Goal: Transaction & Acquisition: Book appointment/travel/reservation

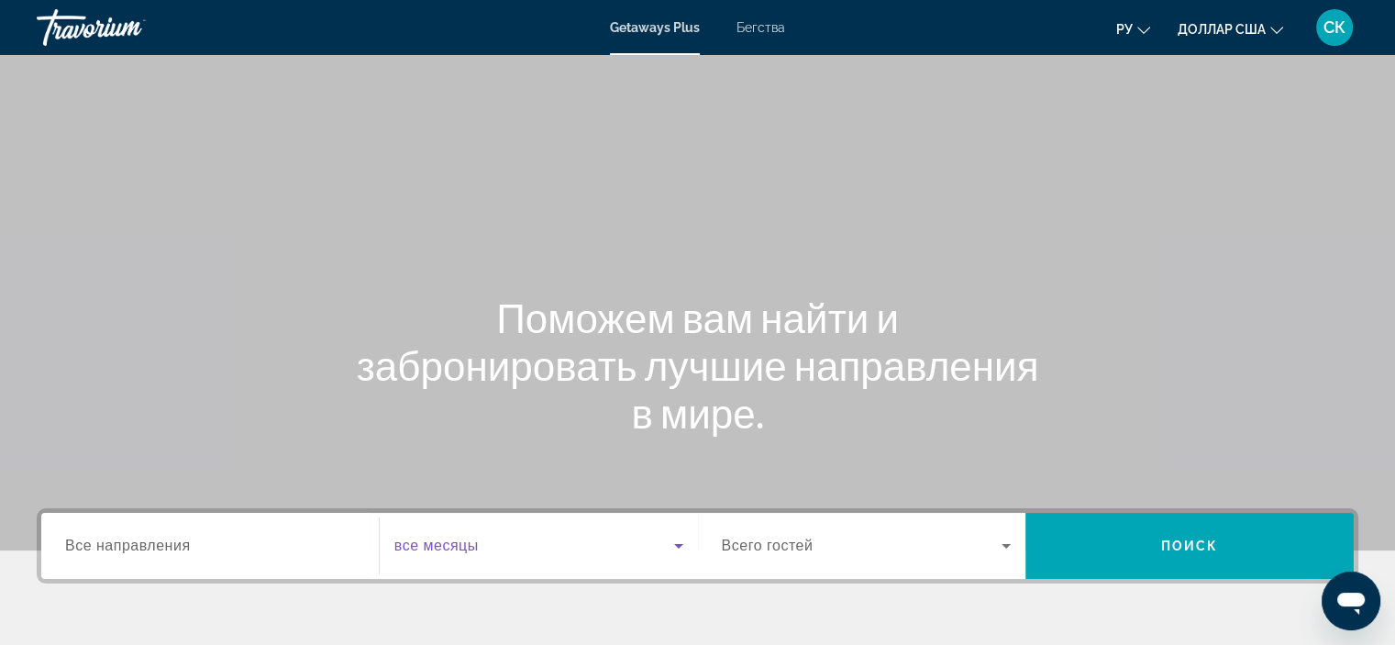
click at [675, 546] on icon "Виджет поиска" at bounding box center [678, 546] width 9 height 5
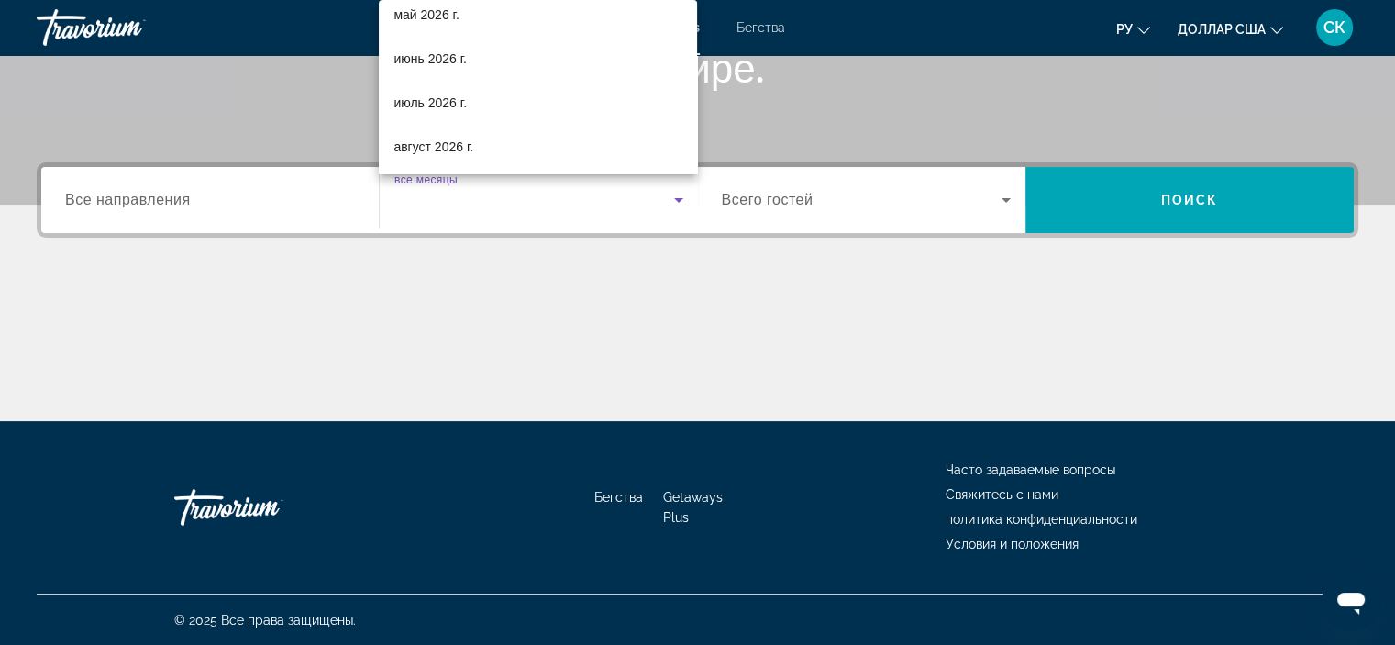
scroll to position [405, 0]
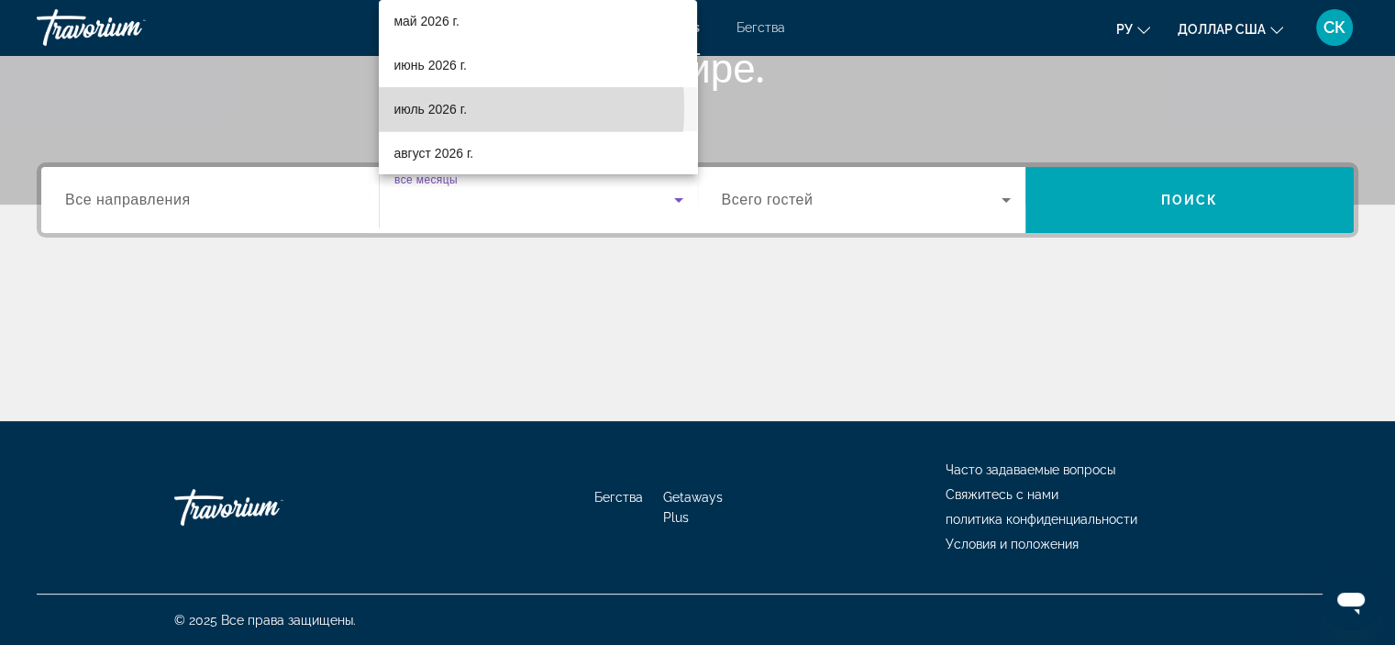
click at [417, 107] on font "июль 2026 г." at bounding box center [430, 109] width 73 height 15
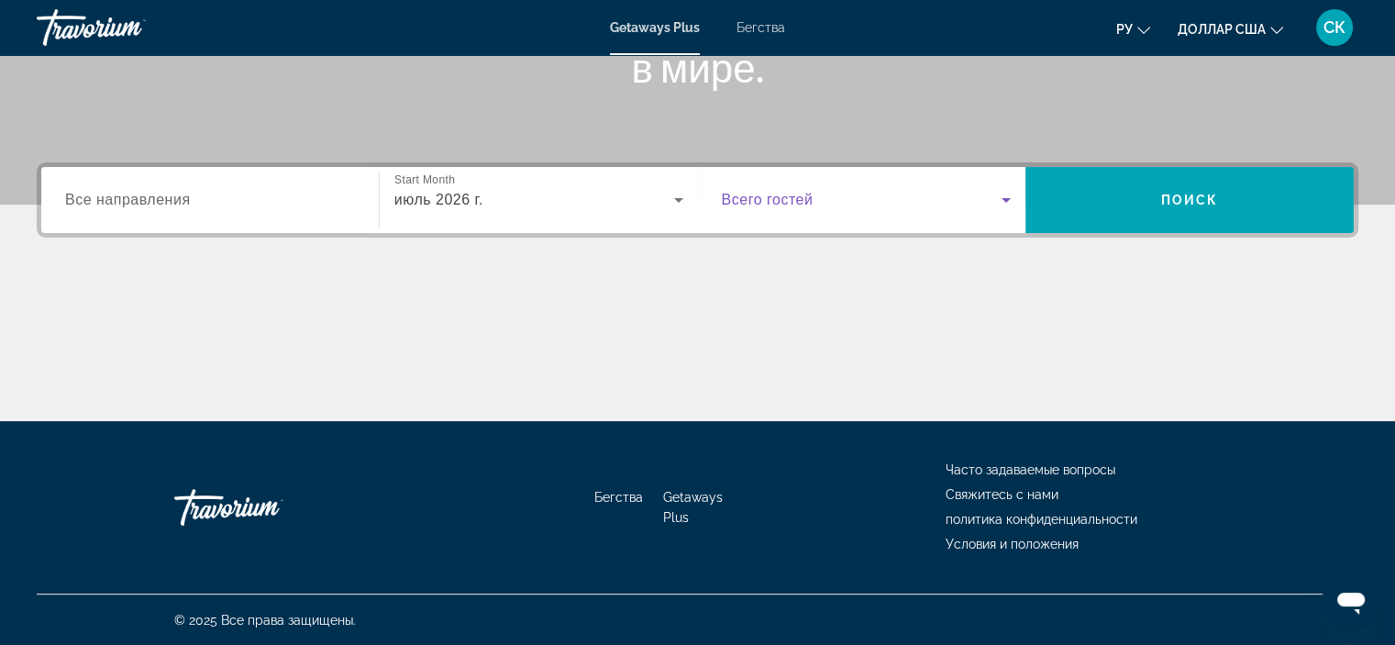
click at [1005, 200] on icon "Виджет поиска" at bounding box center [1006, 200] width 9 height 5
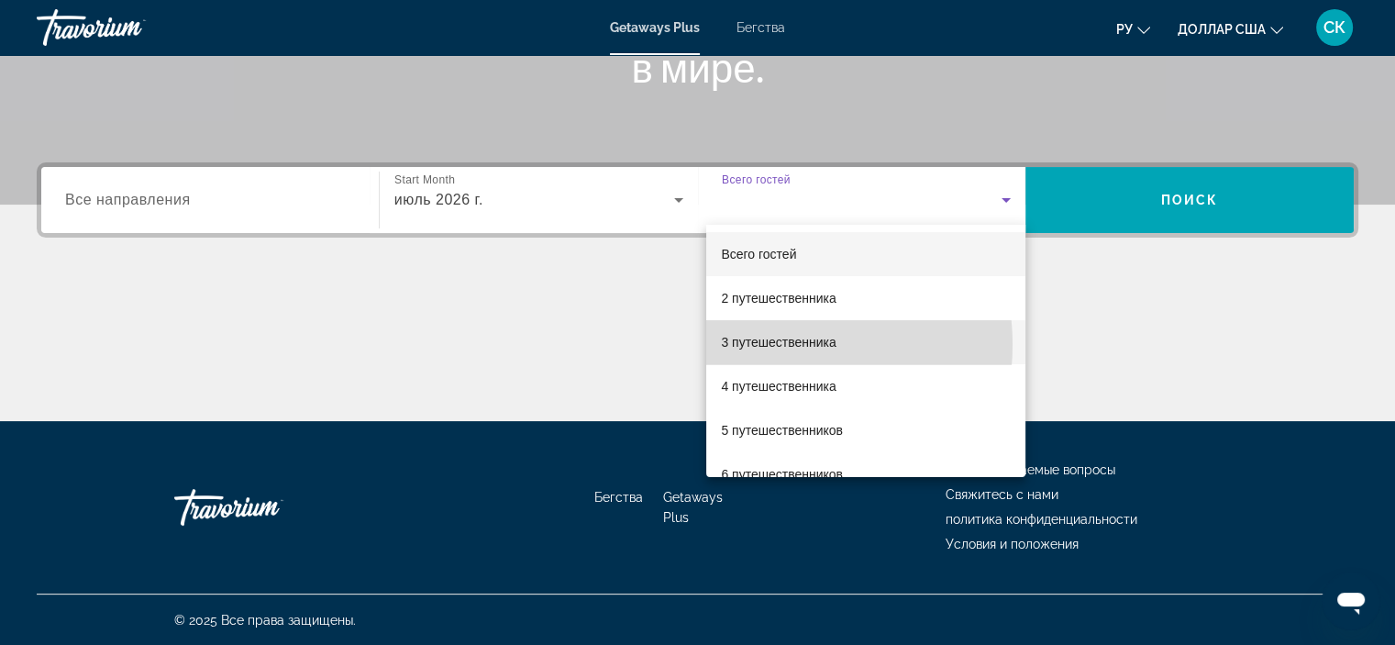
click at [764, 345] on font "3 путешественника" at bounding box center [778, 342] width 115 height 15
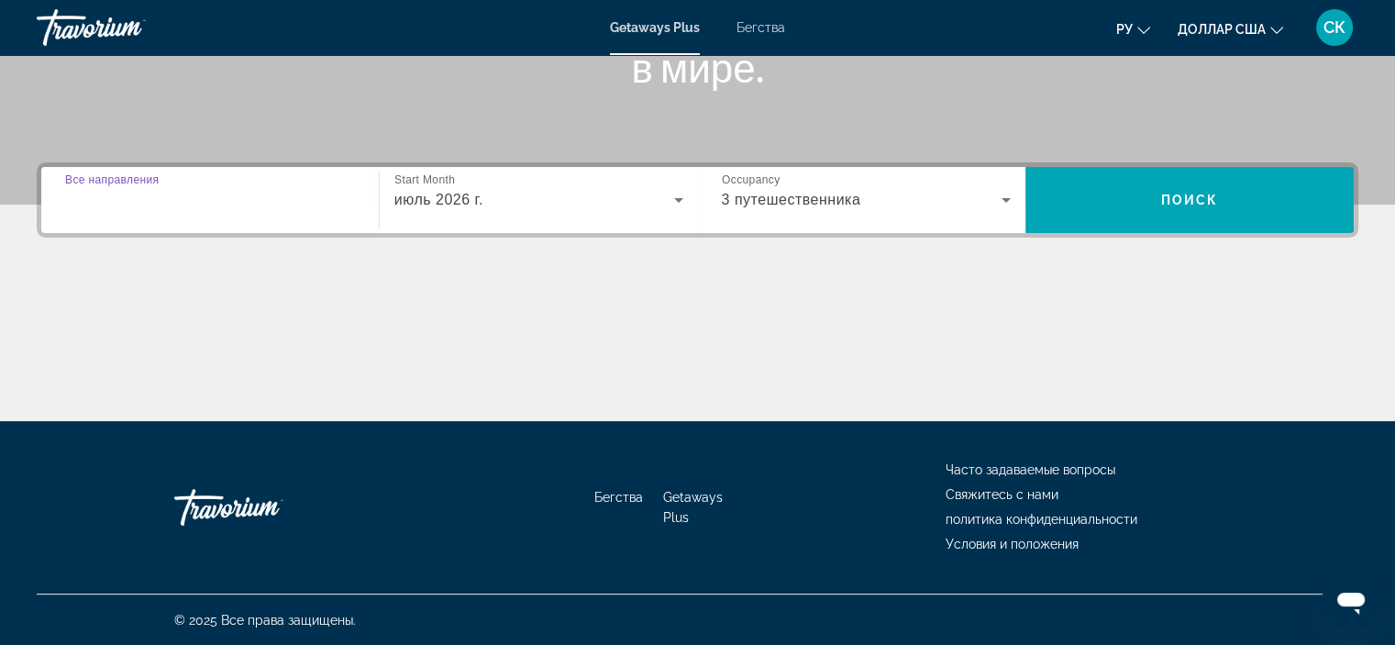
click at [199, 197] on input "Destination Все направления" at bounding box center [210, 201] width 290 height 22
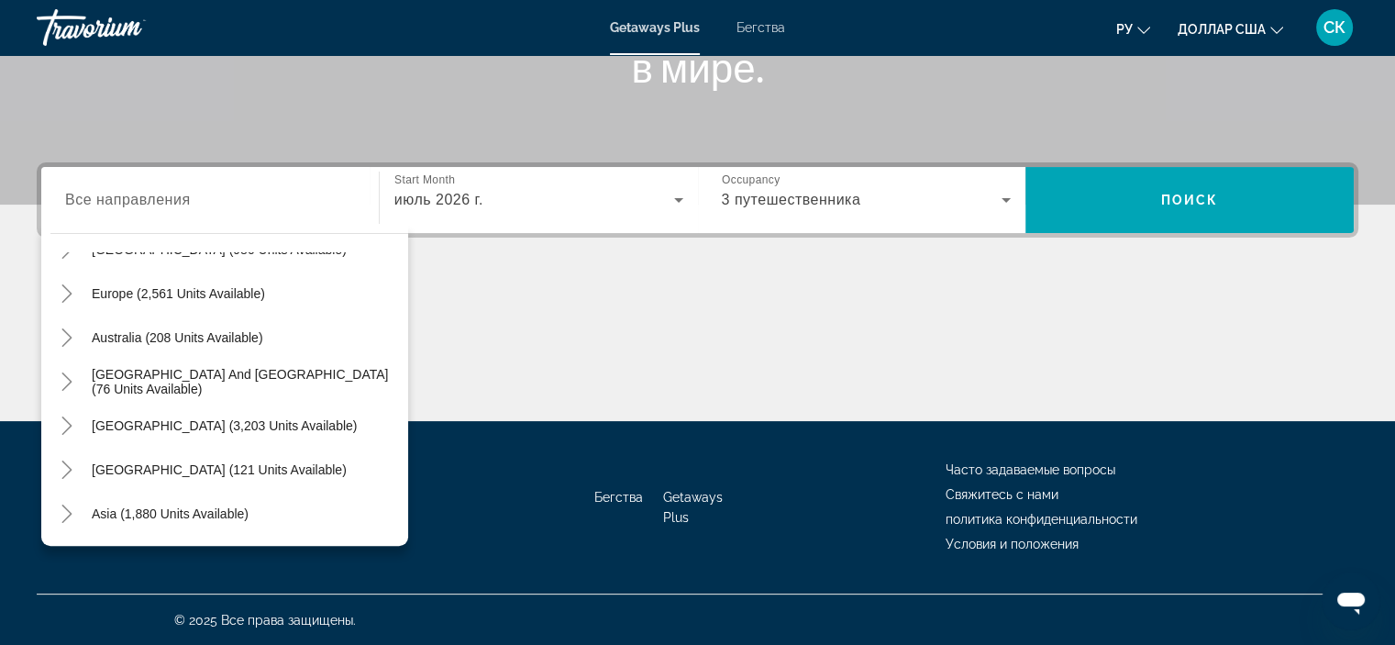
scroll to position [219, 0]
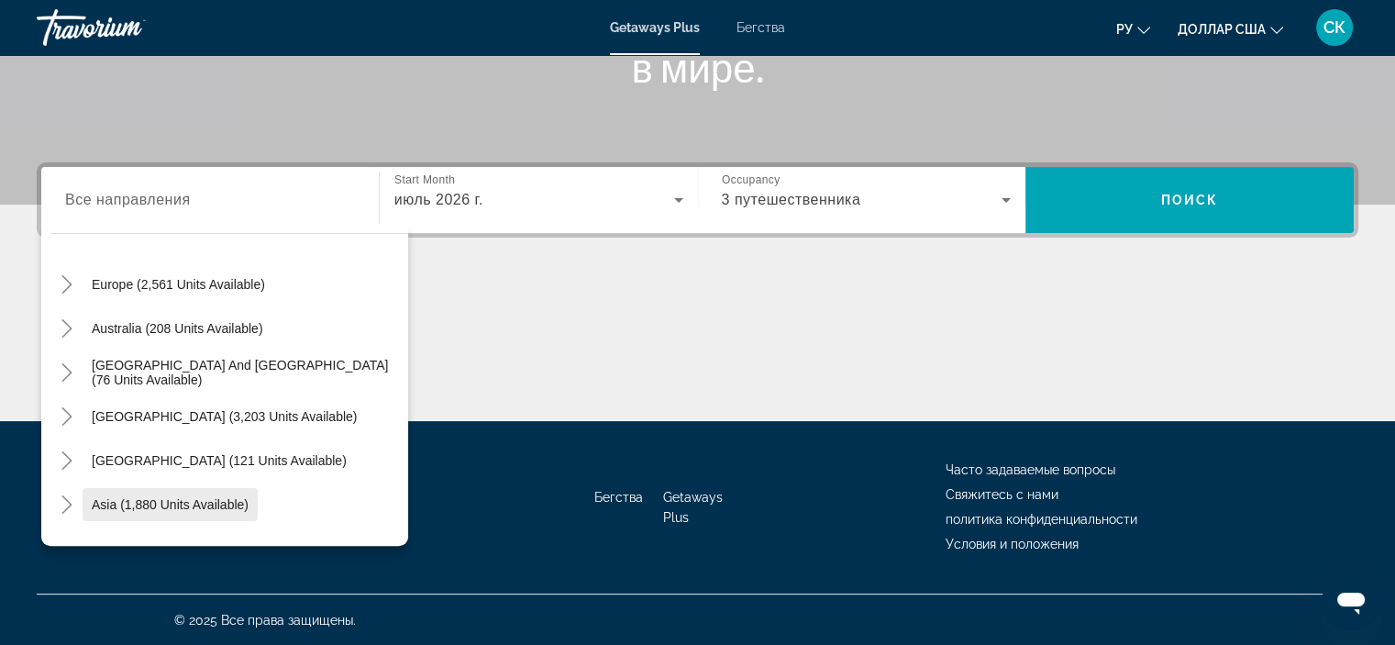
click at [106, 502] on span "Asia (1,880 units available)" at bounding box center [170, 504] width 157 height 15
type input "**********"
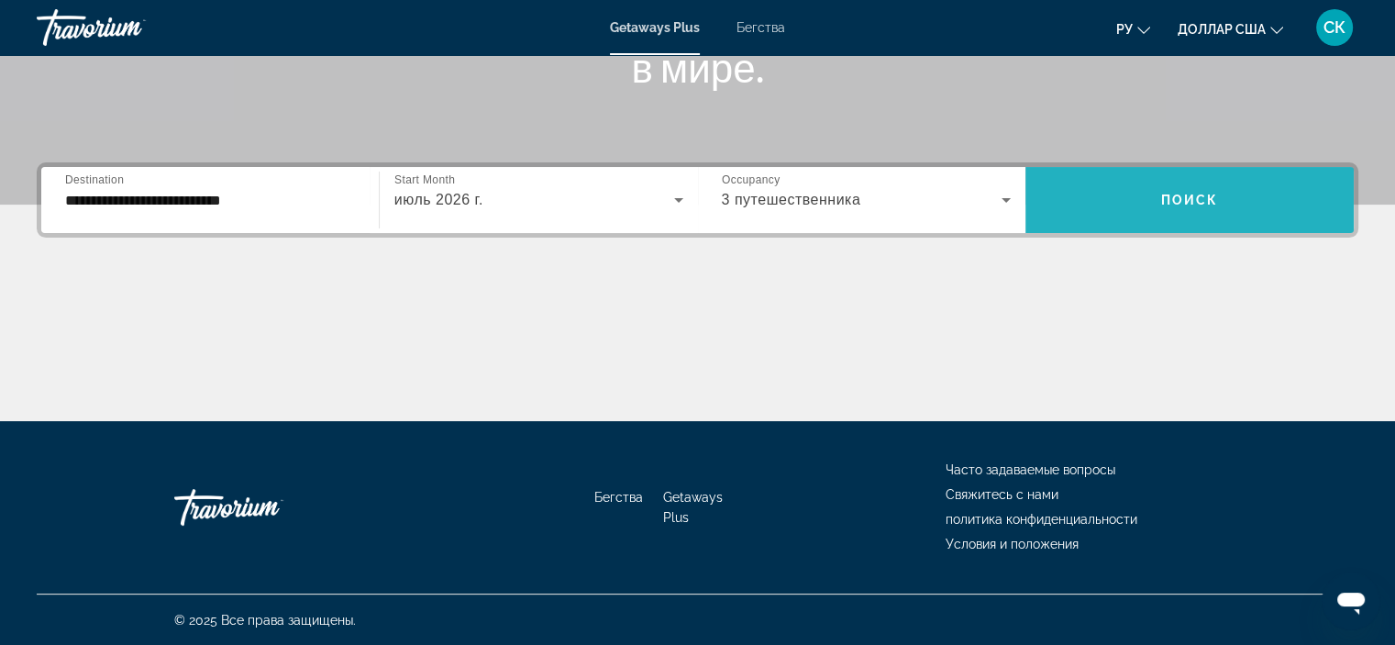
click at [1178, 201] on span "Поиск" at bounding box center [1190, 200] width 58 height 15
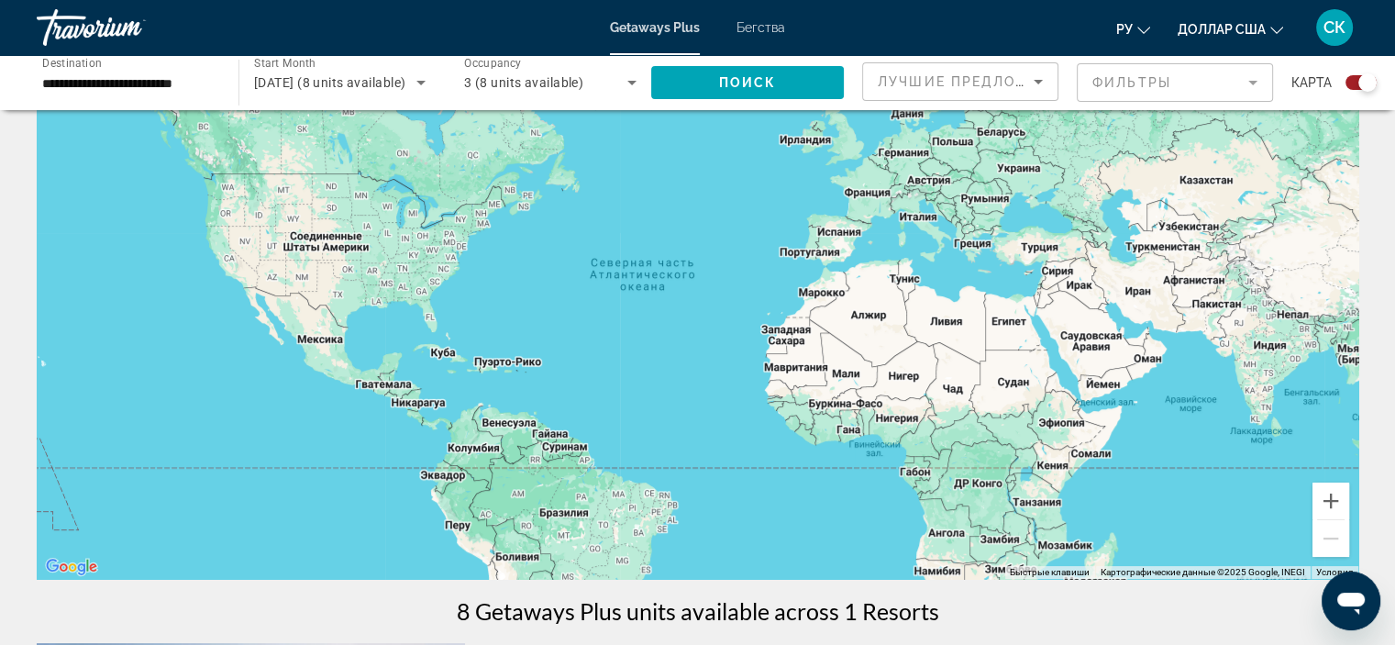
scroll to position [106, 0]
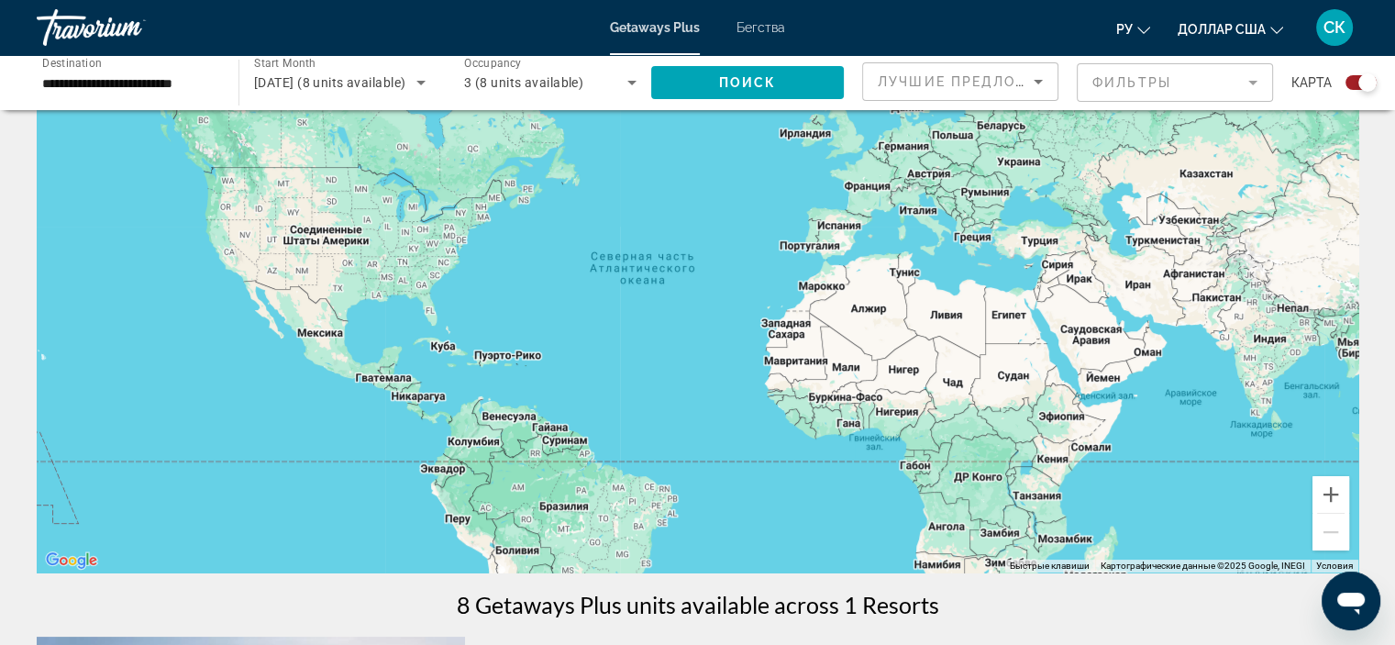
click at [1344, 606] on icon "Открытое окно обмена сообщениями" at bounding box center [1351, 600] width 33 height 33
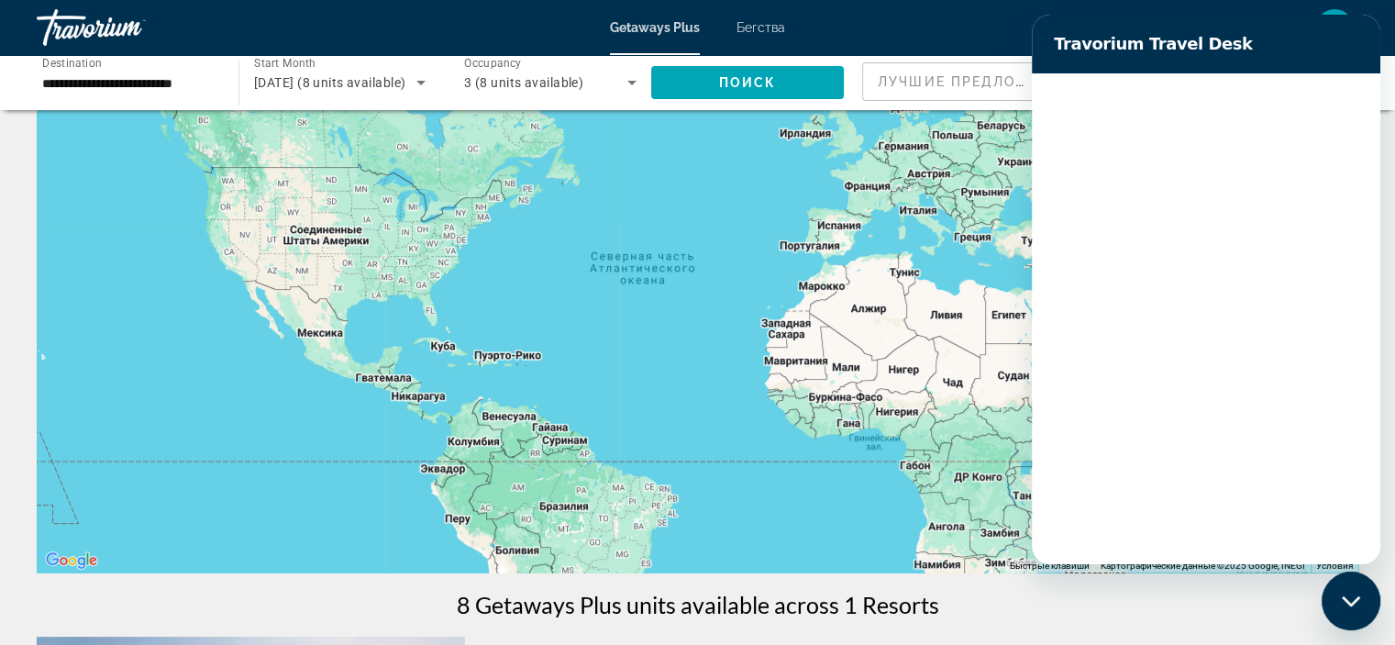
scroll to position [0, 0]
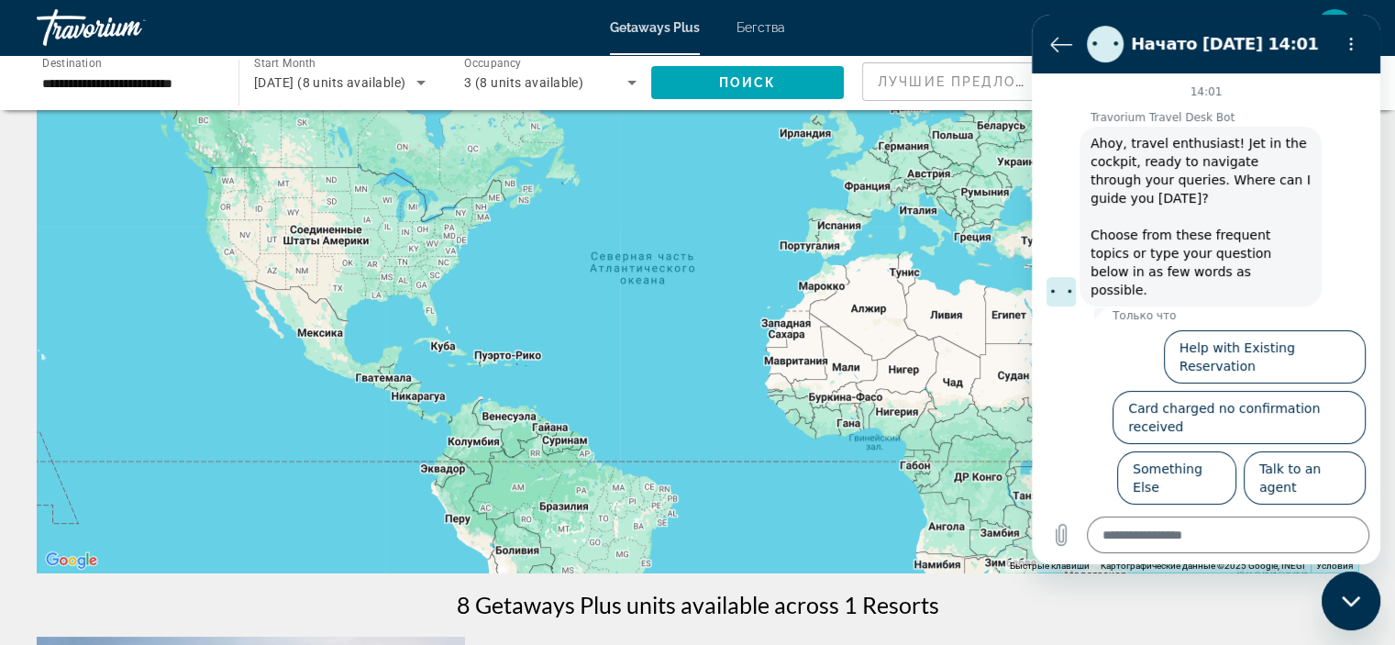
click at [1354, 600] on icon "Закрыть окно обмена сообщениями" at bounding box center [1350, 600] width 18 height 10
type textarea "*"
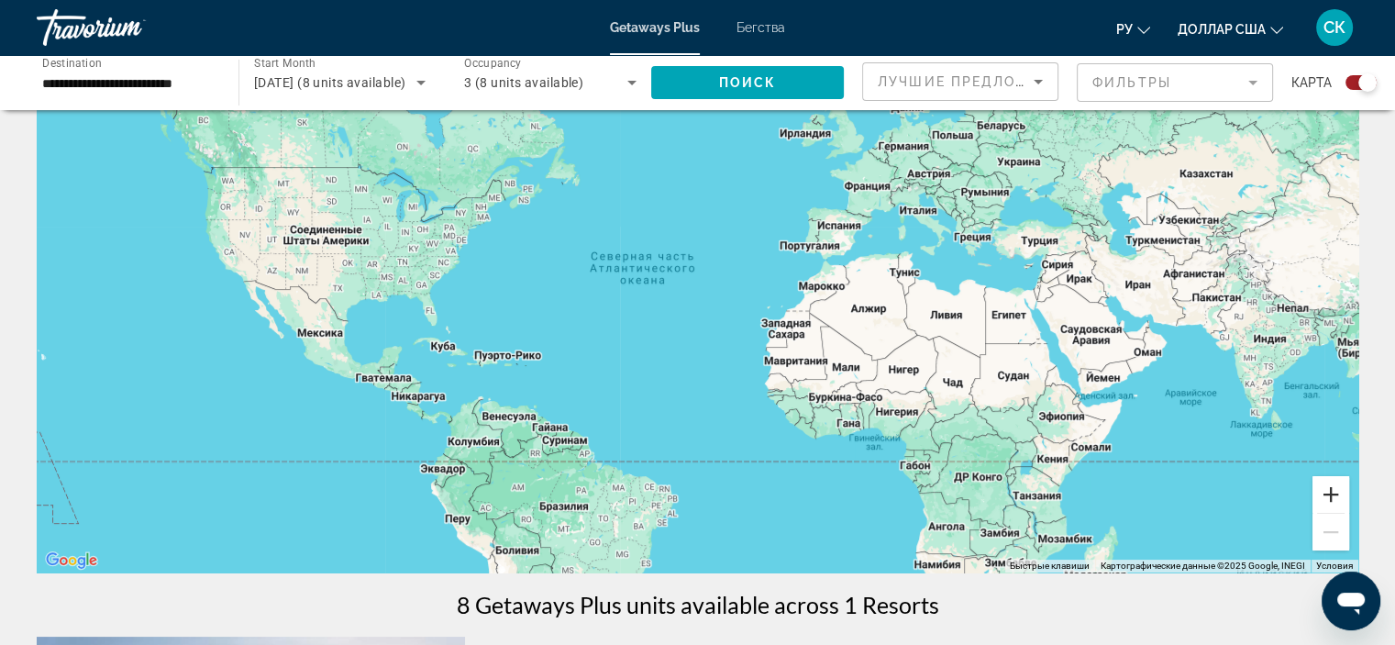
click at [1332, 493] on button "Увеличить" at bounding box center [1331, 494] width 37 height 37
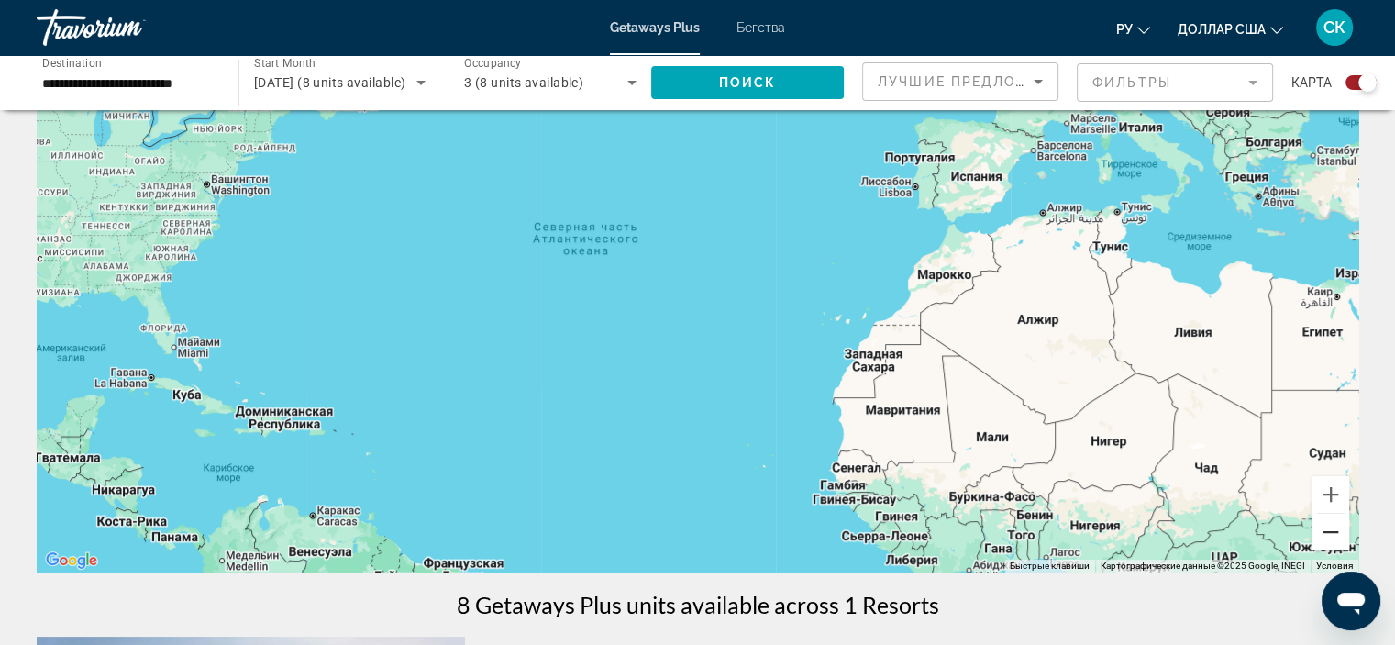
click at [1326, 533] on button "Уменьшить" at bounding box center [1331, 532] width 37 height 37
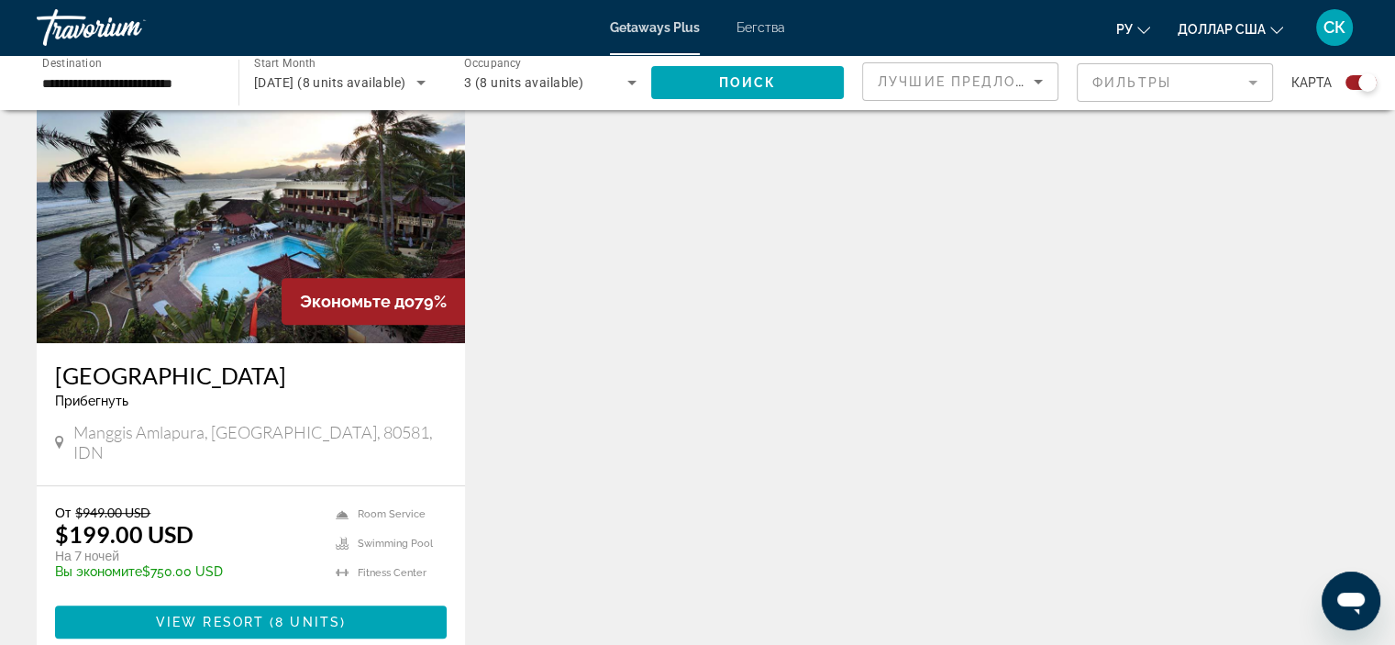
scroll to position [698, 0]
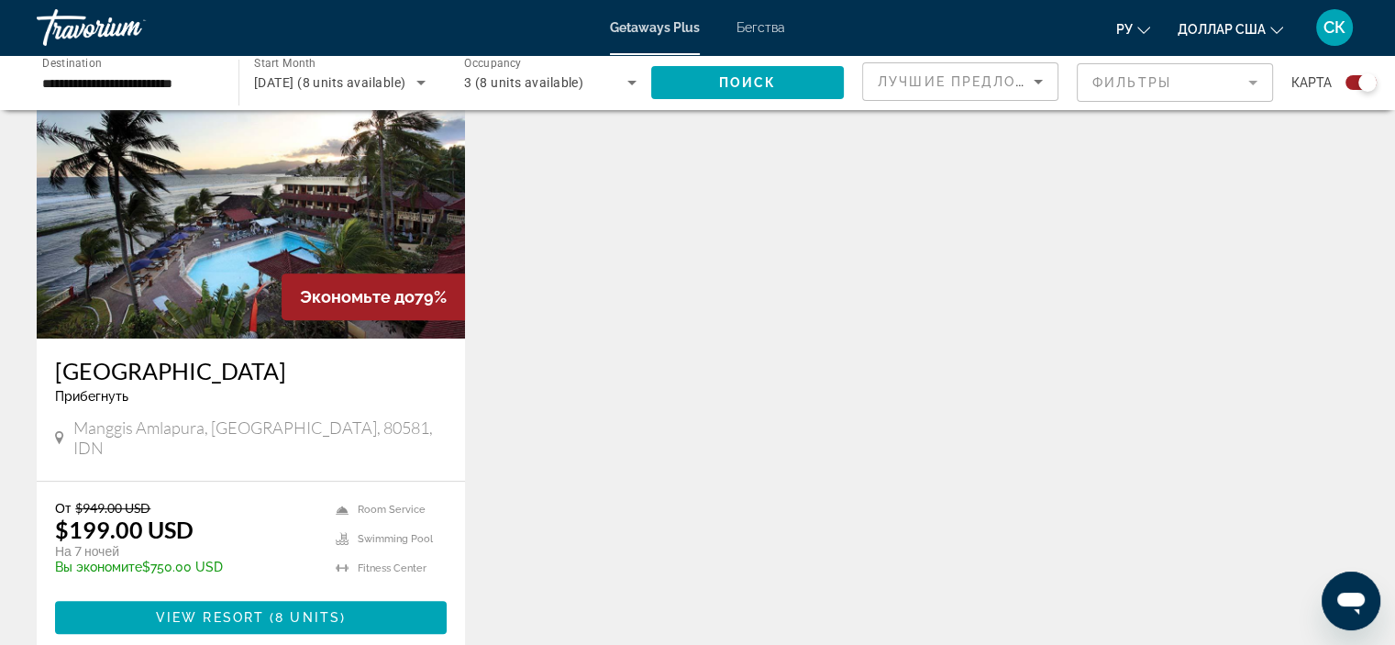
click at [396, 504] on span "Room Service" at bounding box center [392, 510] width 68 height 12
click at [378, 533] on span "Swimming Pool" at bounding box center [395, 539] width 75 height 12
click at [1145, 25] on icon "Изменить язык" at bounding box center [1143, 30] width 13 height 13
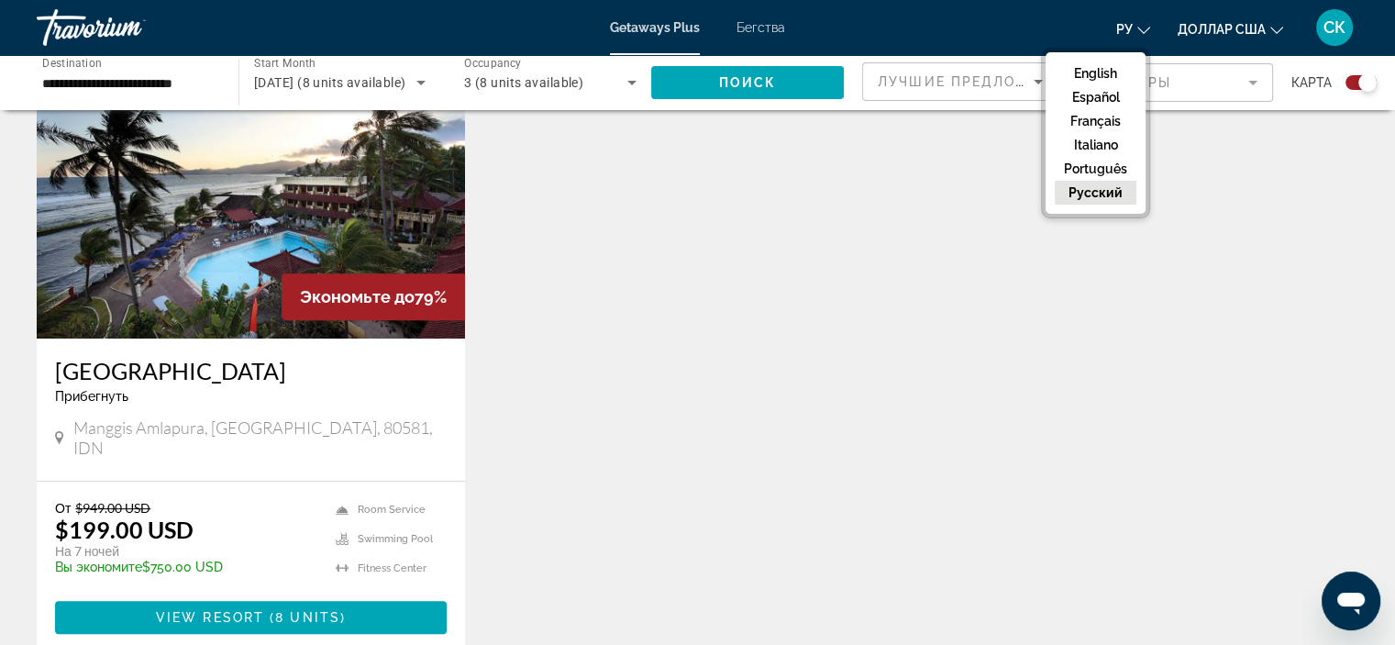
click at [1277, 250] on div "Экономьте до 79% [GEOGRAPHIC_DATA] II Прибегнуть - Это курорт только для взросл…" at bounding box center [698, 367] width 1340 height 644
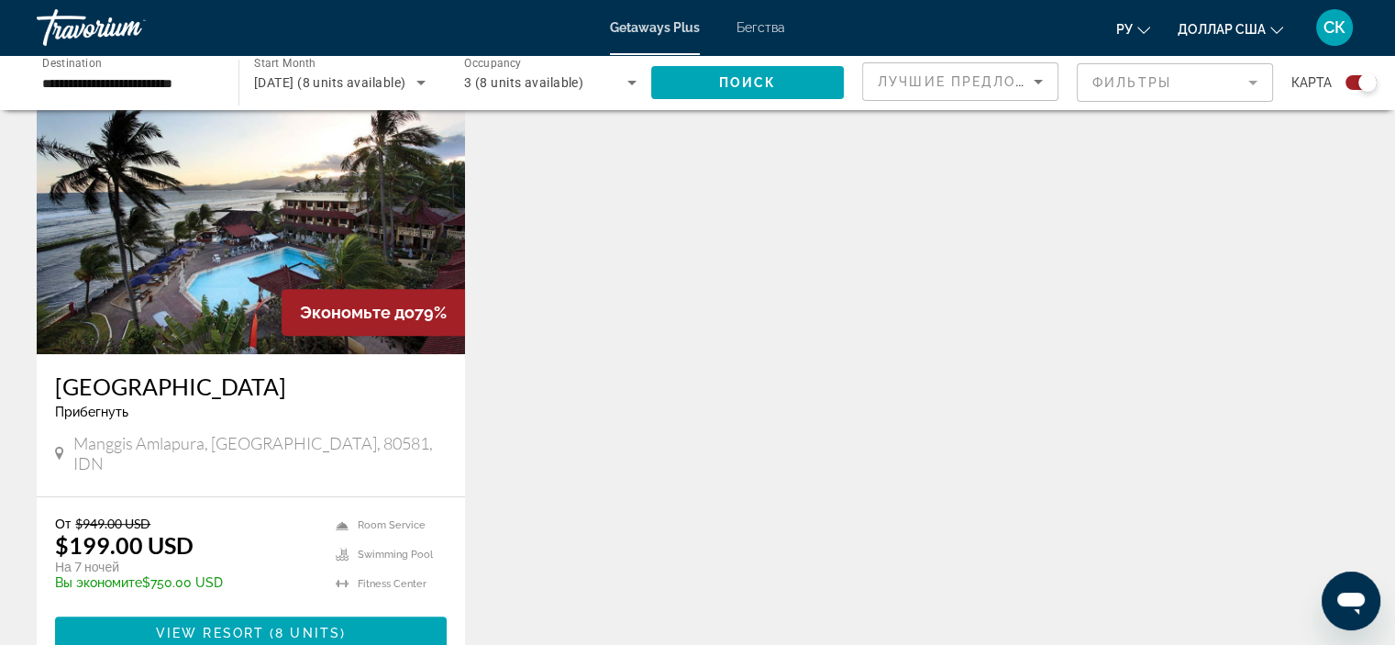
scroll to position [704, 0]
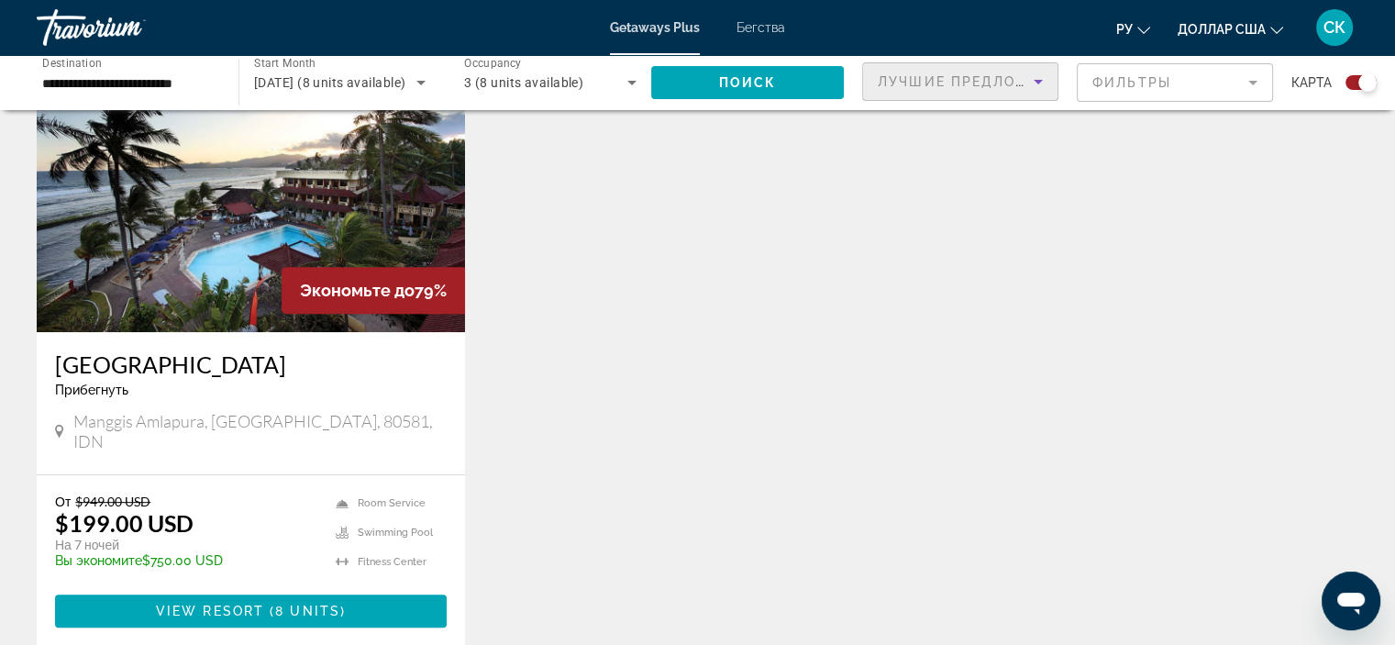
click at [1036, 81] on icon "Sort by" at bounding box center [1038, 82] width 9 height 5
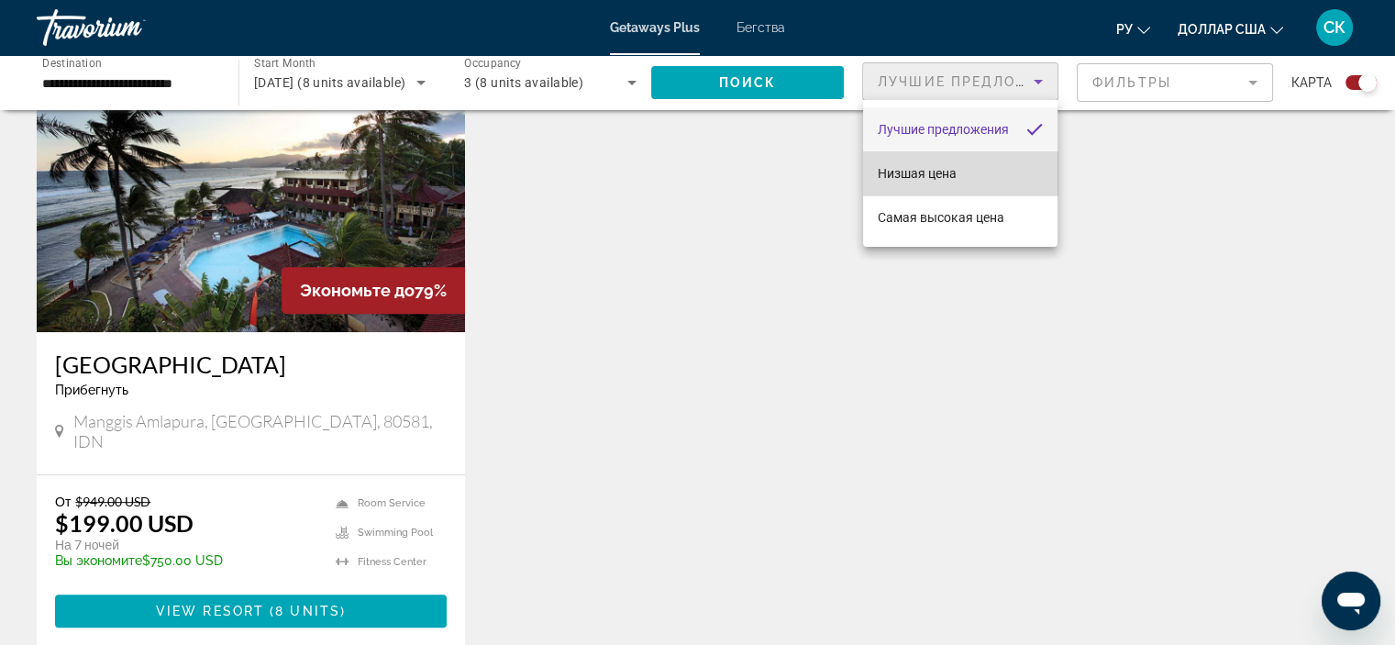
click at [965, 173] on mat-option "Низшая цена" at bounding box center [960, 173] width 194 height 44
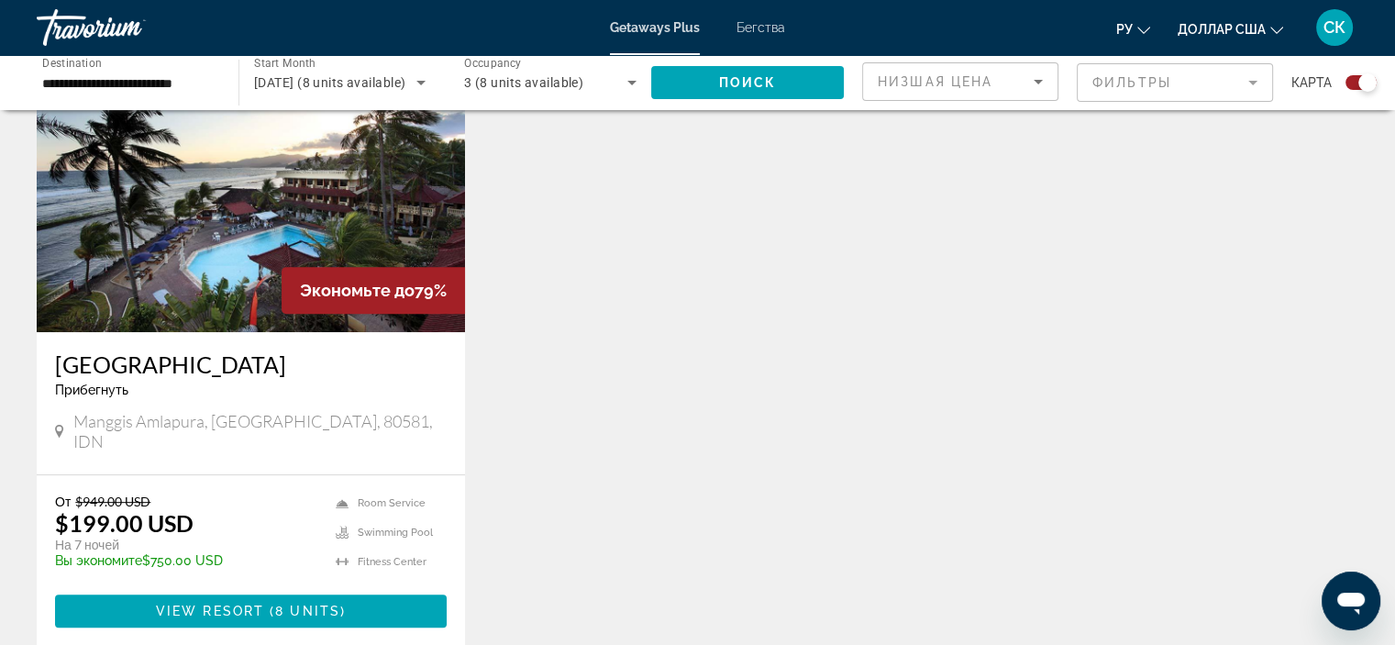
click at [1249, 84] on mat-form-field "Фильтры" at bounding box center [1175, 82] width 196 height 39
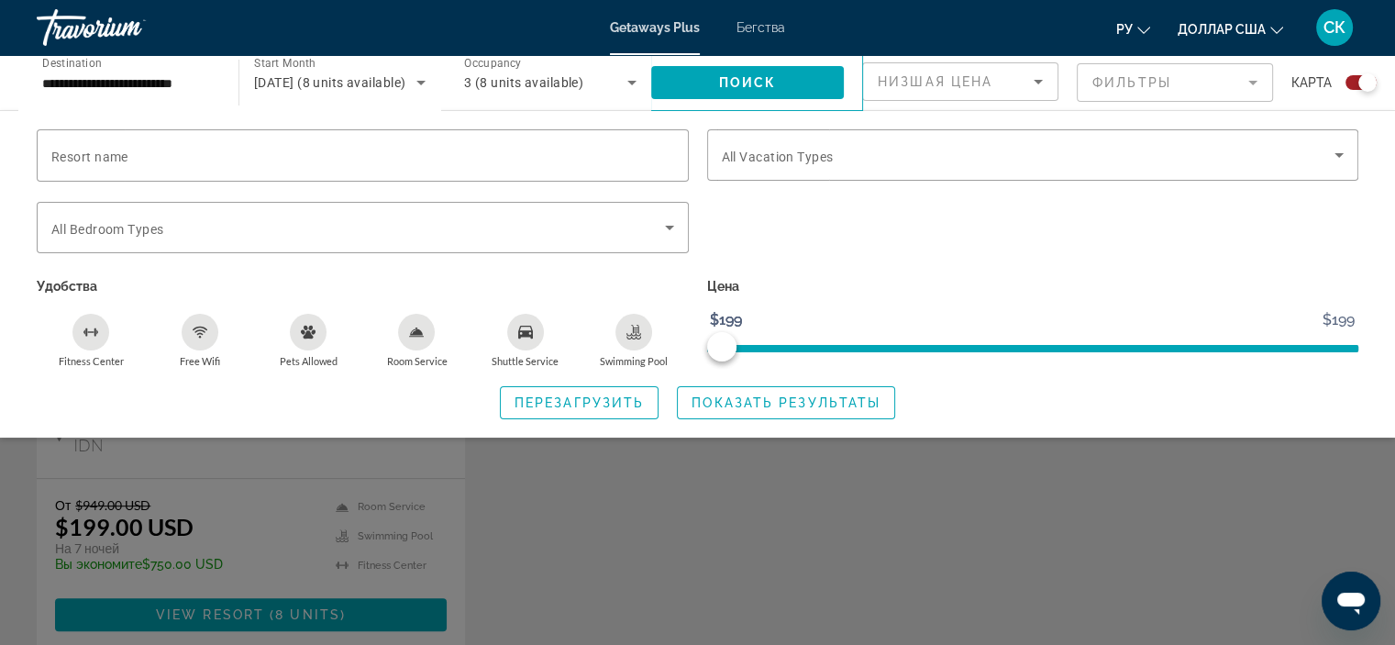
scroll to position [727, 0]
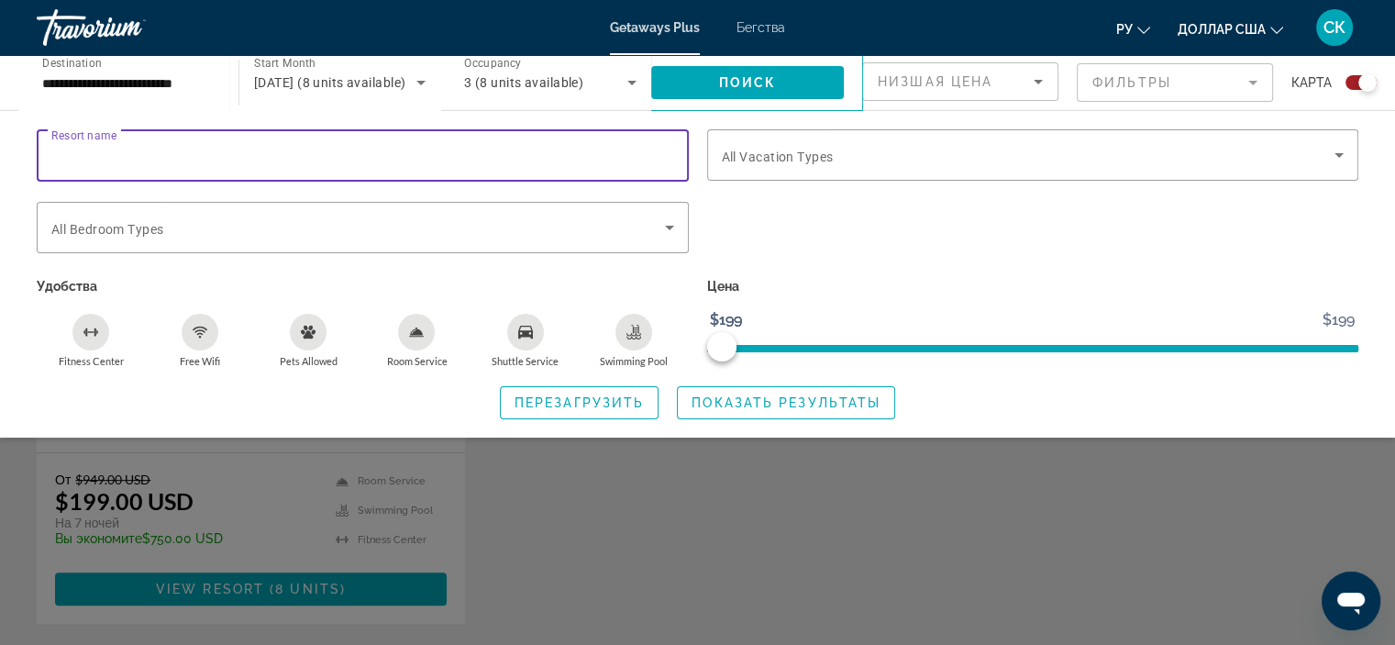
click at [238, 150] on input "Resort name" at bounding box center [362, 156] width 623 height 22
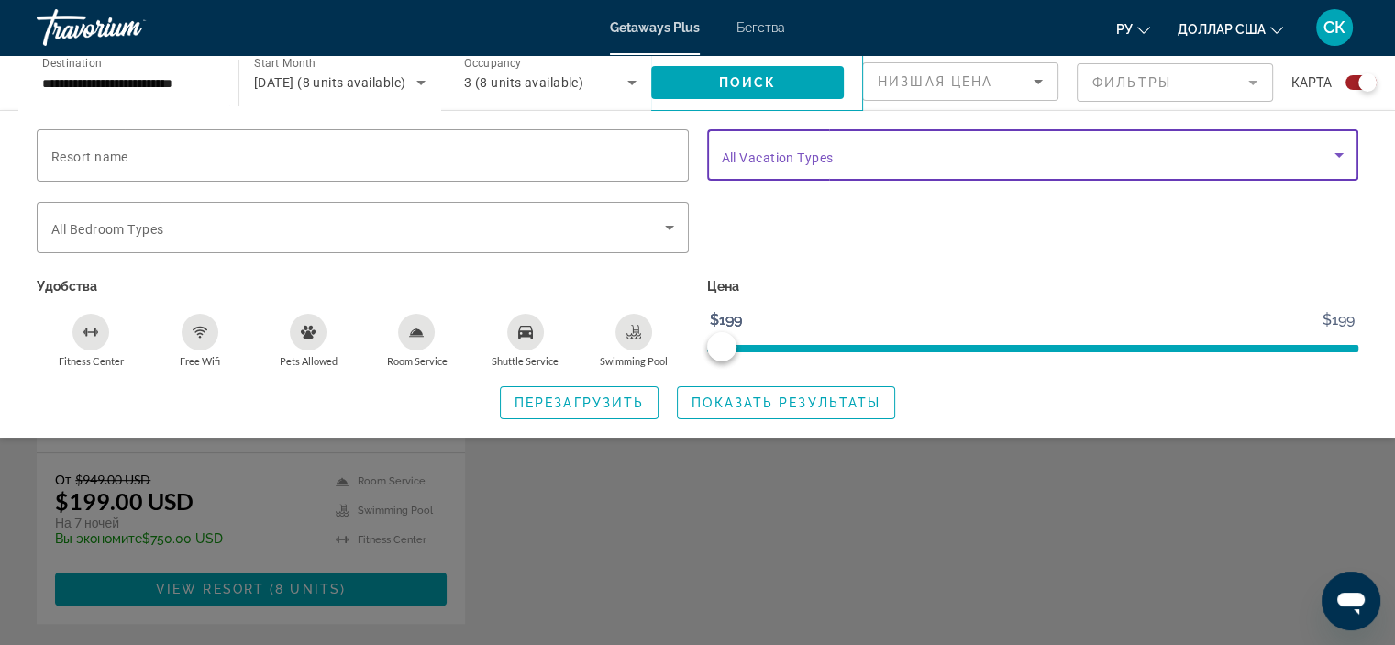
click at [1347, 156] on icon "Search widget" at bounding box center [1339, 155] width 22 height 22
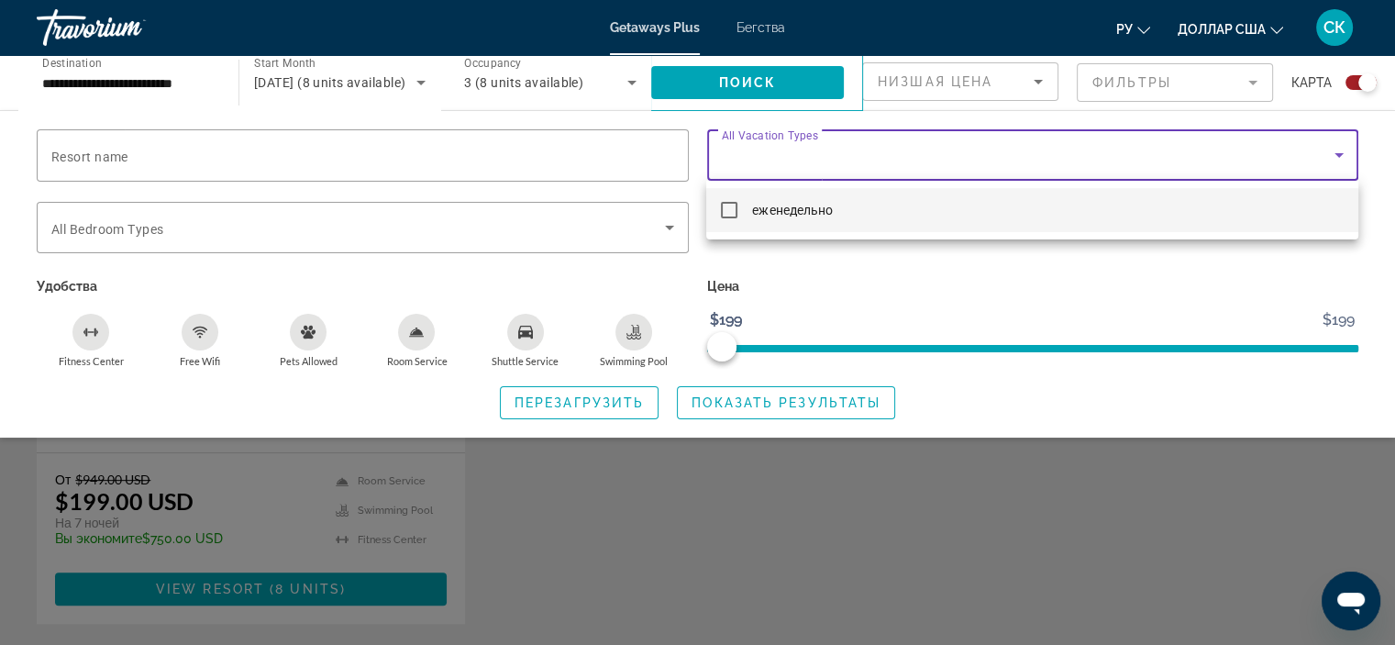
click at [1347, 156] on div at bounding box center [697, 322] width 1395 height 645
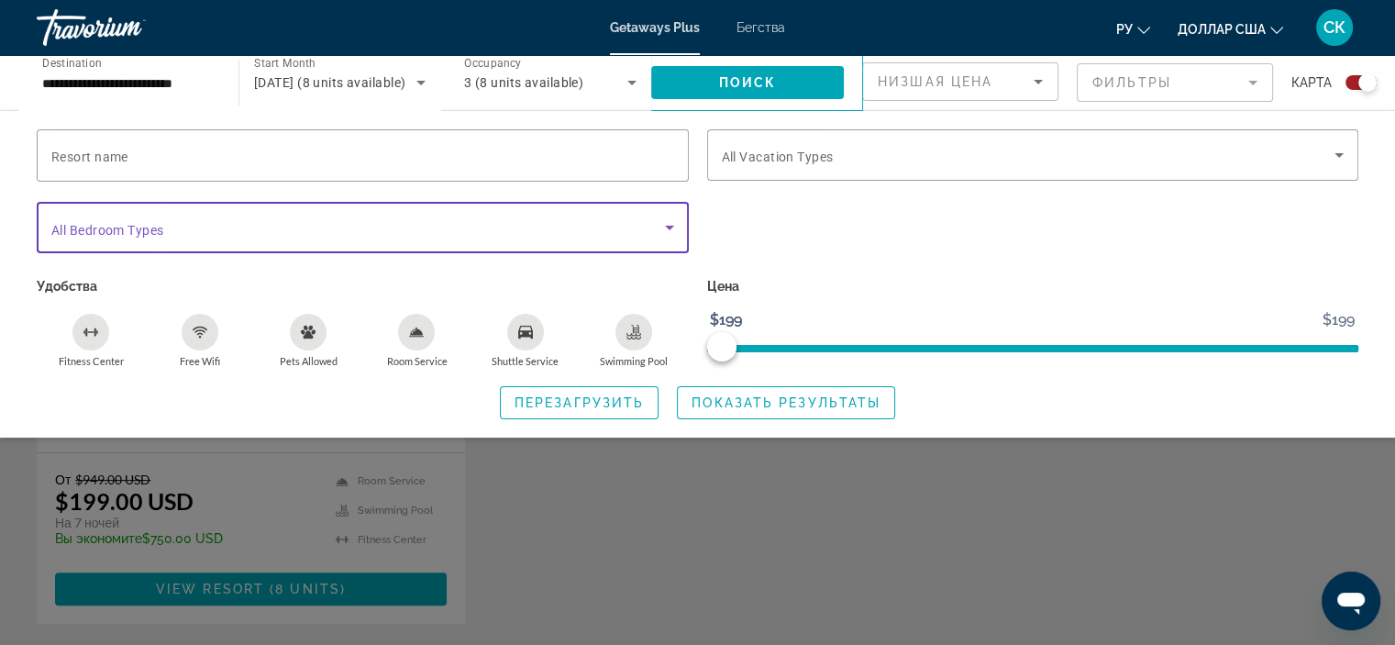
click at [668, 227] on icon "Search widget" at bounding box center [669, 228] width 9 height 5
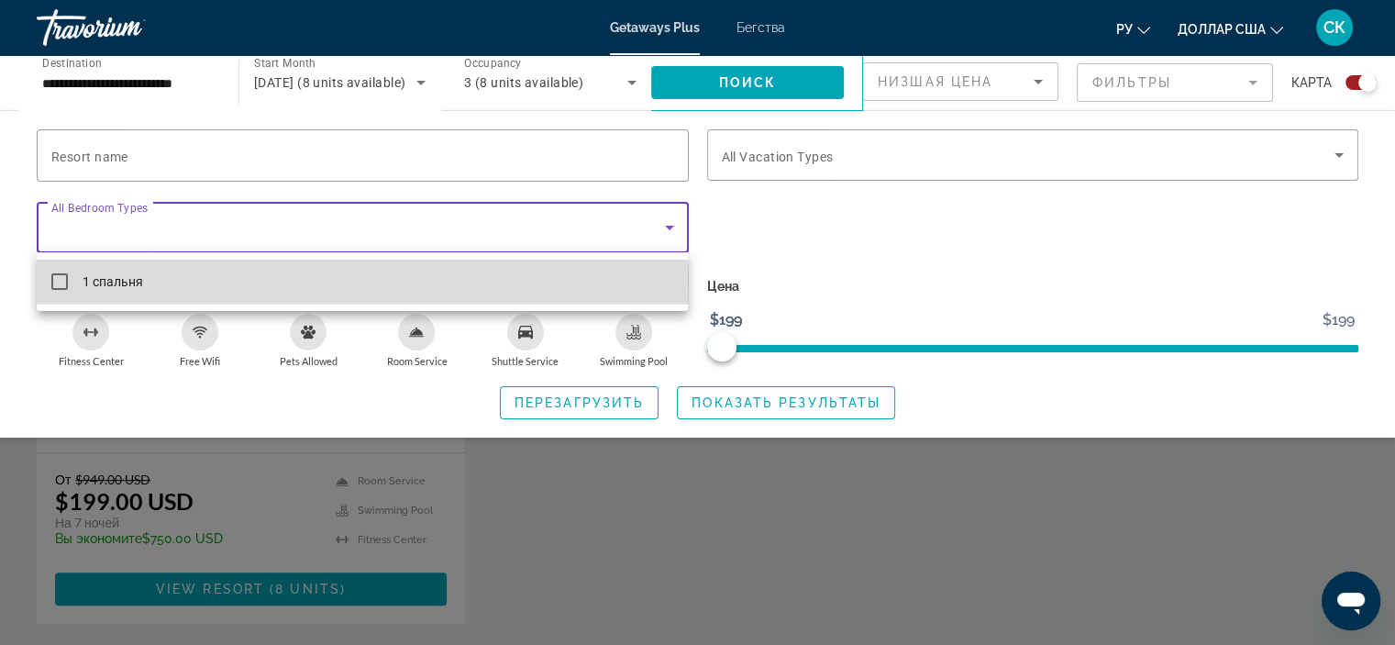
click at [61, 281] on mat-pseudo-checkbox at bounding box center [59, 281] width 17 height 17
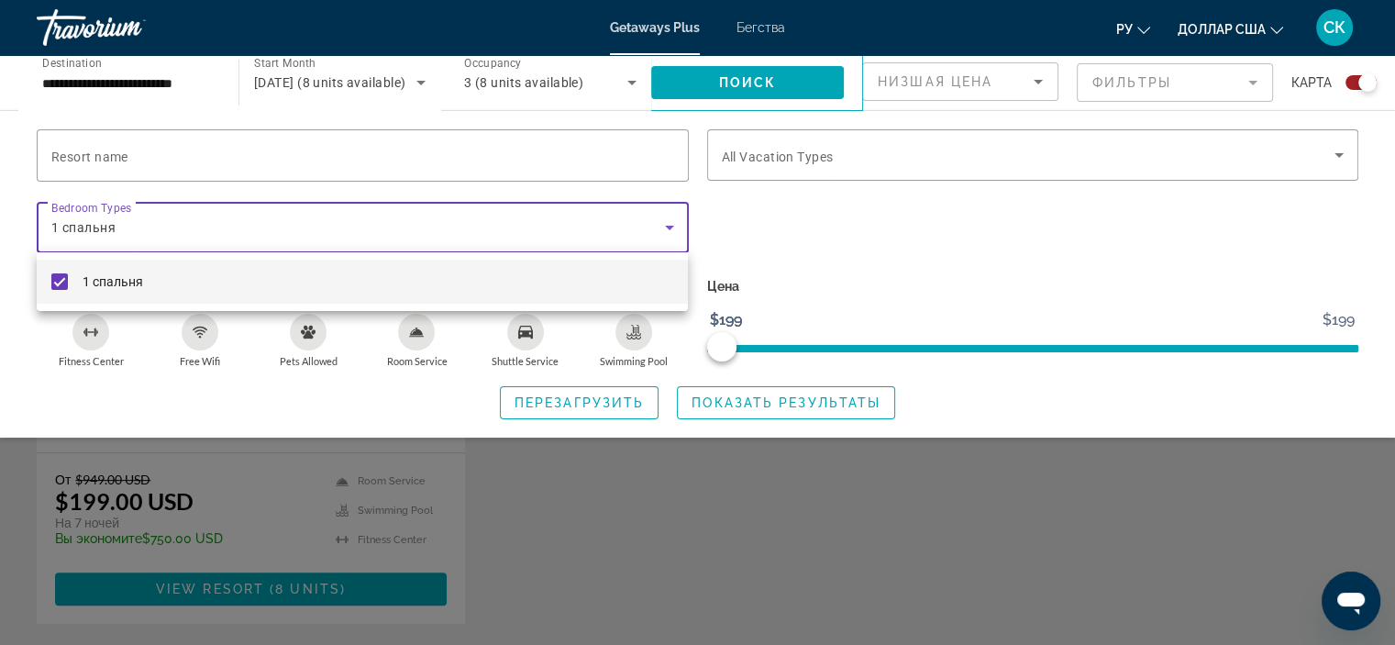
click at [61, 281] on mat-pseudo-checkbox at bounding box center [59, 281] width 17 height 17
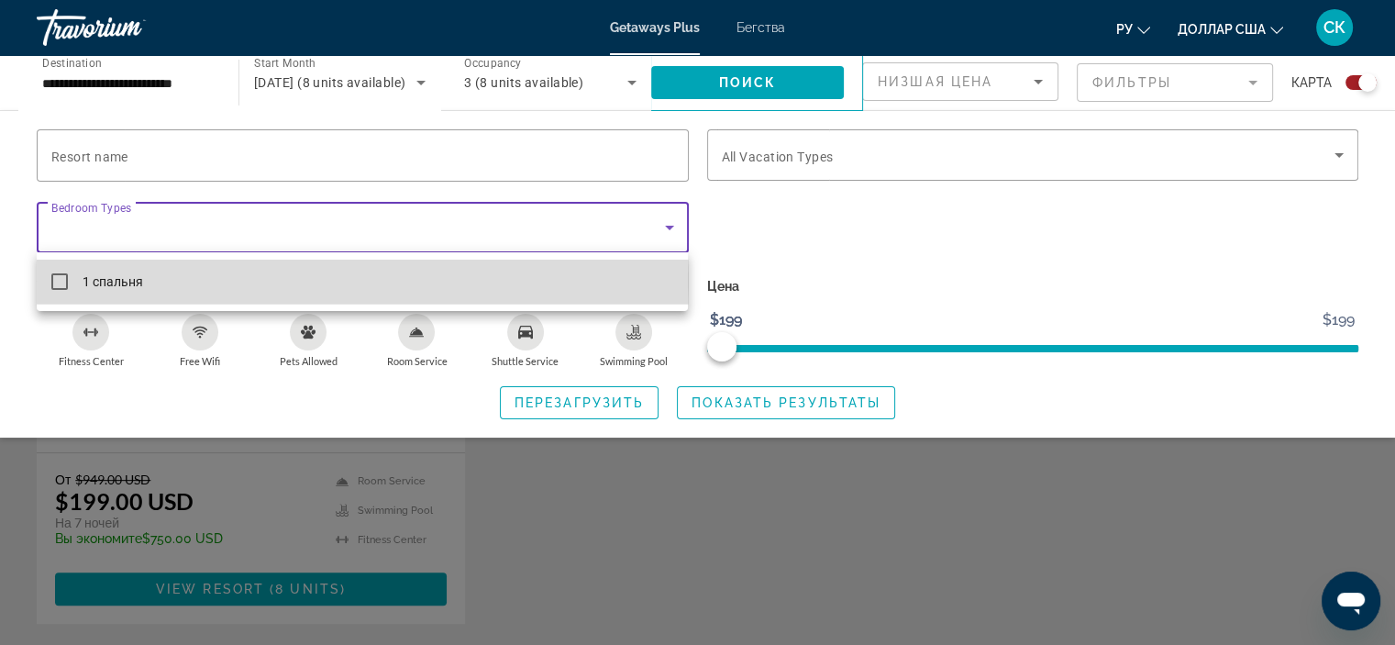
click at [61, 281] on mat-pseudo-checkbox at bounding box center [59, 281] width 17 height 17
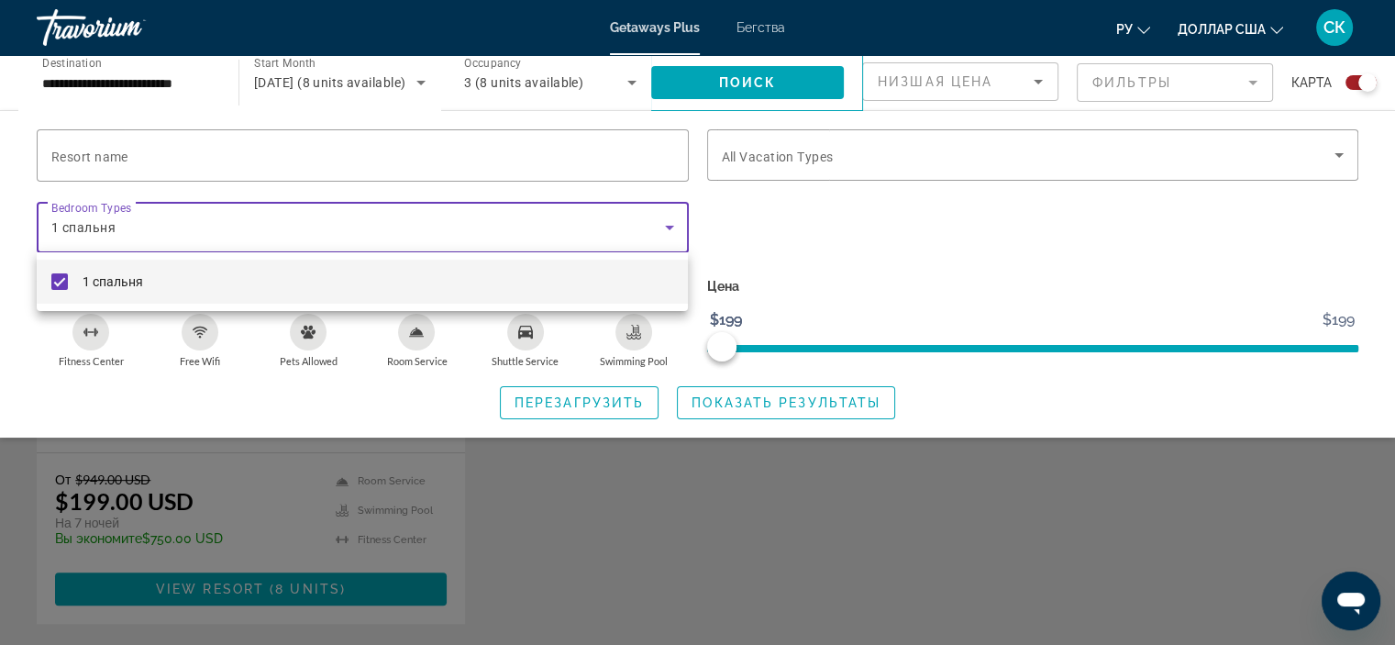
click at [295, 150] on div at bounding box center [697, 322] width 1395 height 645
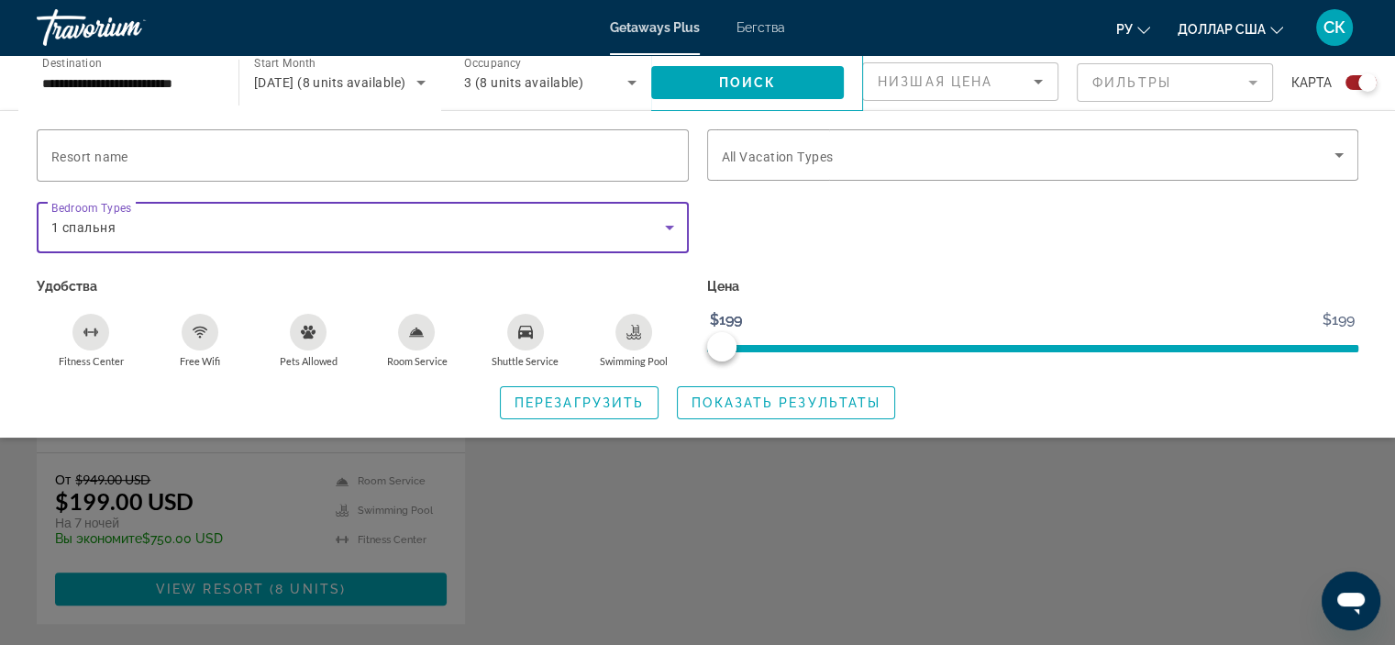
click at [666, 227] on icon "Search widget" at bounding box center [670, 227] width 22 height 22
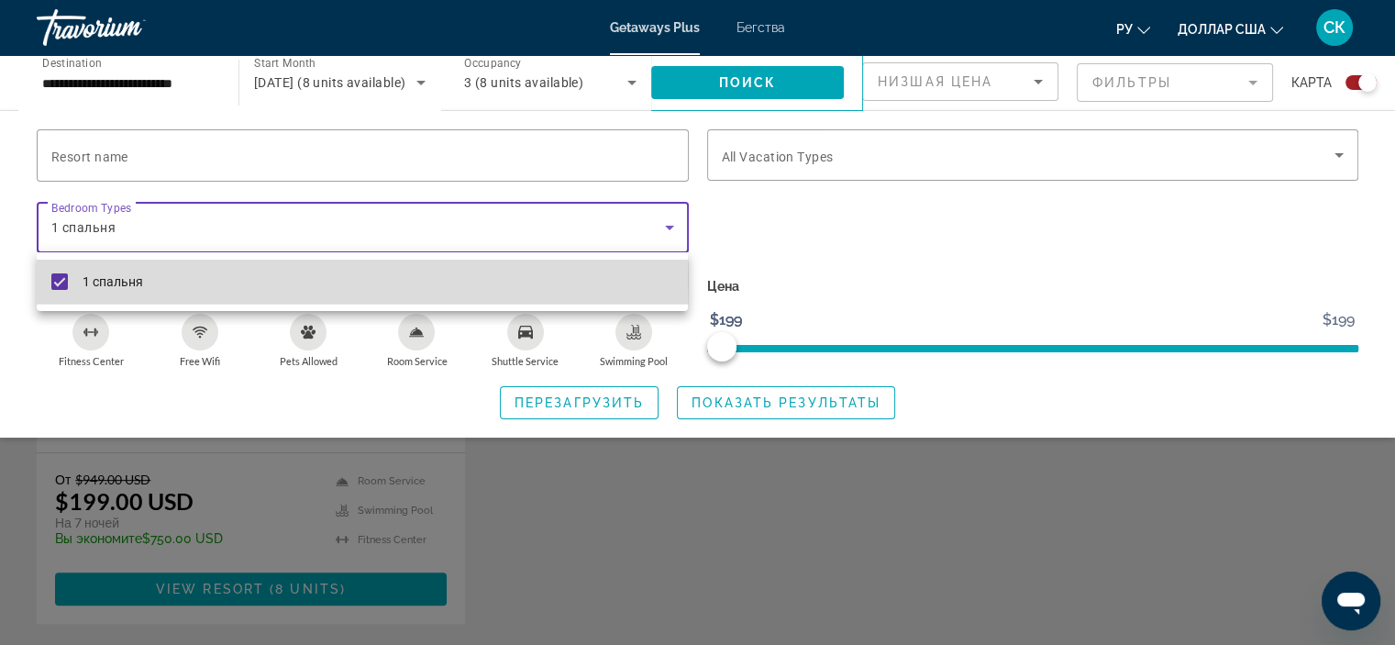
click at [55, 279] on mat-pseudo-checkbox at bounding box center [59, 281] width 17 height 17
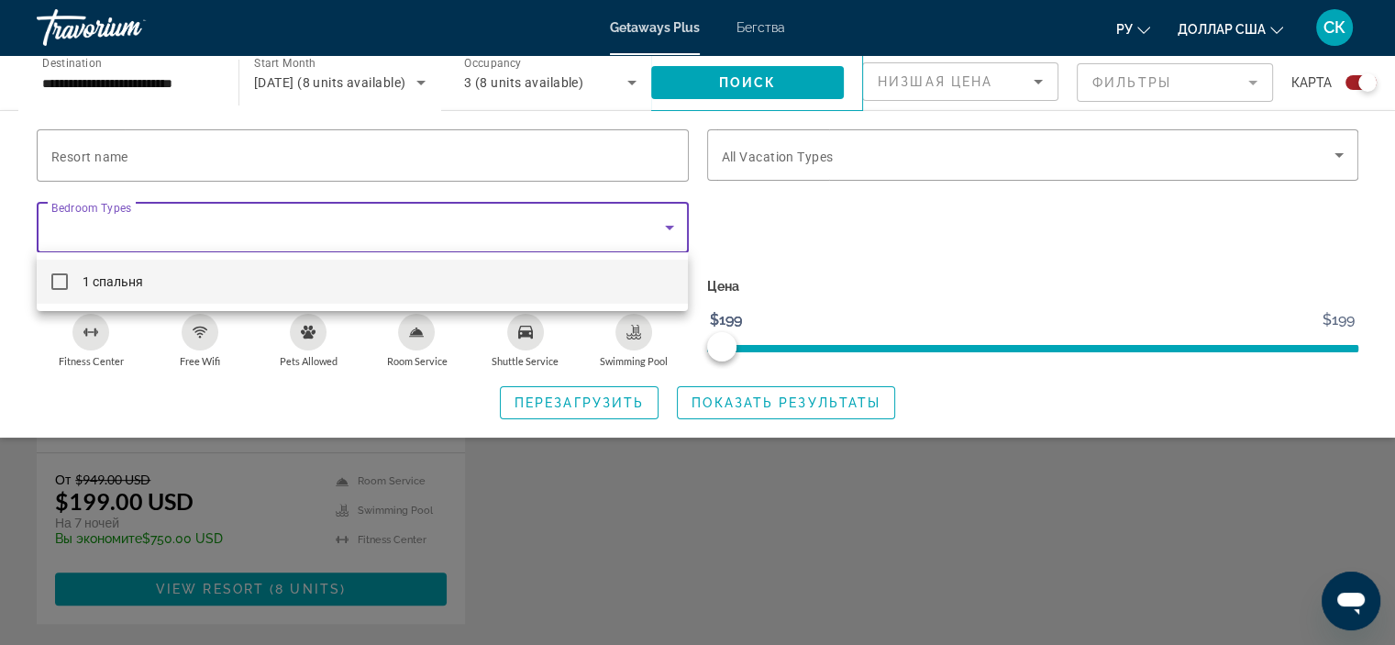
click at [1088, 233] on div at bounding box center [697, 322] width 1395 height 645
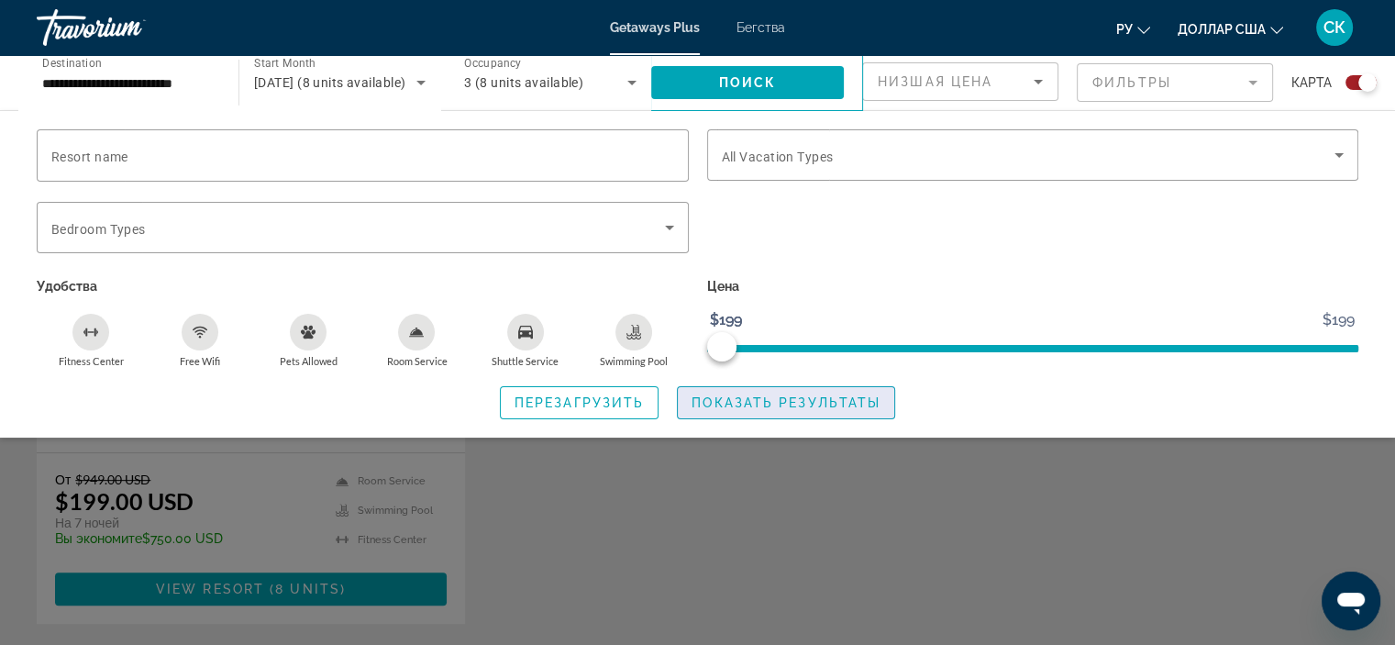
click at [863, 403] on span "Показать результаты" at bounding box center [786, 402] width 189 height 15
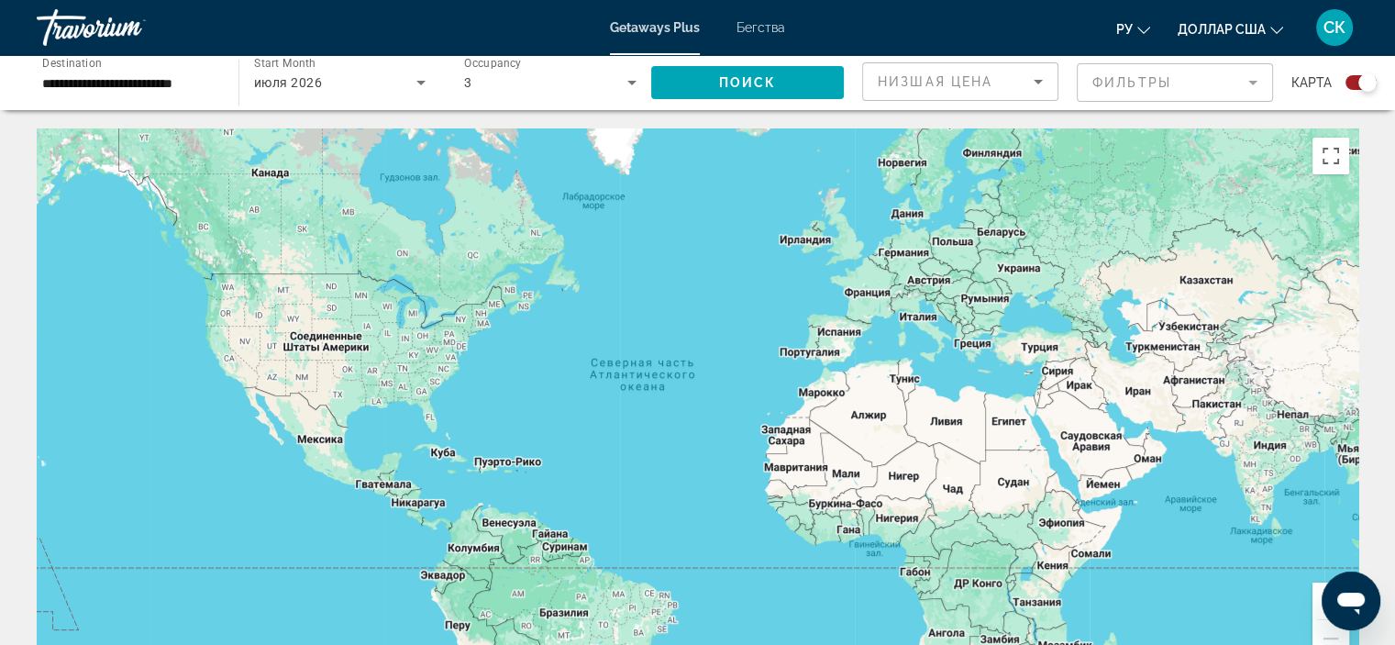
click at [1090, 445] on div "Основное содержание" at bounding box center [698, 403] width 1322 height 550
click at [1088, 434] on div "Основное содержание" at bounding box center [698, 403] width 1322 height 550
click at [1333, 160] on button "Включить полноэкранный режим" at bounding box center [1331, 156] width 37 height 37
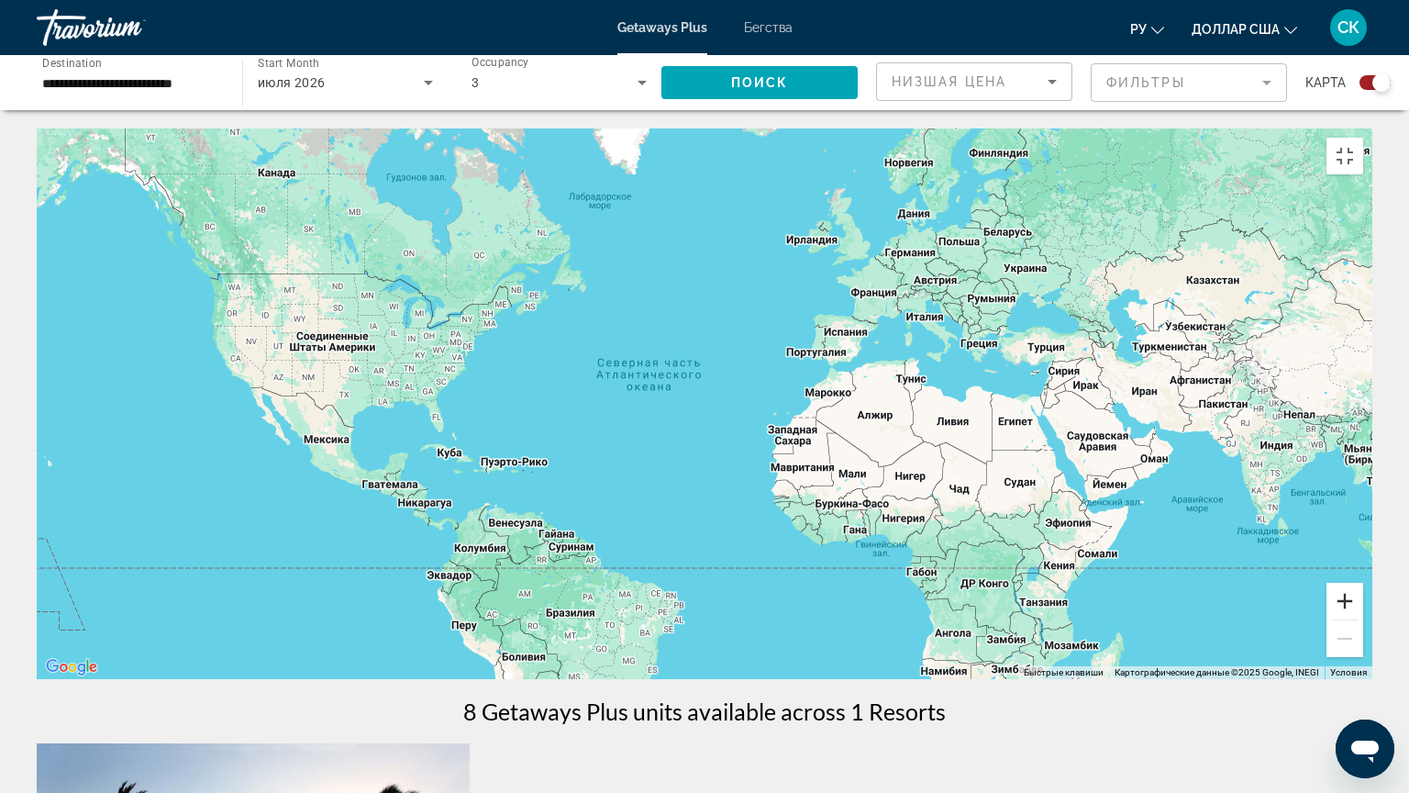
click at [1363, 619] on button "Увеличить" at bounding box center [1344, 600] width 37 height 37
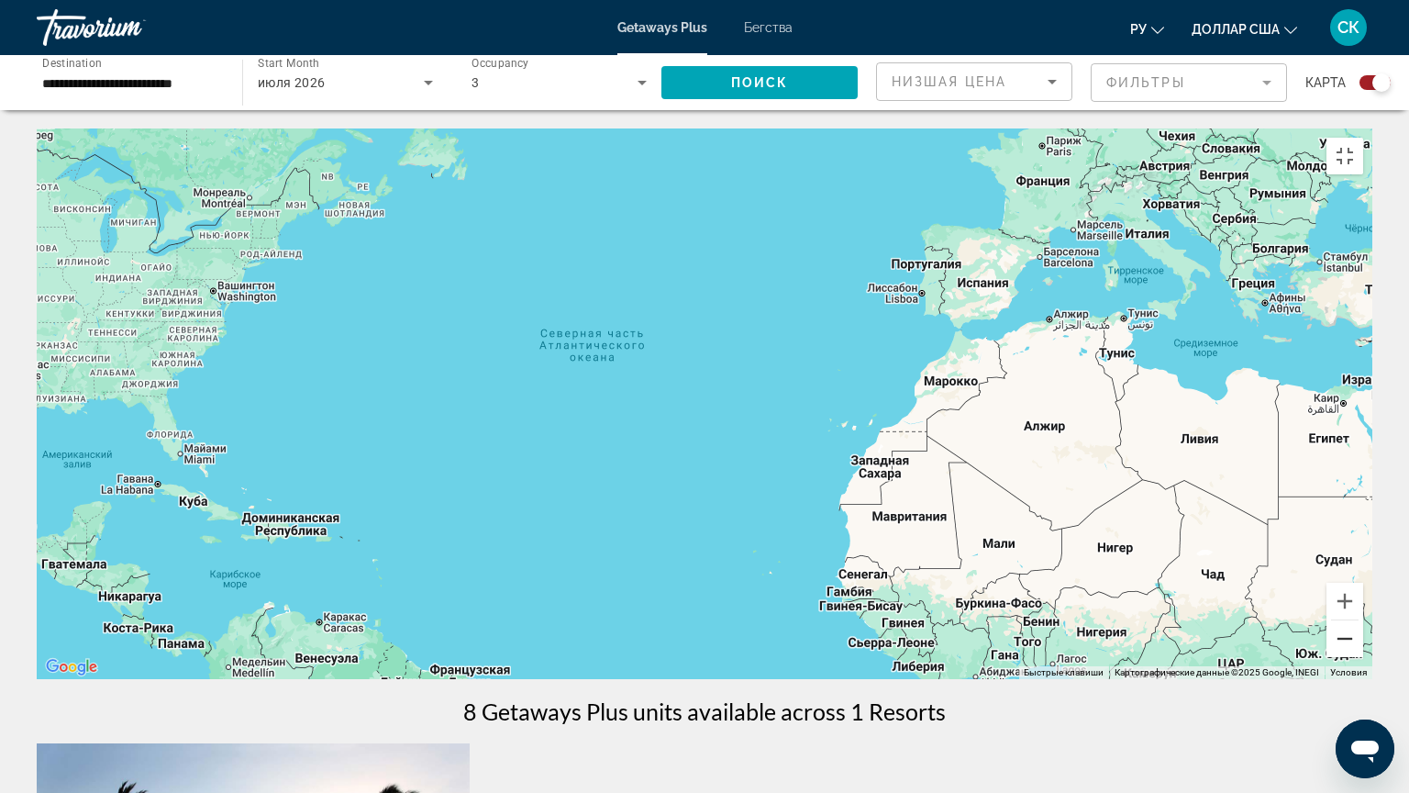
click at [1363, 644] on button "Уменьшить" at bounding box center [1344, 638] width 37 height 37
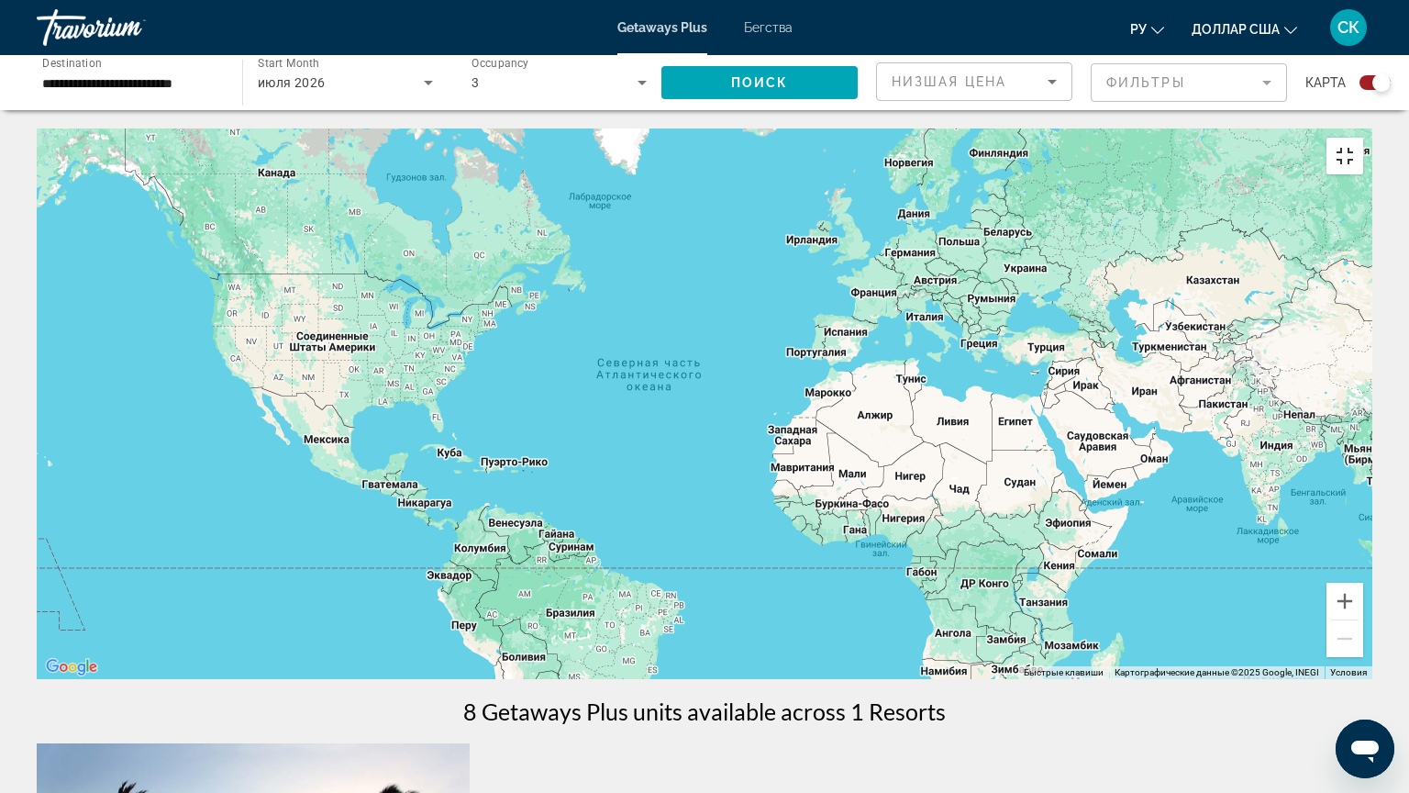
click at [1363, 138] on button "Включить полноэкранный режим" at bounding box center [1344, 156] width 37 height 37
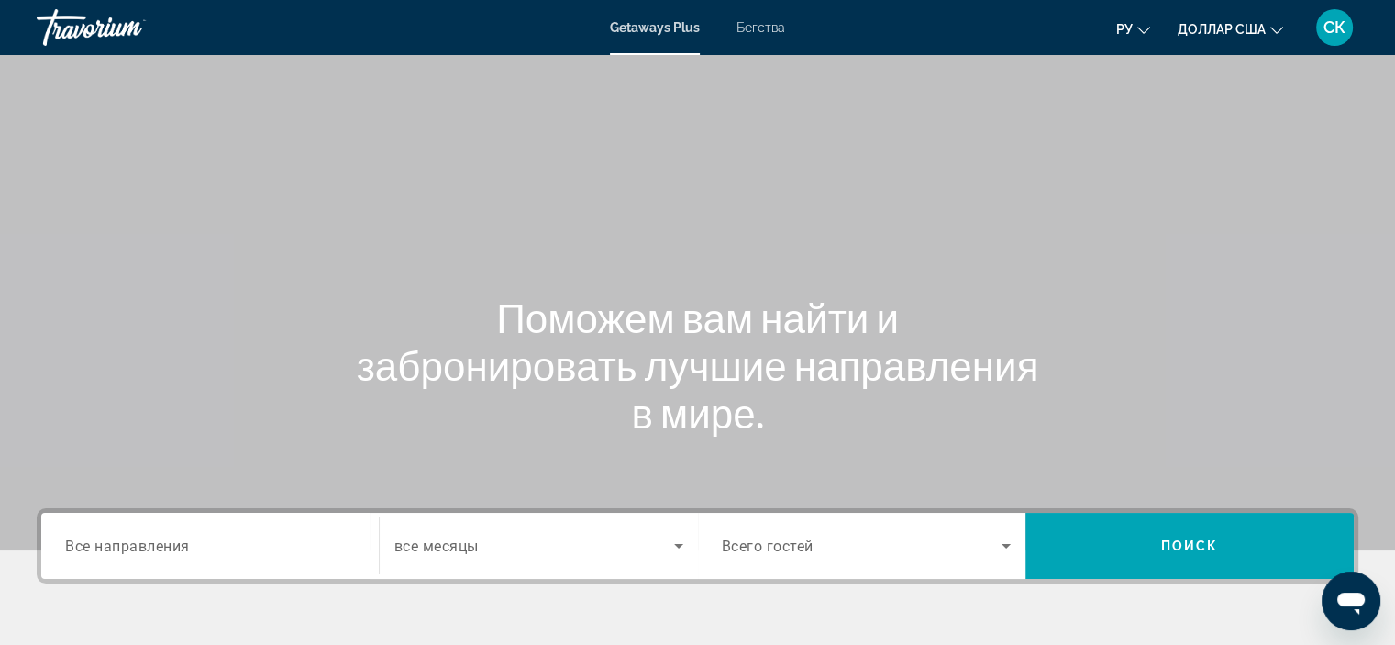
click at [176, 546] on span "Все направления" at bounding box center [127, 545] width 125 height 17
click at [176, 546] on input "Destination Все направления" at bounding box center [210, 547] width 290 height 22
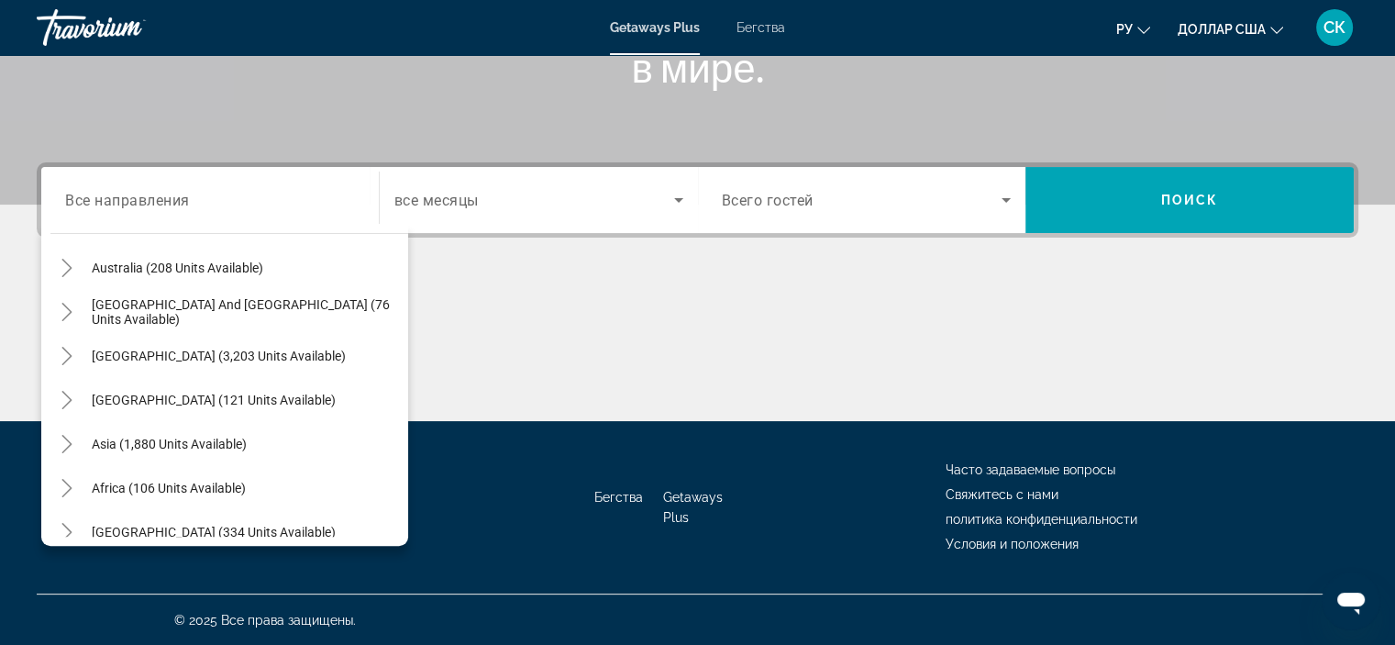
scroll to position [297, 0]
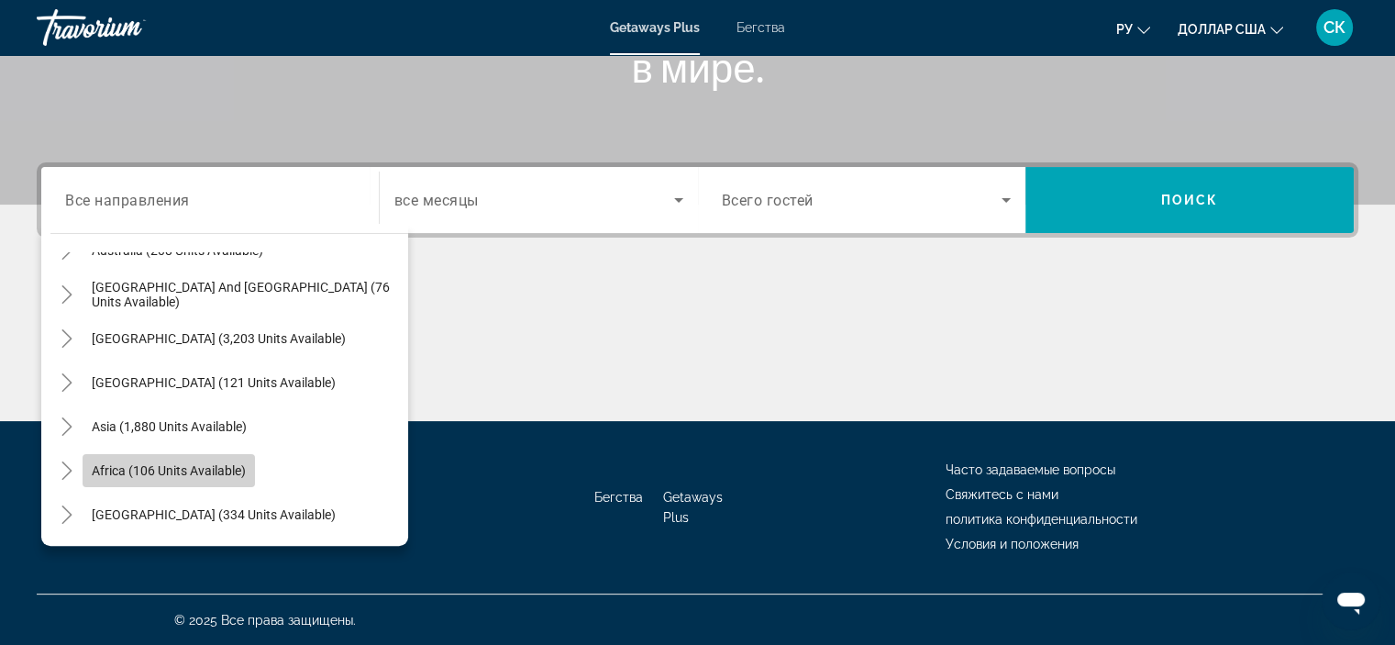
click at [153, 471] on span "Africa (106 units available)" at bounding box center [169, 470] width 154 height 15
type input "**********"
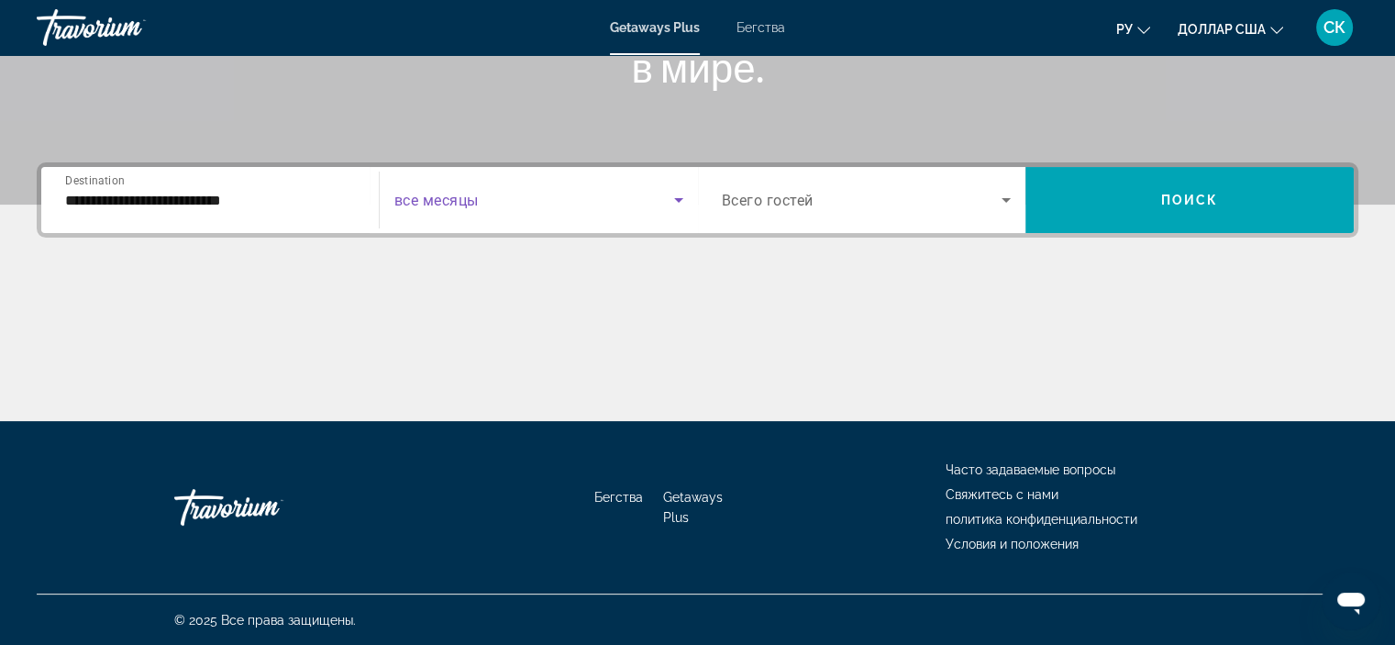
click at [675, 200] on icon "Search widget" at bounding box center [679, 200] width 22 height 22
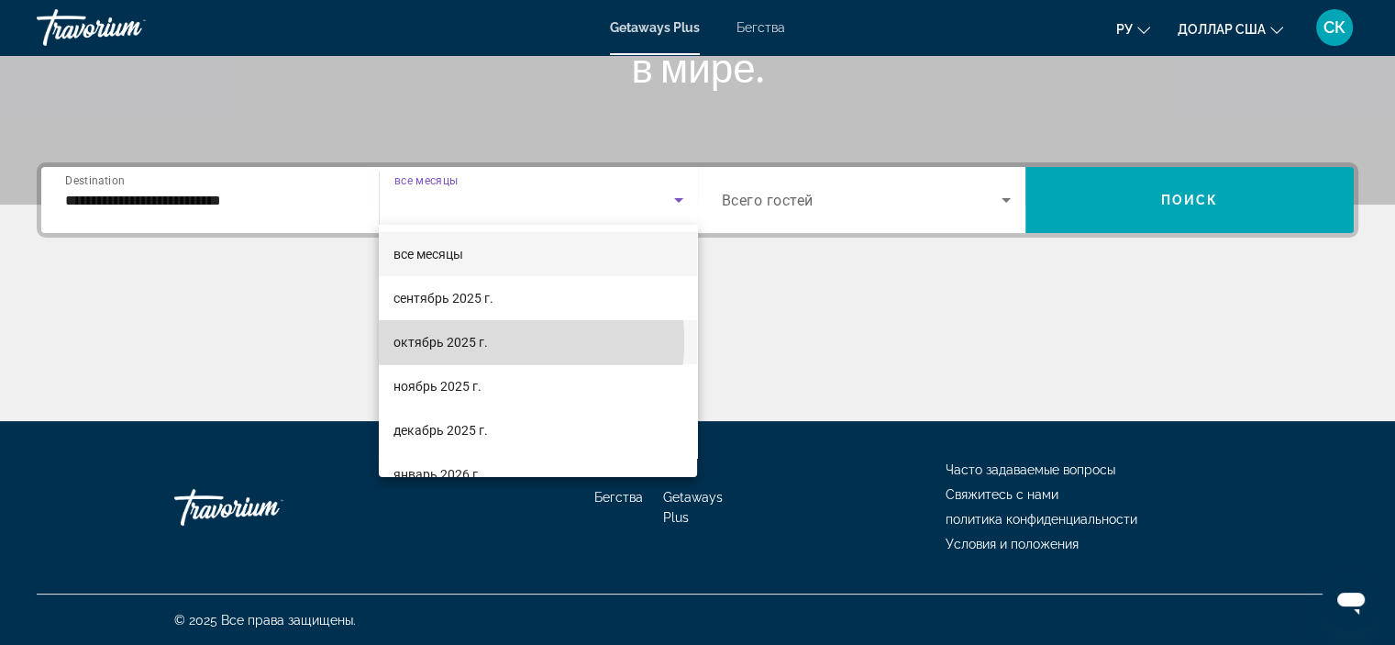
click at [460, 341] on font "октябрь 2025 г." at bounding box center [441, 342] width 94 height 15
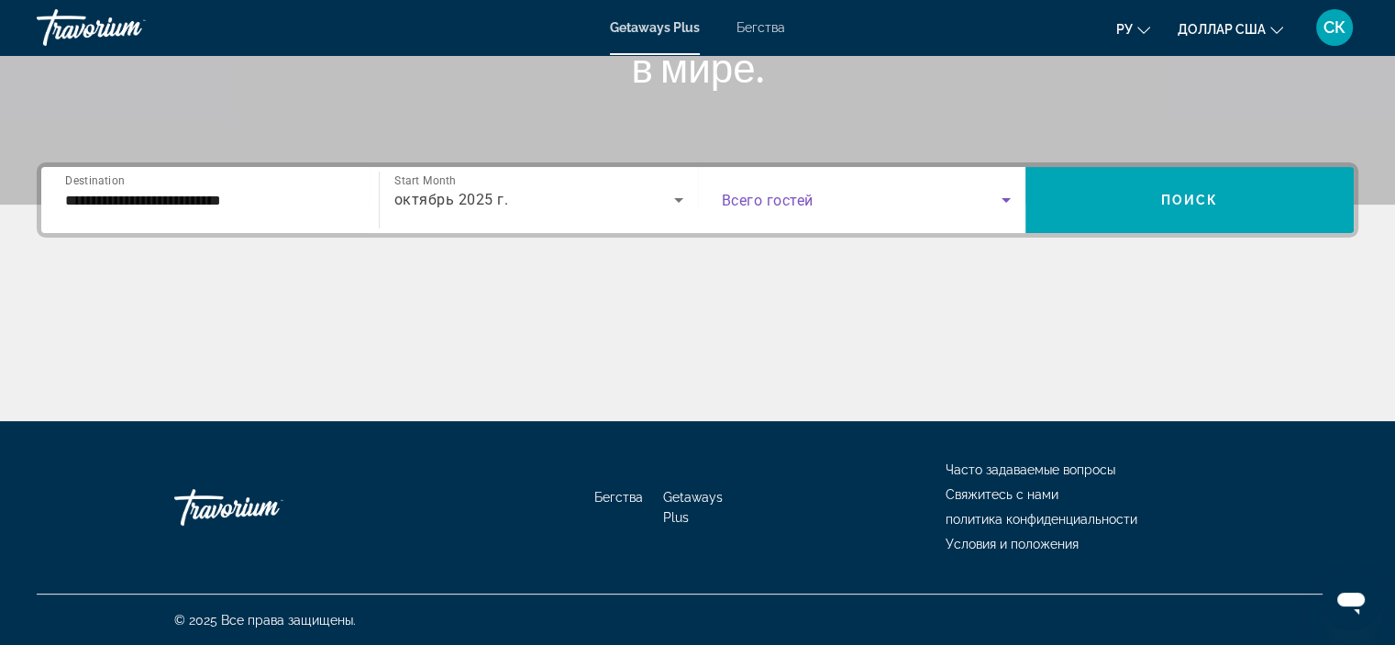
click at [1005, 206] on icon "Search widget" at bounding box center [1006, 200] width 22 height 22
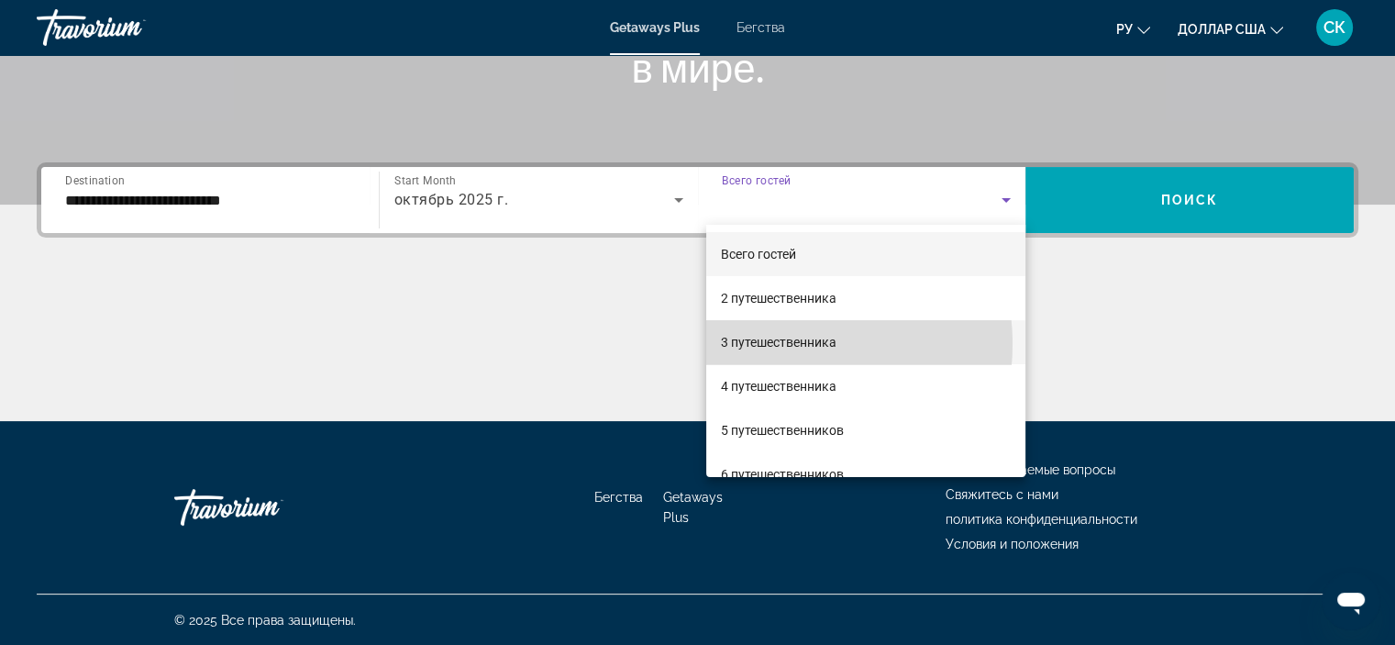
click at [772, 344] on font "3 путешественника" at bounding box center [779, 342] width 116 height 15
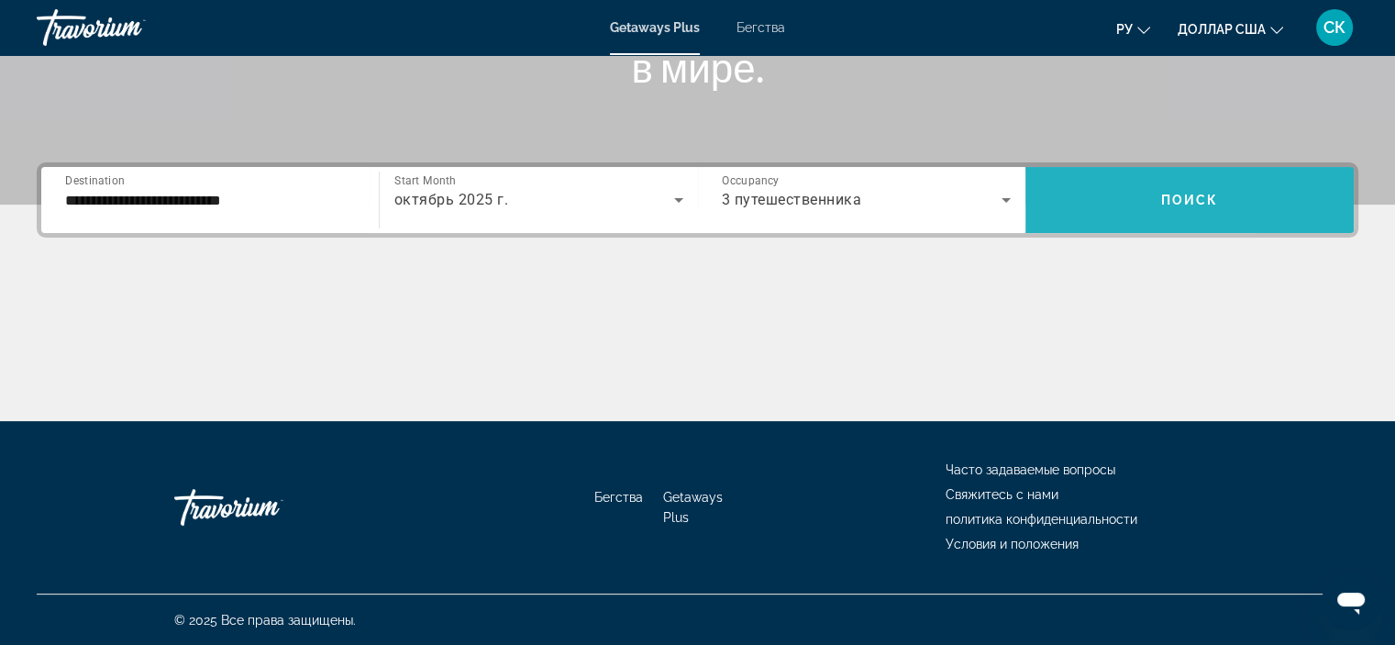
click at [1262, 201] on span "Search widget" at bounding box center [1190, 200] width 328 height 44
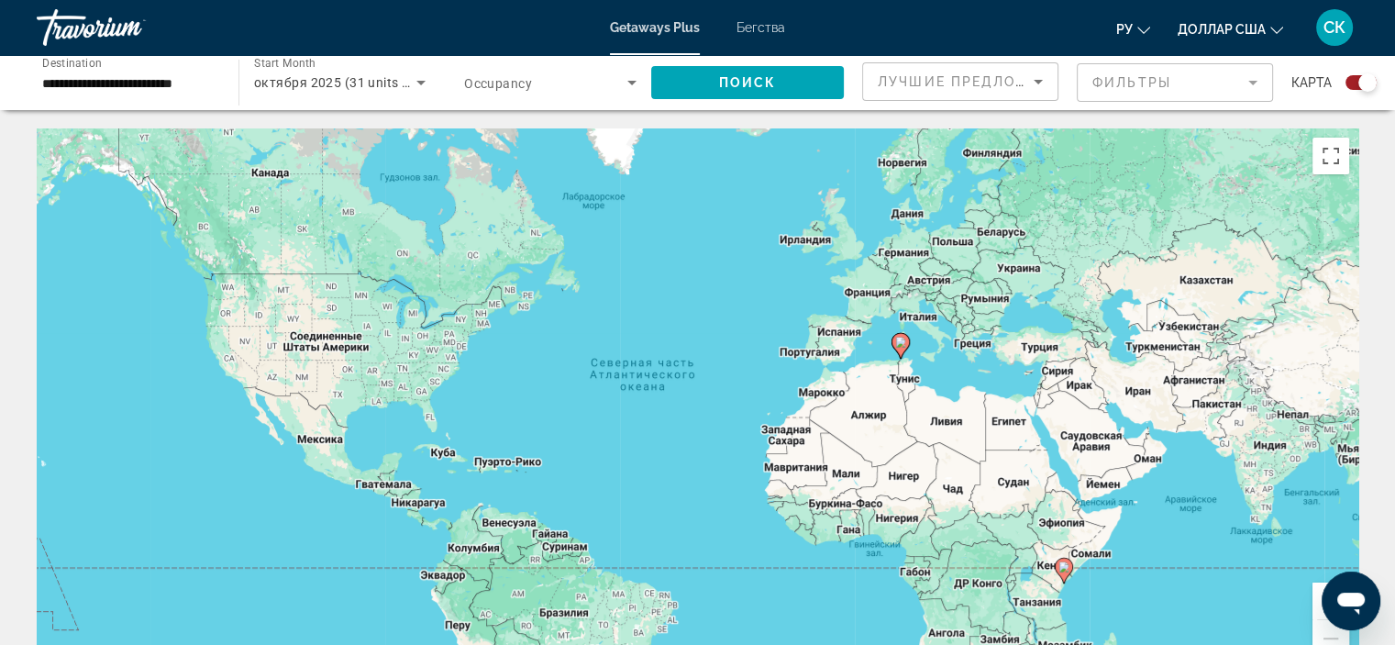
click at [894, 349] on icon "Основное содержание" at bounding box center [901, 346] width 18 height 26
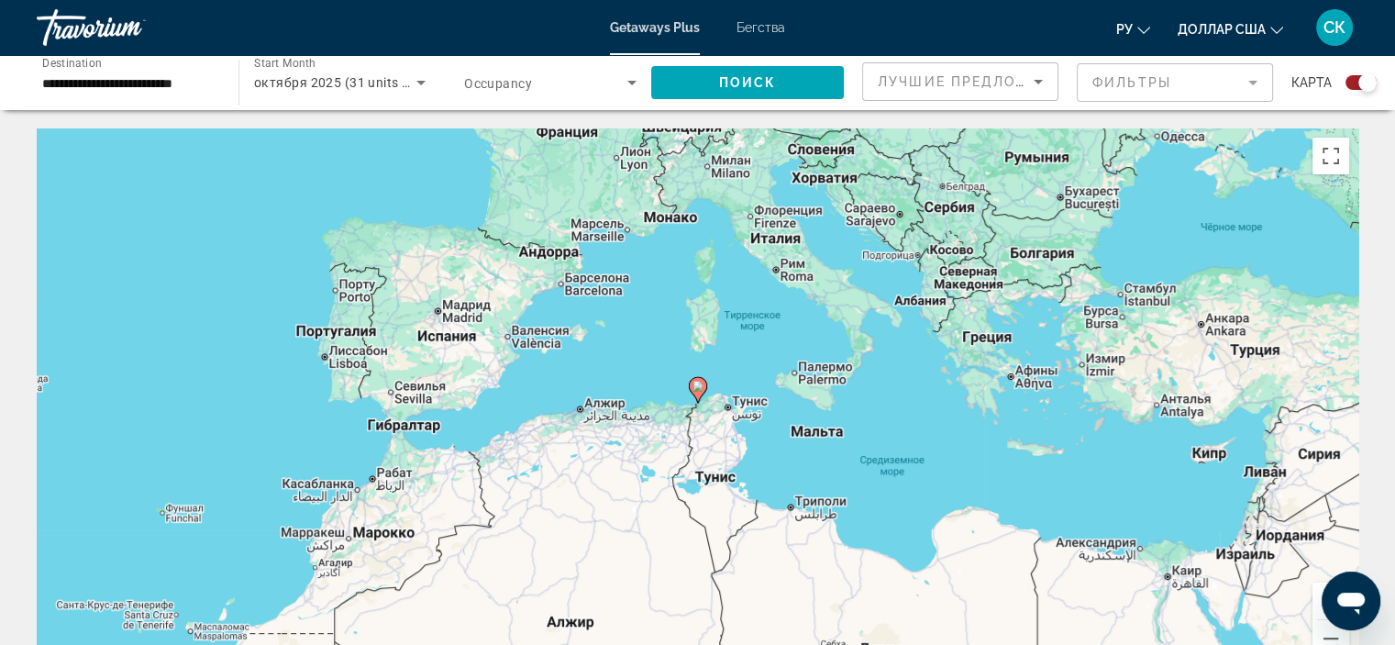
click at [697, 388] on image "Основное содержание" at bounding box center [698, 386] width 11 height 11
type input "**********"
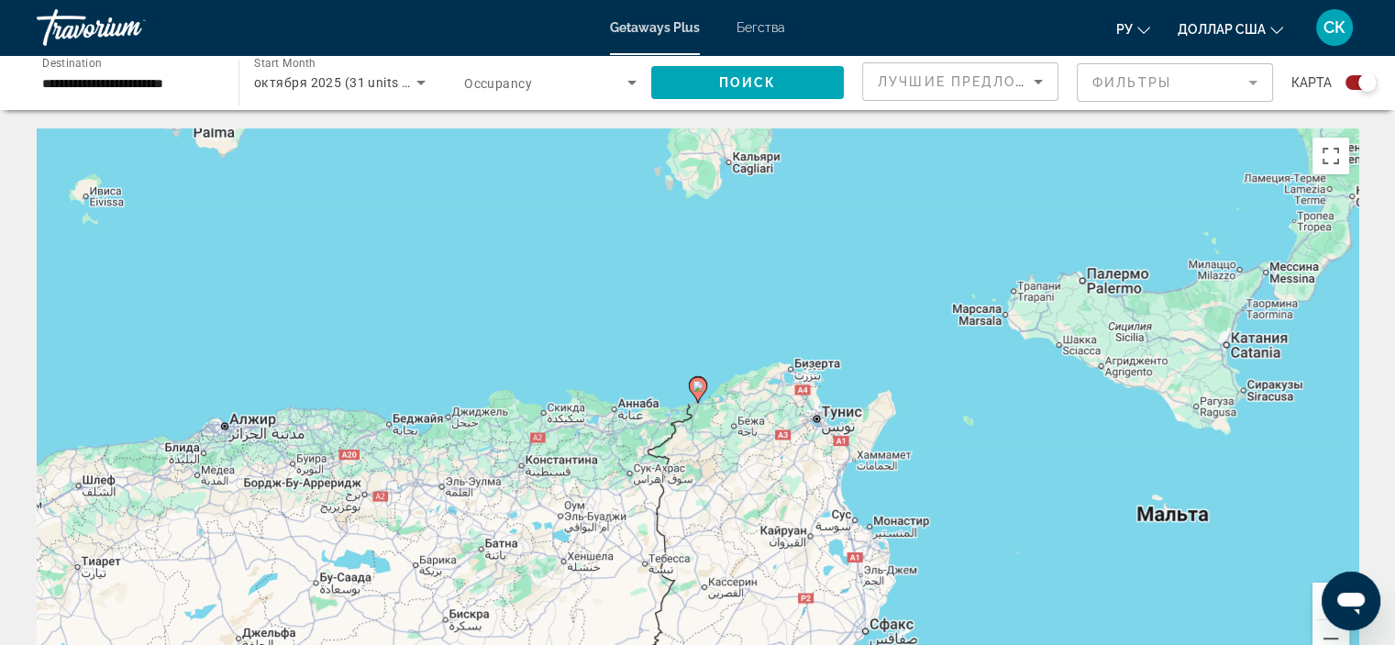
click at [697, 388] on image "Основное содержание" at bounding box center [698, 386] width 11 height 11
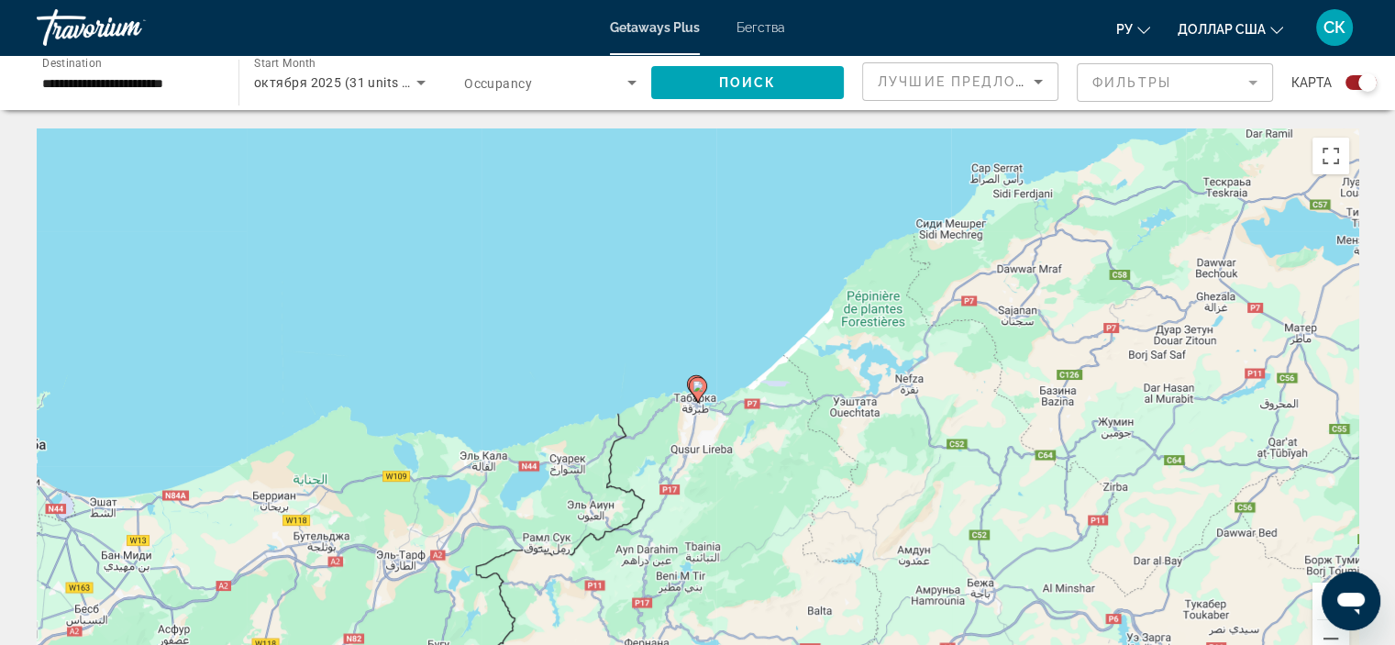
click at [697, 388] on image "Основное содержание" at bounding box center [698, 386] width 11 height 11
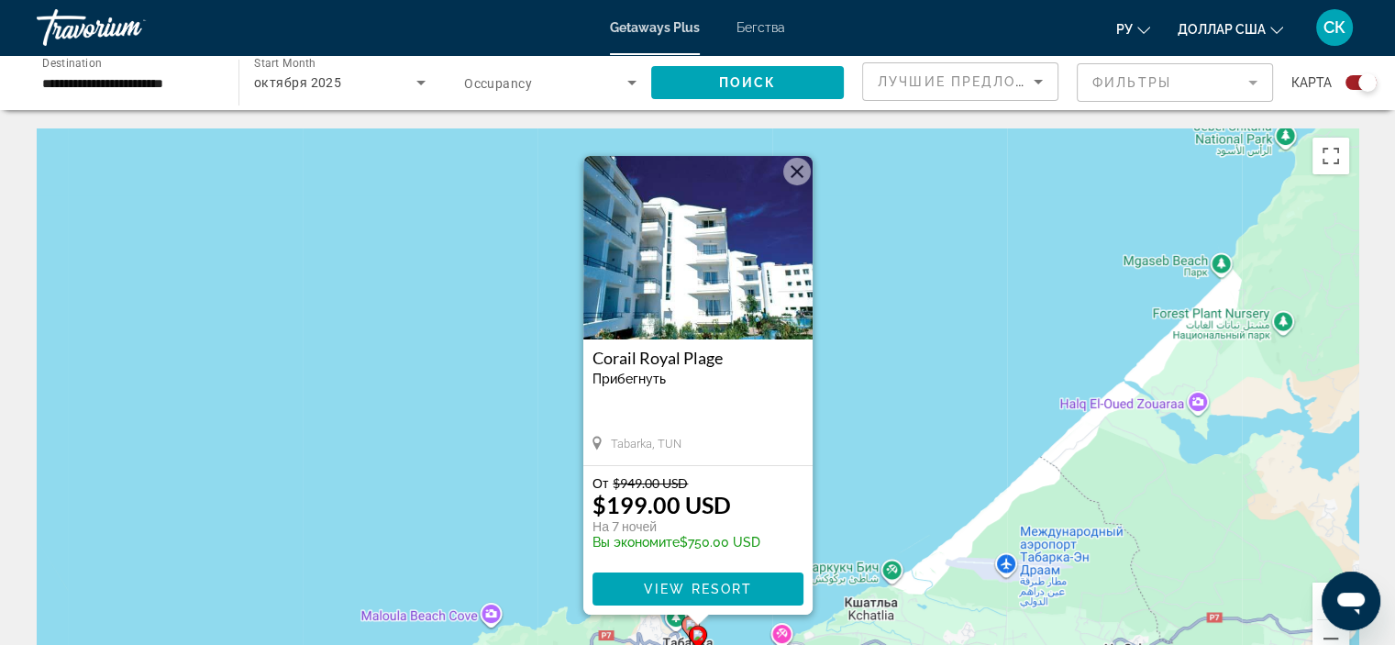
click at [689, 357] on h3 "Corail Royal Plage" at bounding box center [698, 358] width 211 height 18
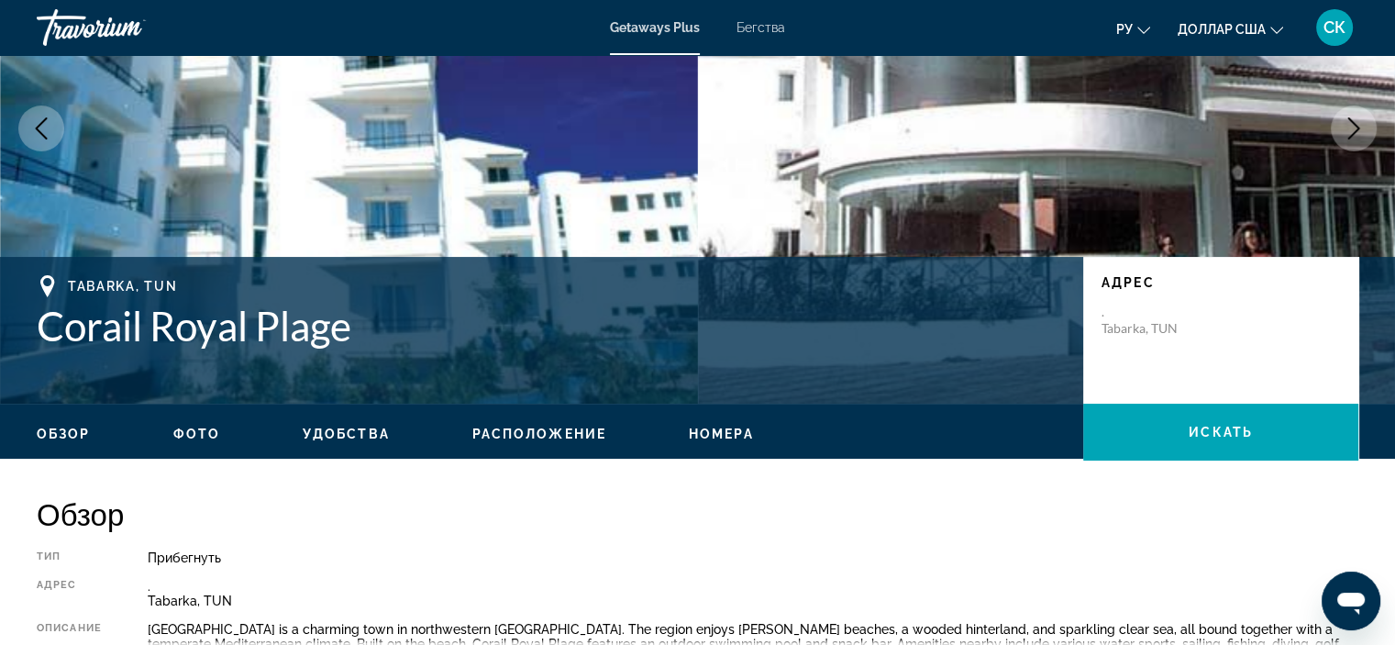
scroll to position [216, 0]
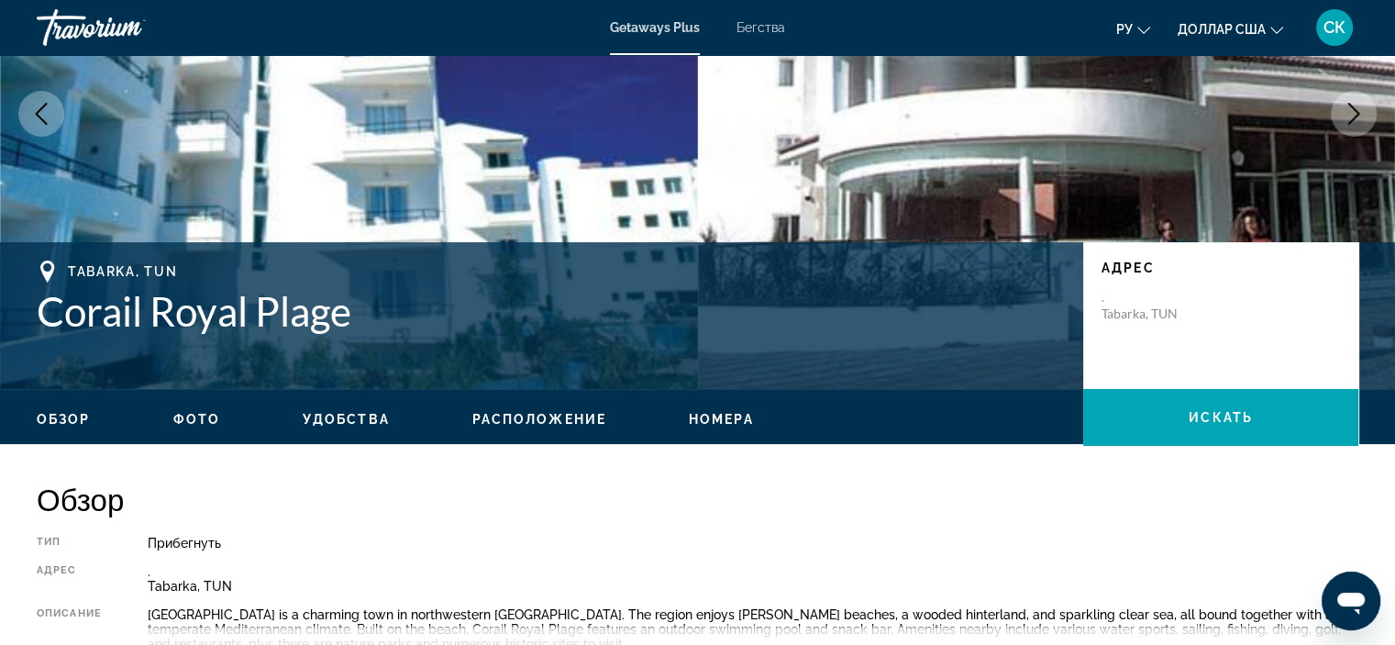
click at [61, 412] on span "Обзор" at bounding box center [64, 419] width 54 height 15
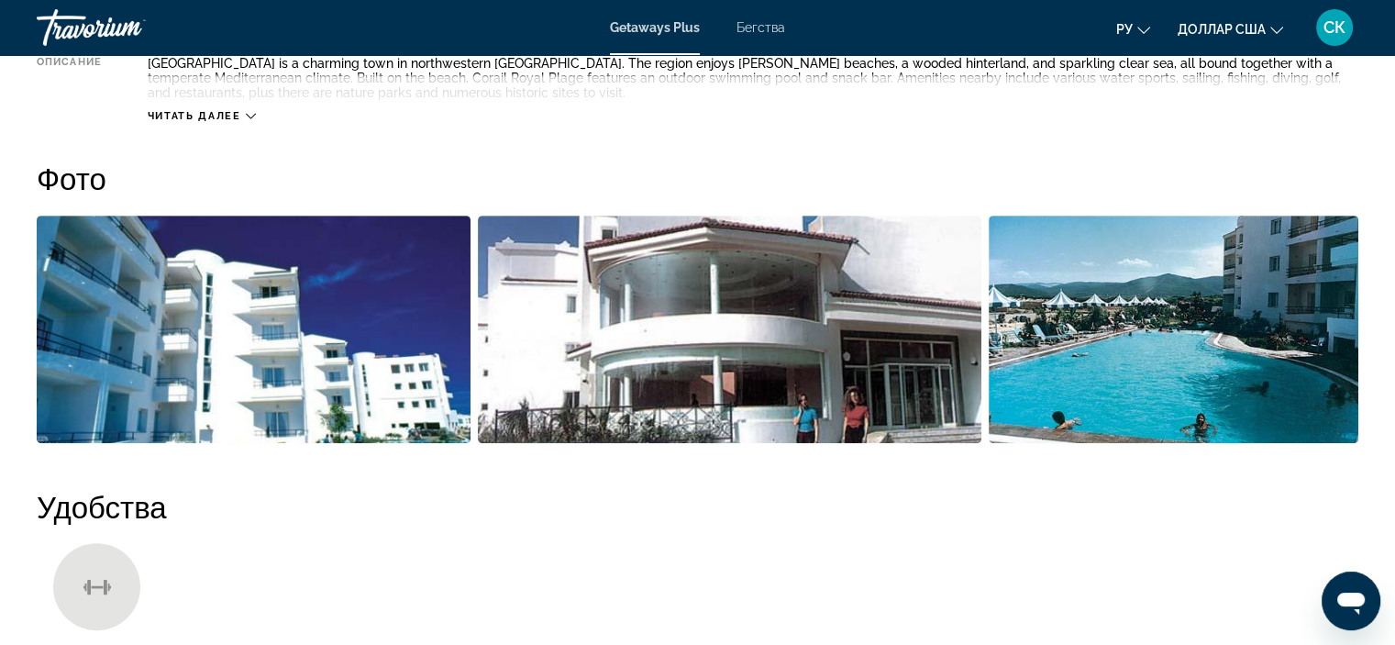
scroll to position [763, 0]
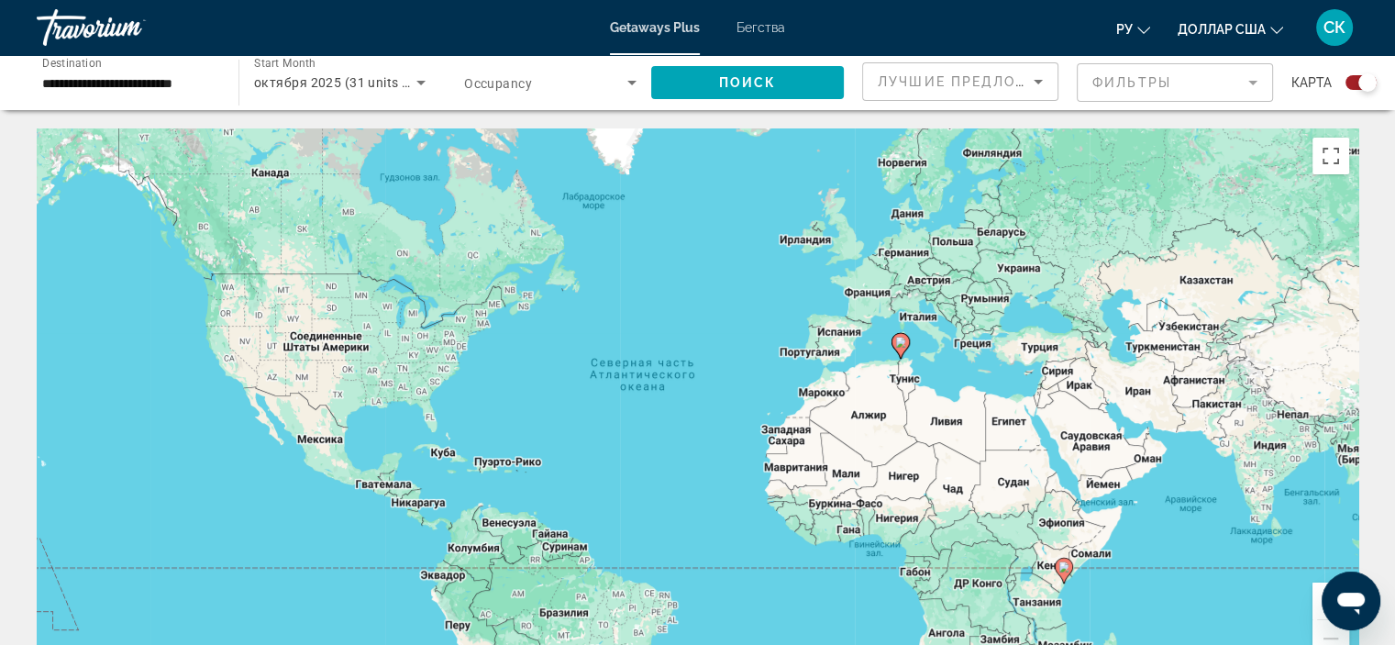
click at [896, 344] on image "Основное содержание" at bounding box center [900, 342] width 11 height 11
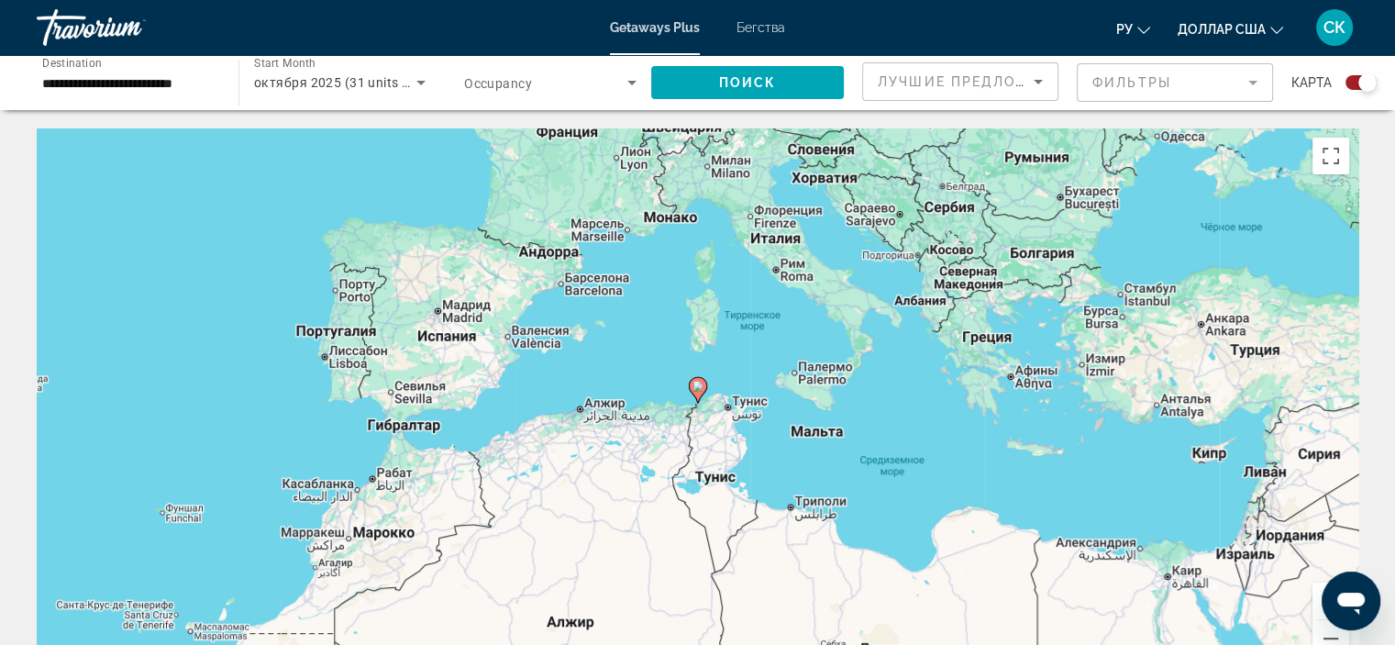
click at [896, 344] on div "Для навигации используйте клавиши со стрелками. Чтобы активировать перетаскиван…" at bounding box center [698, 403] width 1322 height 550
click at [698, 394] on icon "Основное содержание" at bounding box center [697, 390] width 17 height 24
type input "**********"
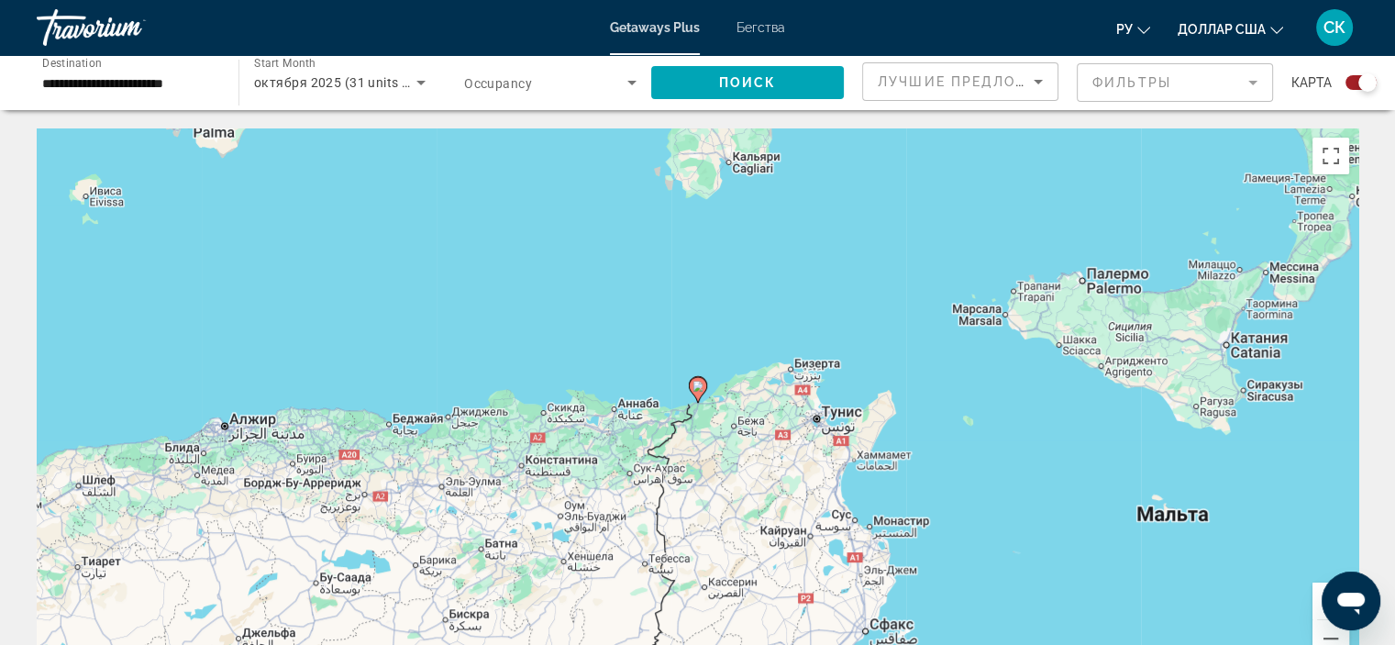
click at [689, 390] on gmp-advanced-marker "Основное содержание" at bounding box center [698, 390] width 18 height 28
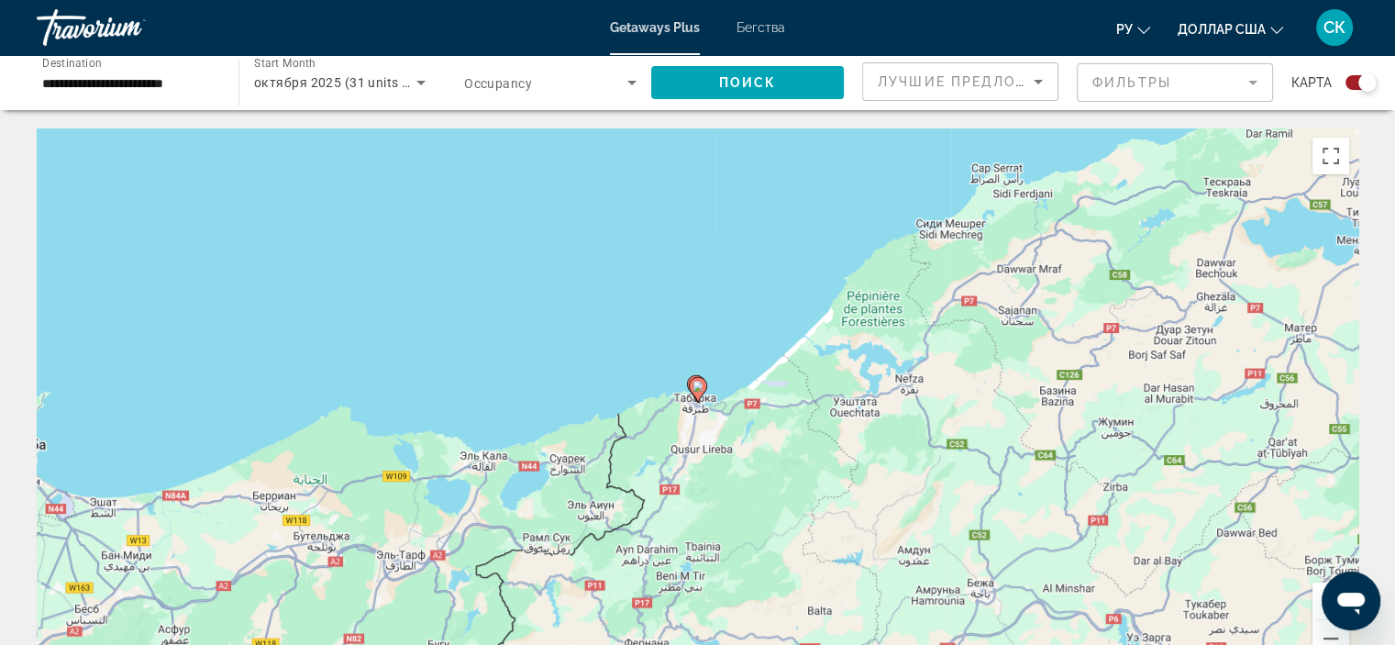
click at [697, 384] on image "Основное содержание" at bounding box center [698, 386] width 11 height 11
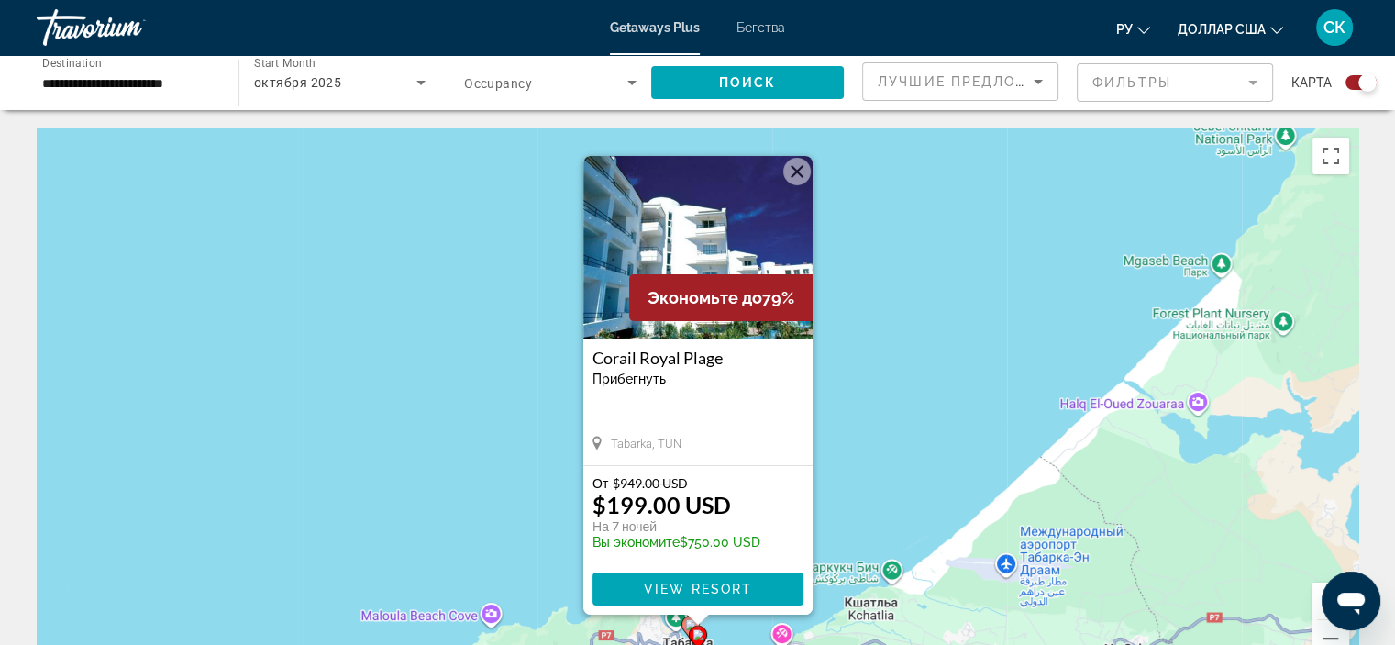
click at [662, 353] on h3 "Corail Royal Plage" at bounding box center [698, 358] width 211 height 18
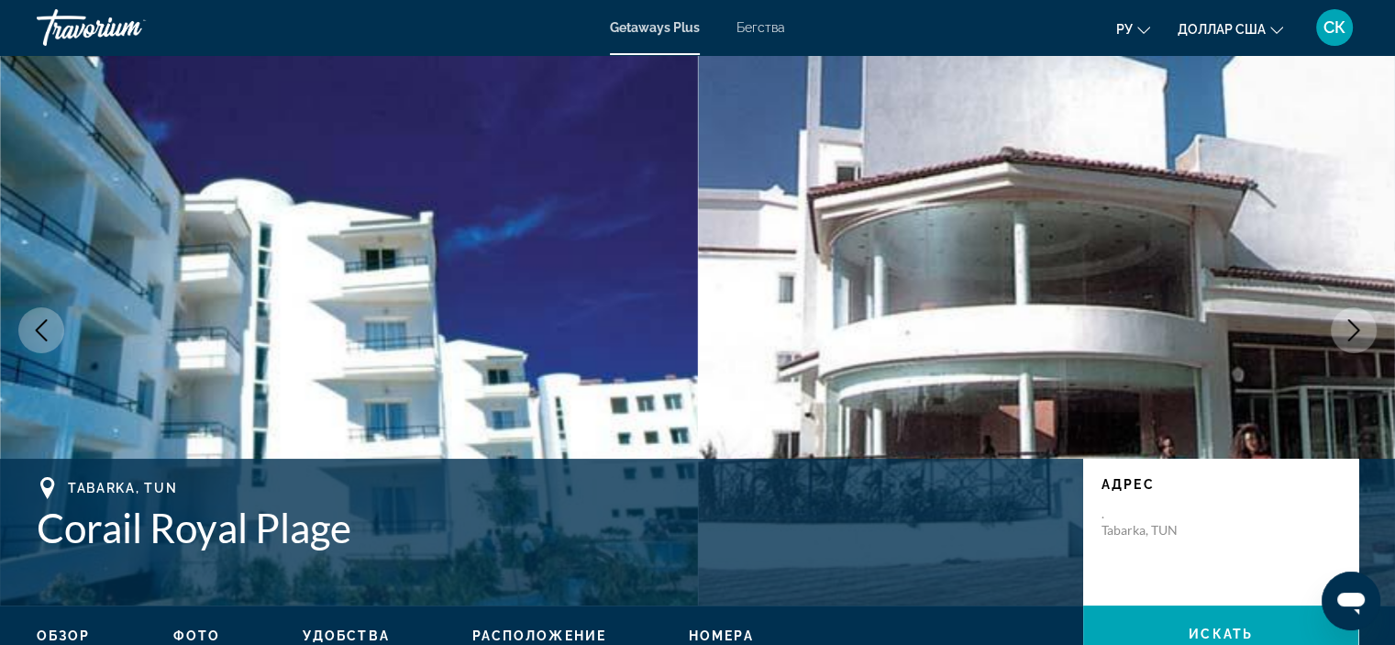
click at [1343, 337] on icon "Next image" at bounding box center [1354, 330] width 22 height 22
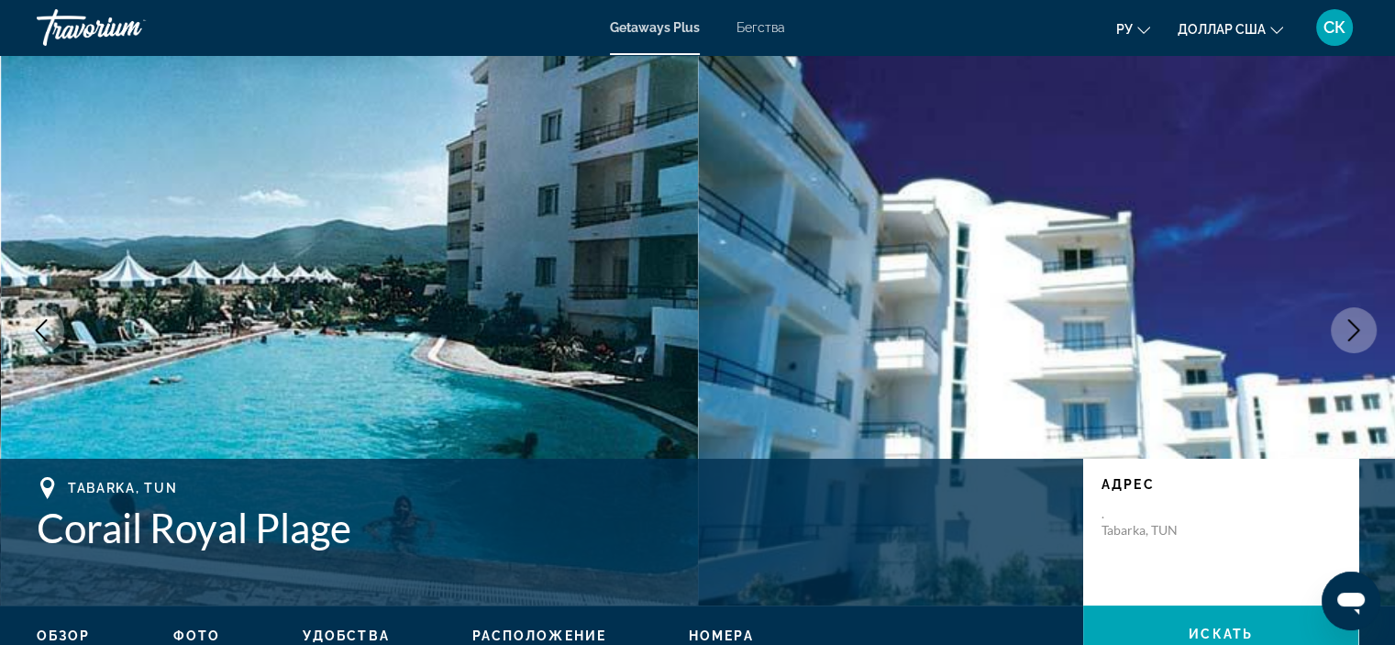
click at [1343, 337] on icon "Next image" at bounding box center [1354, 330] width 22 height 22
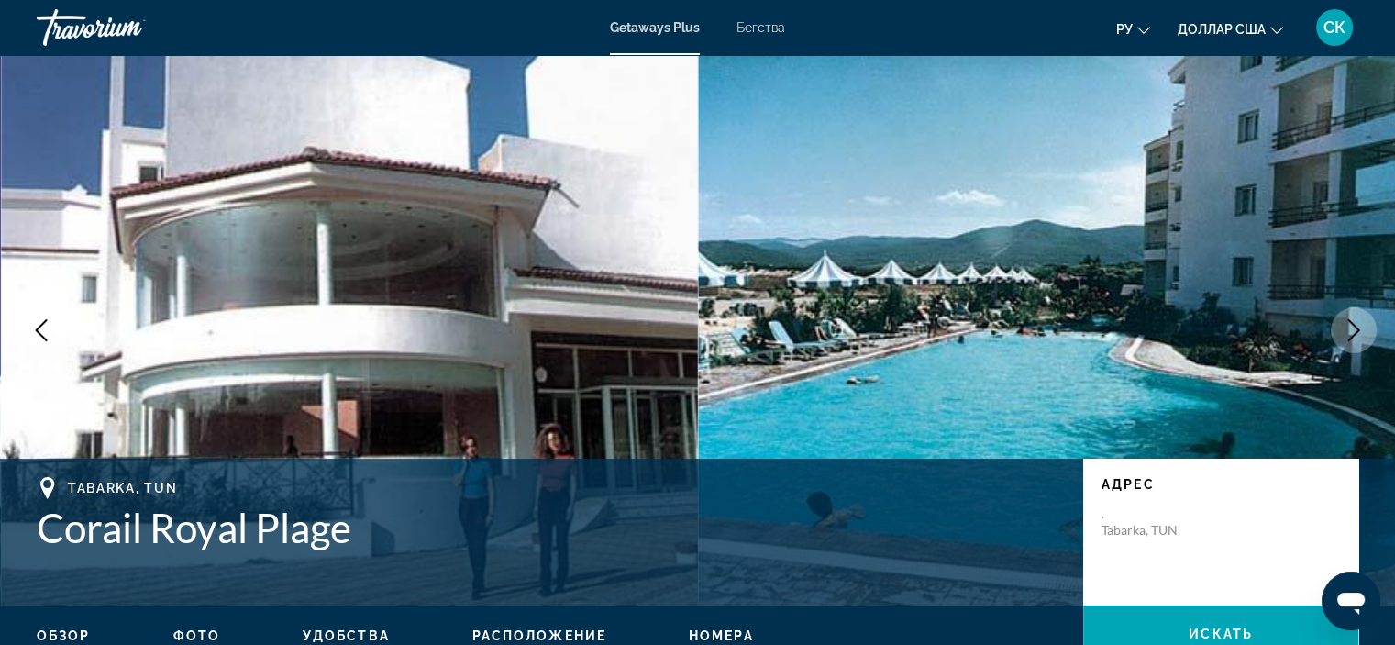
click at [1343, 337] on icon "Next image" at bounding box center [1354, 330] width 22 height 22
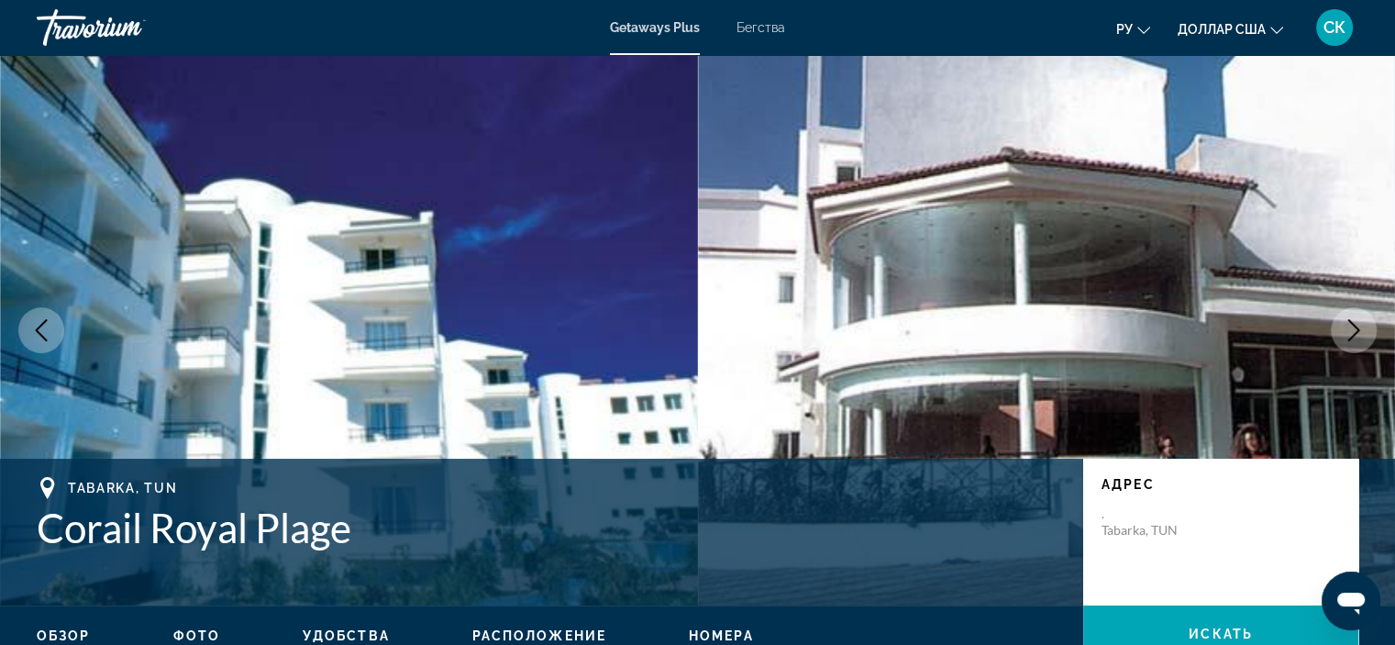
click at [1343, 337] on icon "Next image" at bounding box center [1354, 330] width 22 height 22
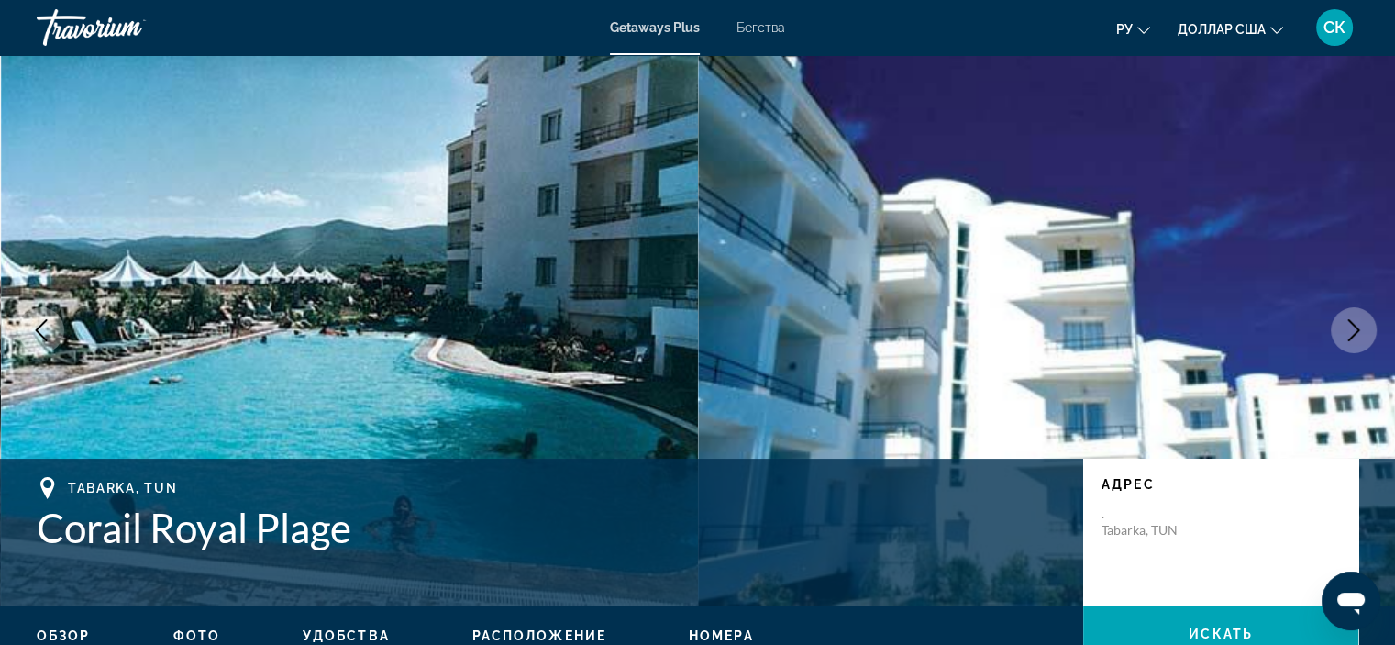
click at [1343, 337] on icon "Next image" at bounding box center [1354, 330] width 22 height 22
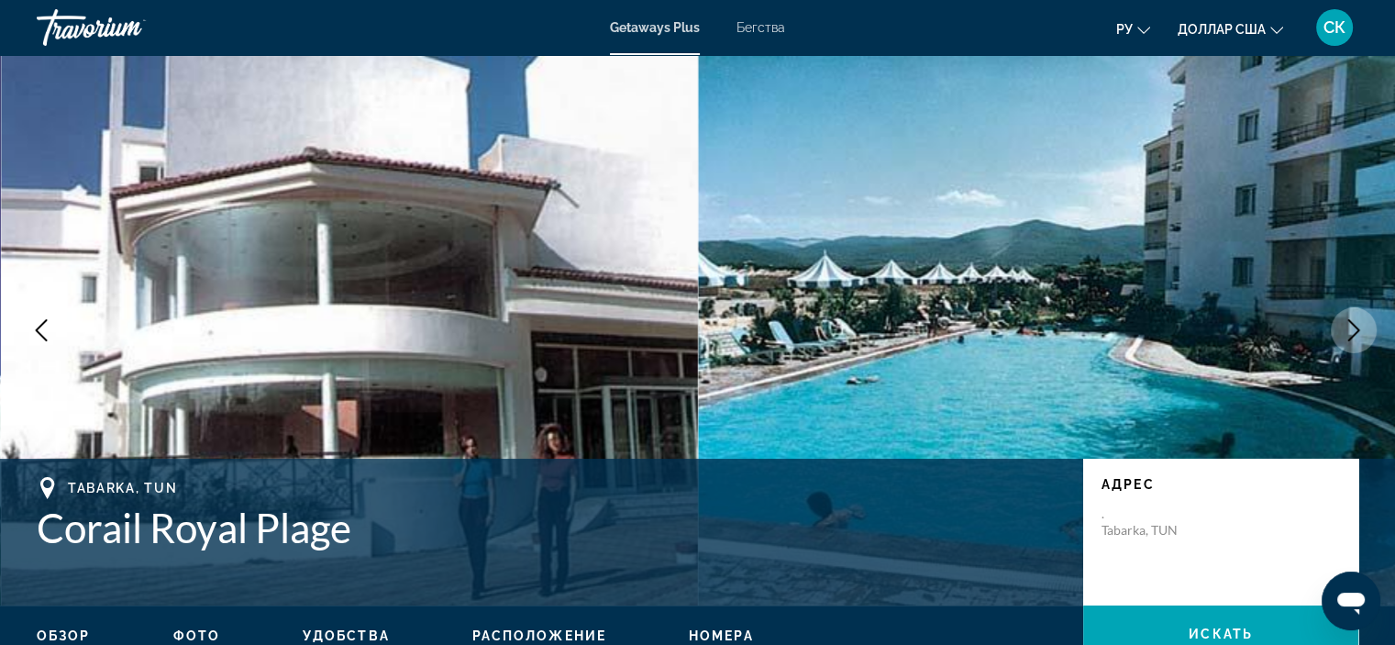
click at [1343, 337] on icon "Next image" at bounding box center [1354, 330] width 22 height 22
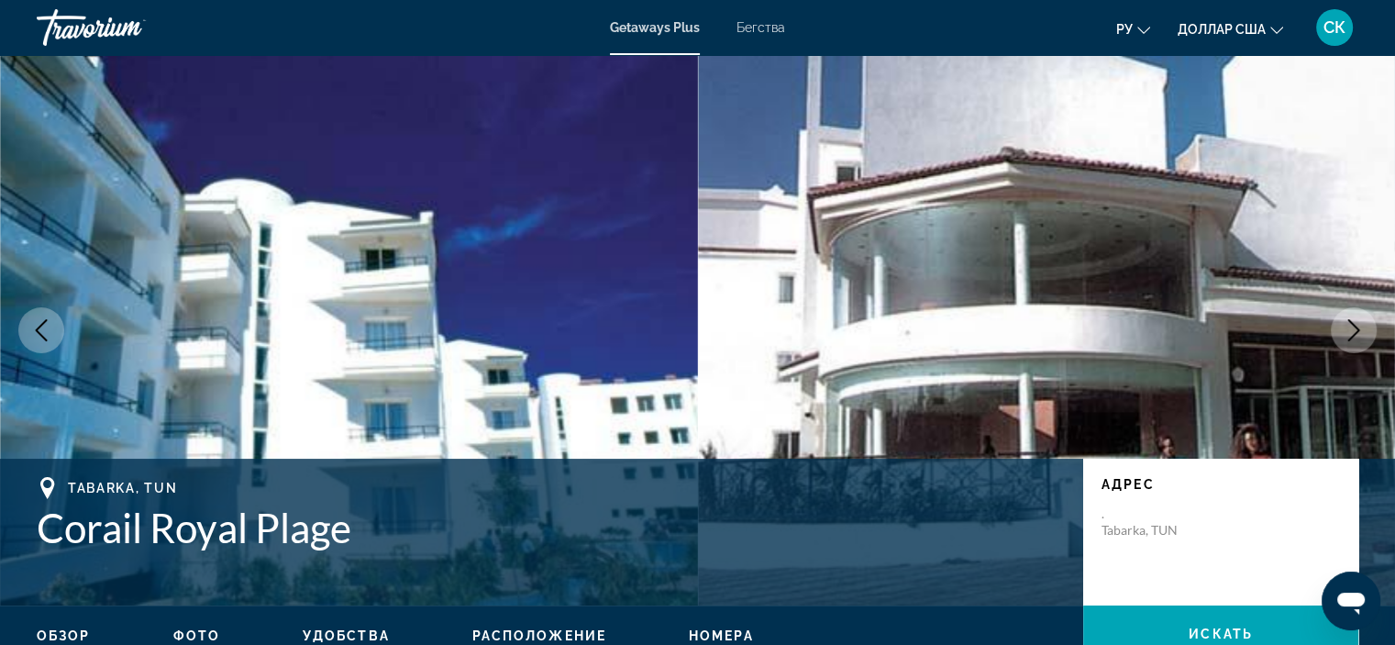
click at [1343, 337] on icon "Next image" at bounding box center [1354, 330] width 22 height 22
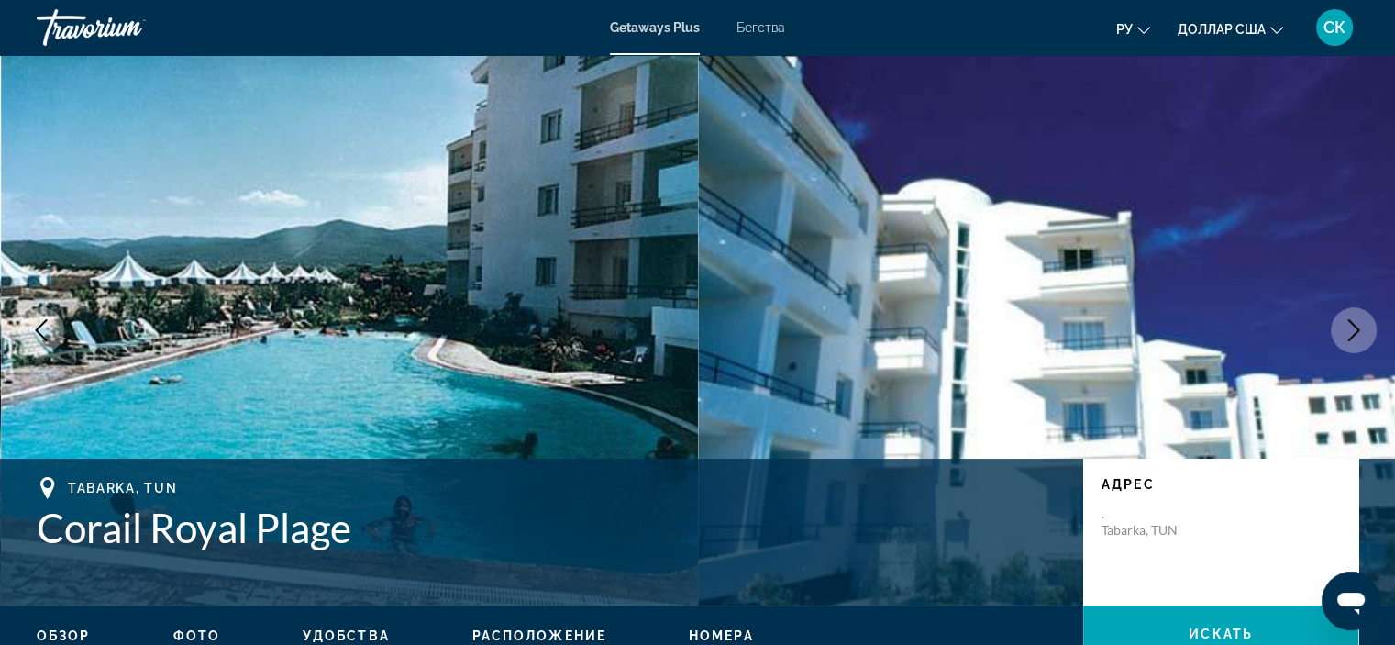
click at [1343, 337] on icon "Next image" at bounding box center [1354, 330] width 22 height 22
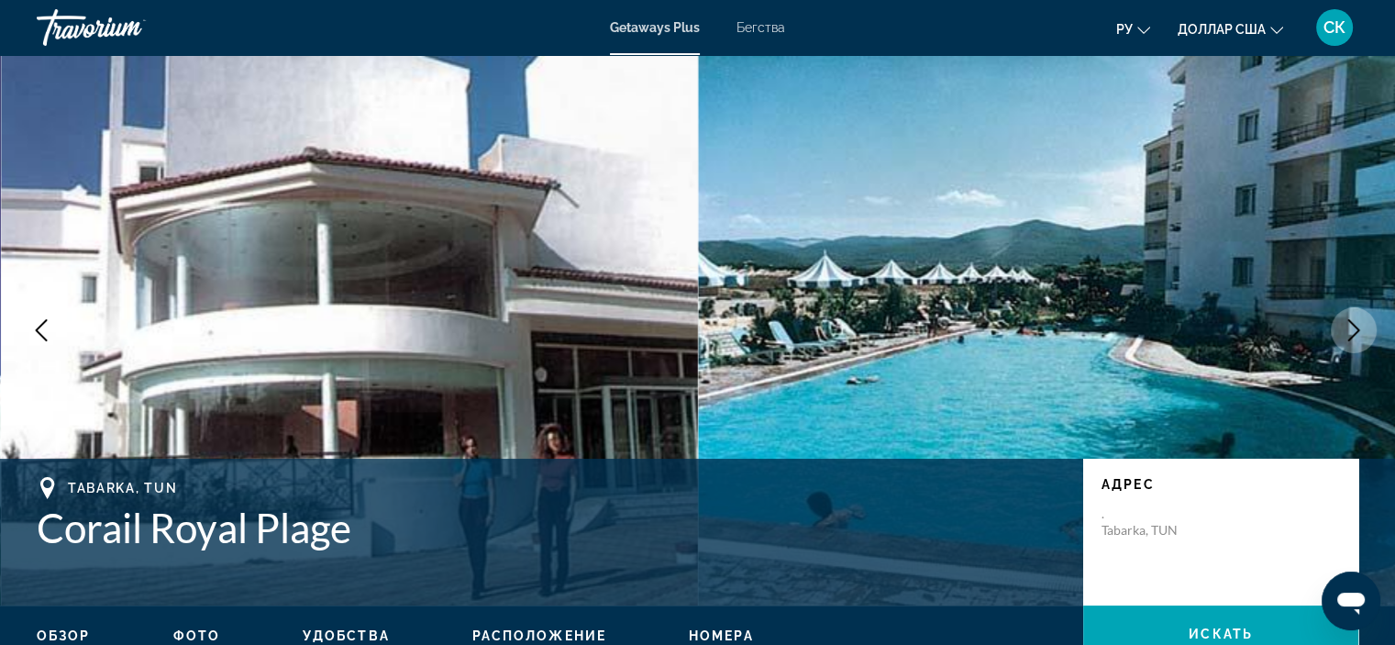
click at [1343, 337] on icon "Next image" at bounding box center [1354, 330] width 22 height 22
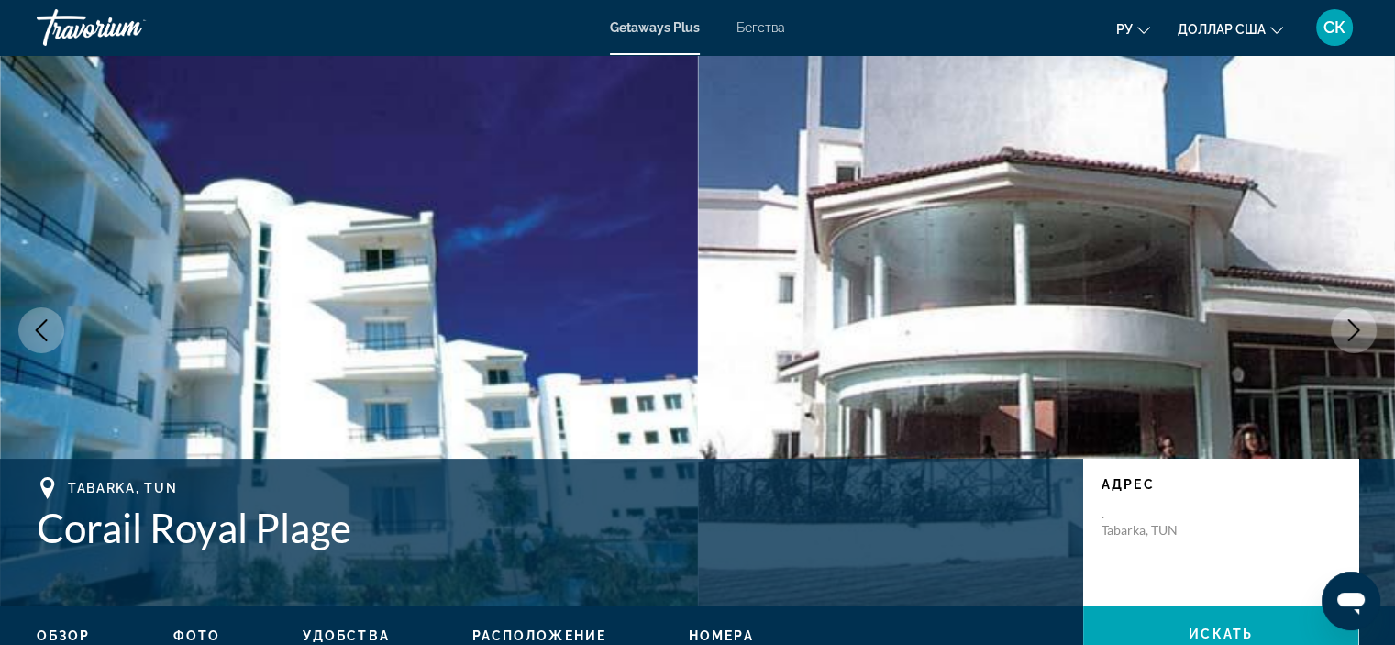
click at [196, 629] on span "Фото" at bounding box center [196, 635] width 47 height 15
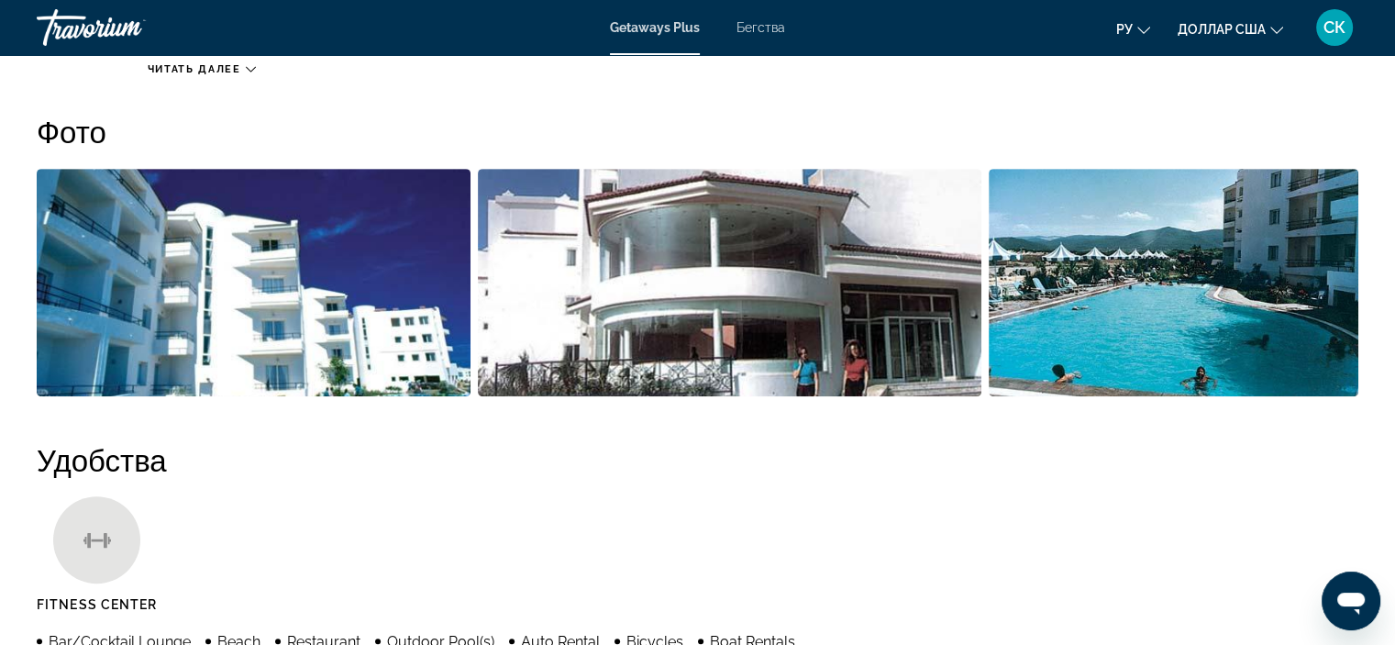
scroll to position [817, 0]
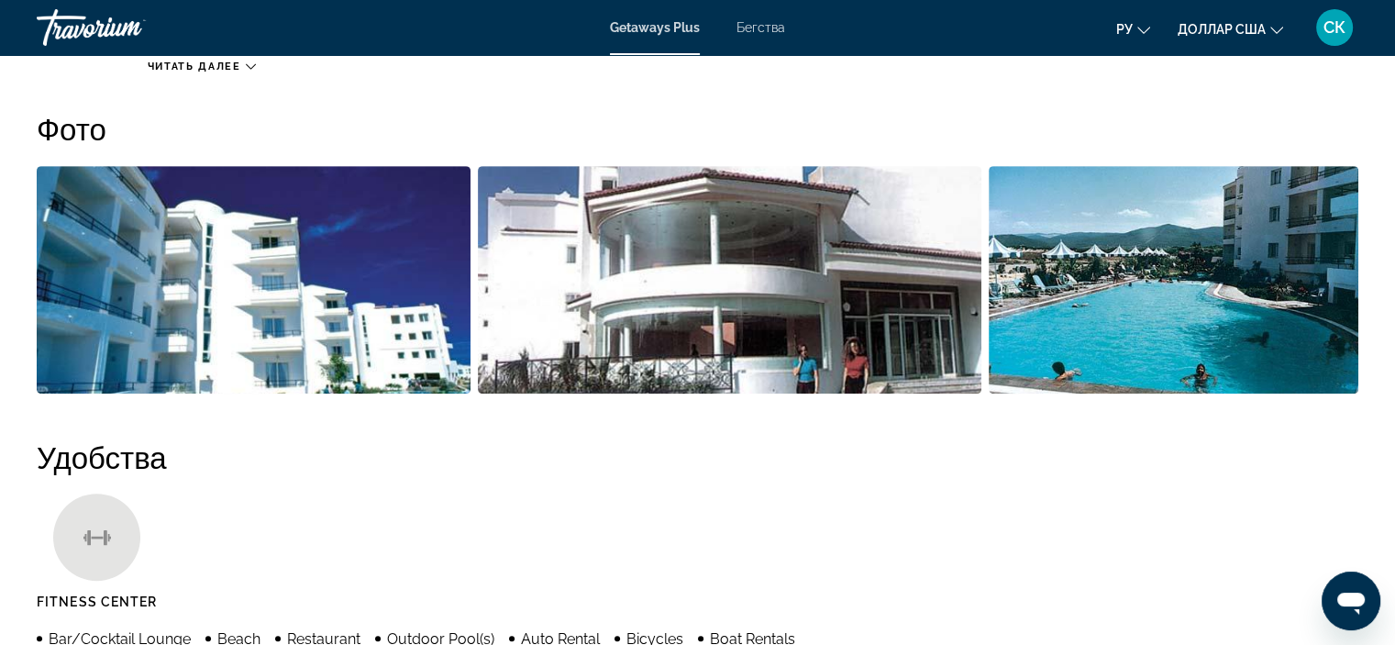
click at [364, 322] on img "Open full-screen image slider" at bounding box center [254, 279] width 434 height 227
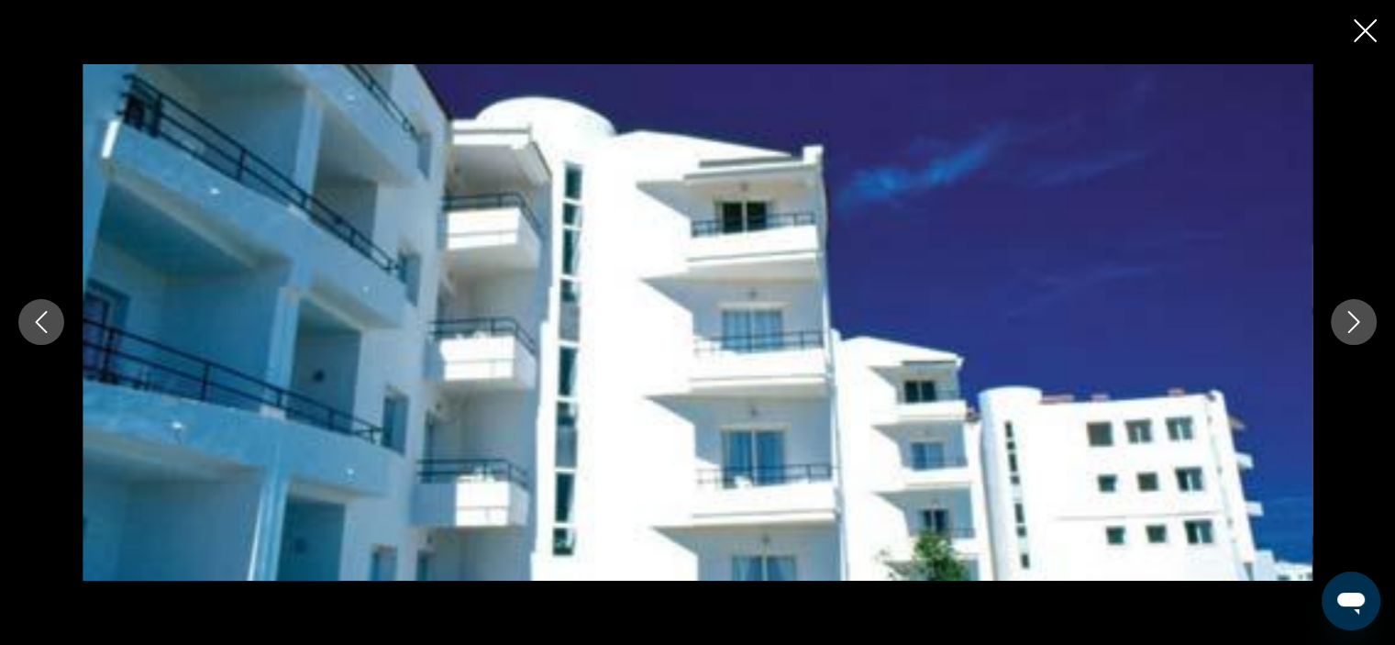
click at [1348, 333] on button "Next image" at bounding box center [1354, 322] width 46 height 46
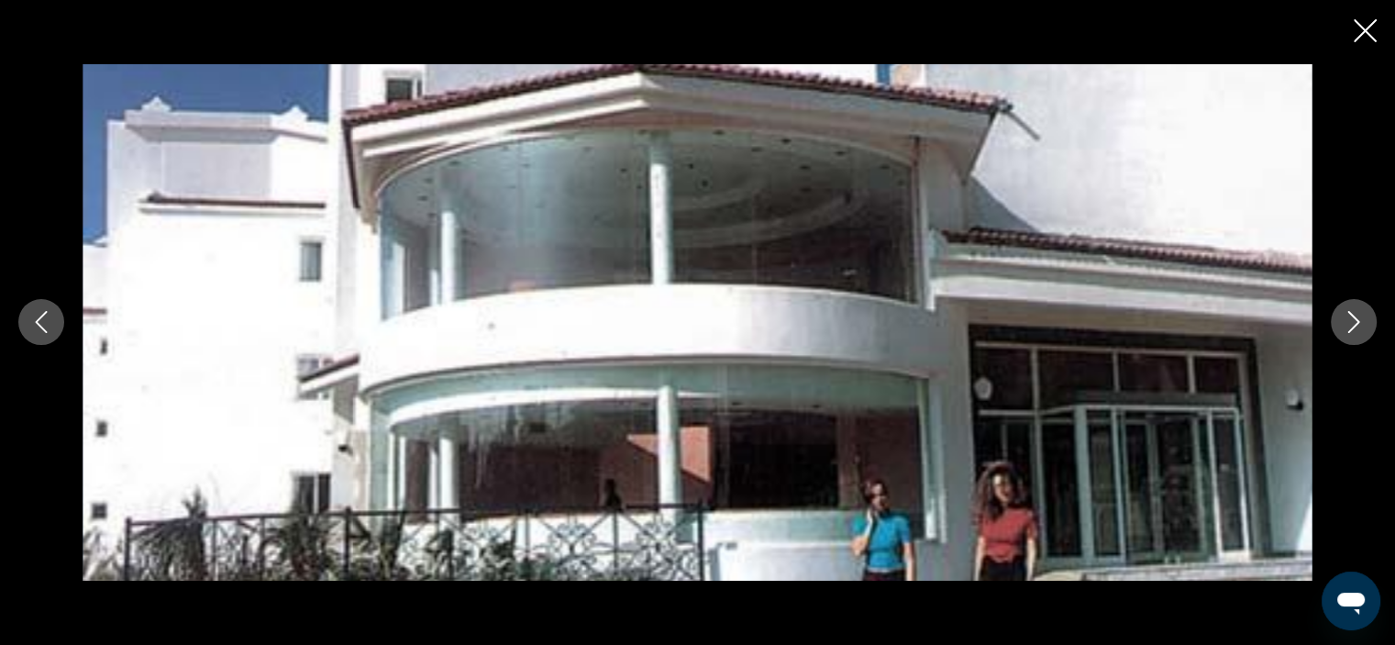
click at [1348, 333] on button "Next image" at bounding box center [1354, 322] width 46 height 46
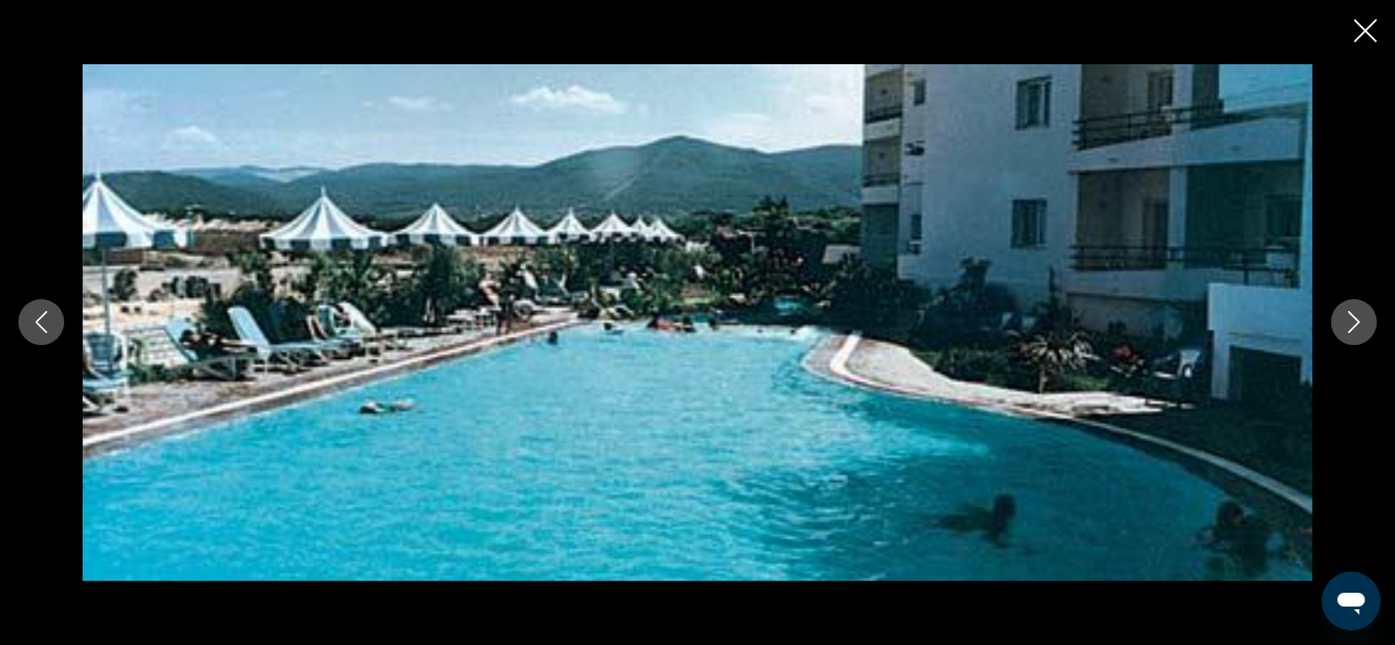
click at [1348, 333] on button "Next image" at bounding box center [1354, 322] width 46 height 46
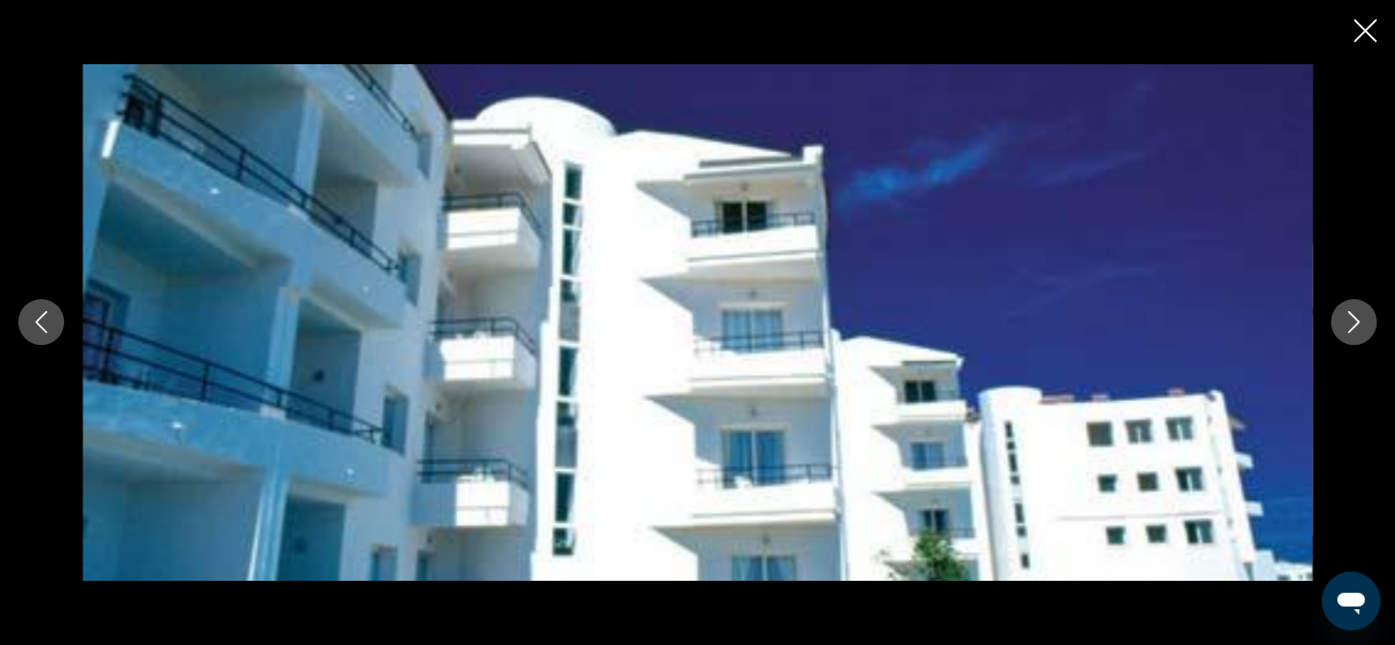
click at [1348, 333] on button "Next image" at bounding box center [1354, 322] width 46 height 46
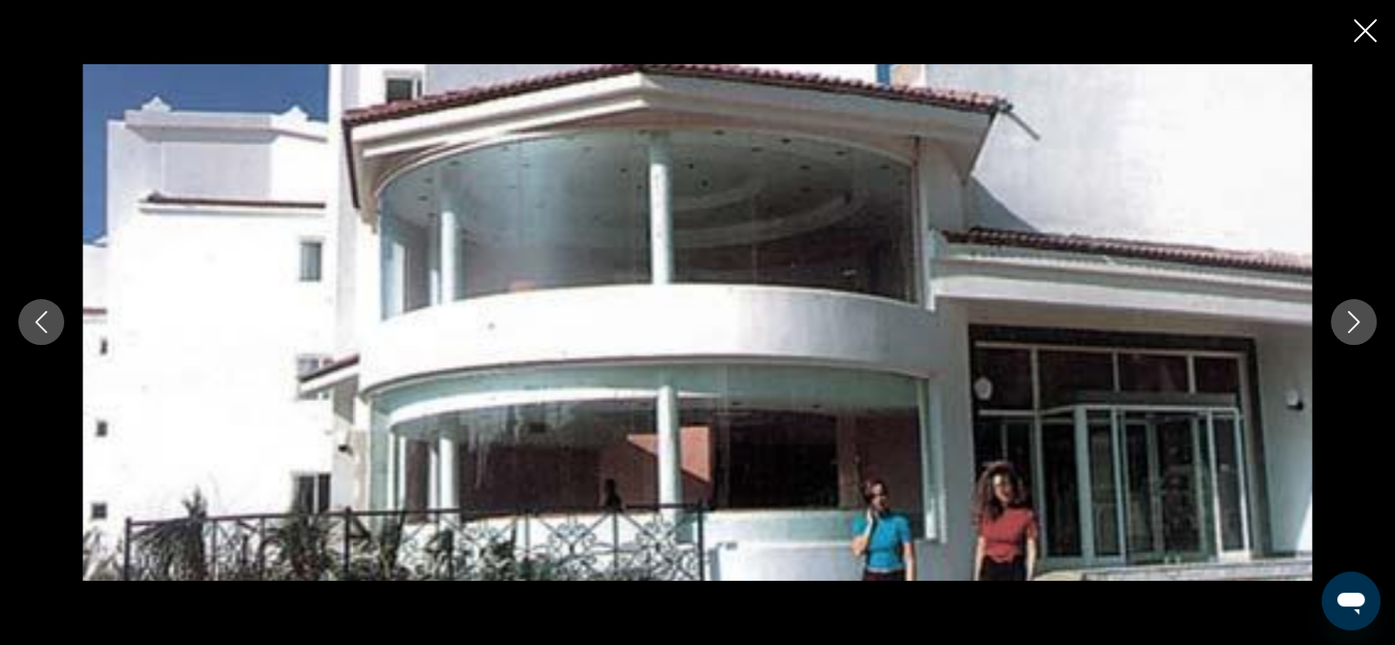
click at [1348, 333] on button "Next image" at bounding box center [1354, 322] width 46 height 46
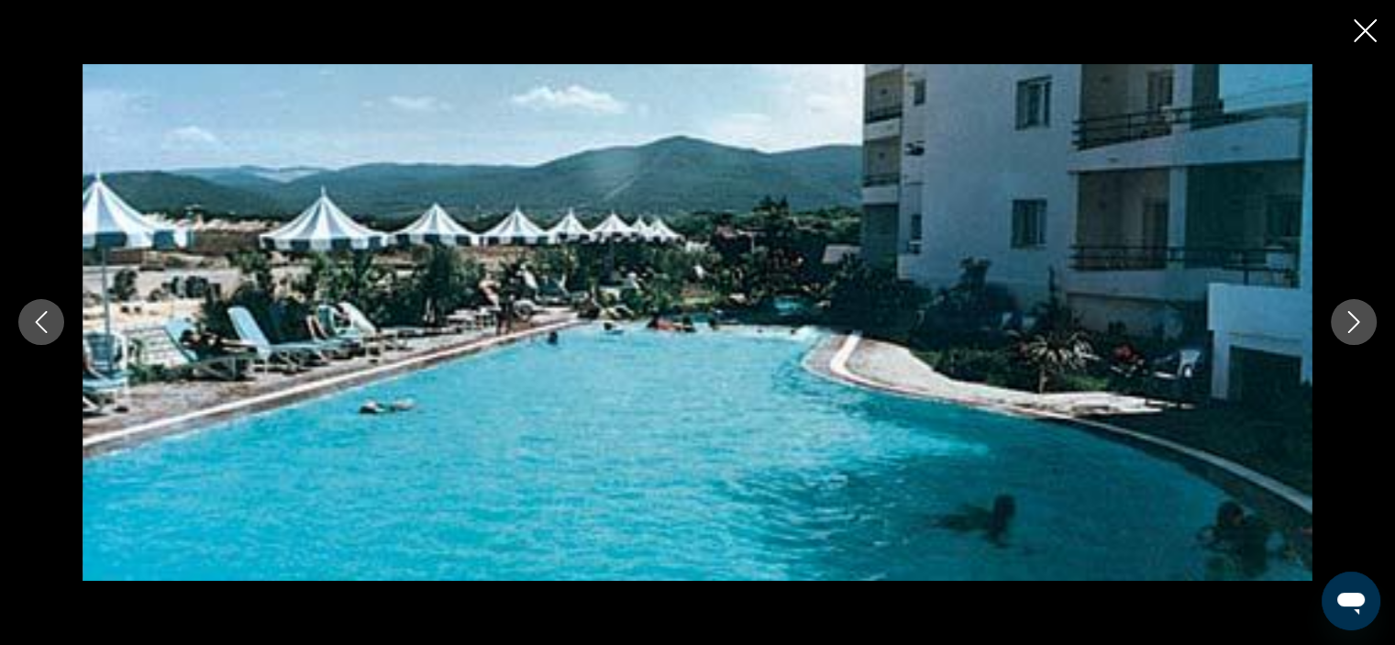
click at [1348, 333] on button "Next image" at bounding box center [1354, 322] width 46 height 46
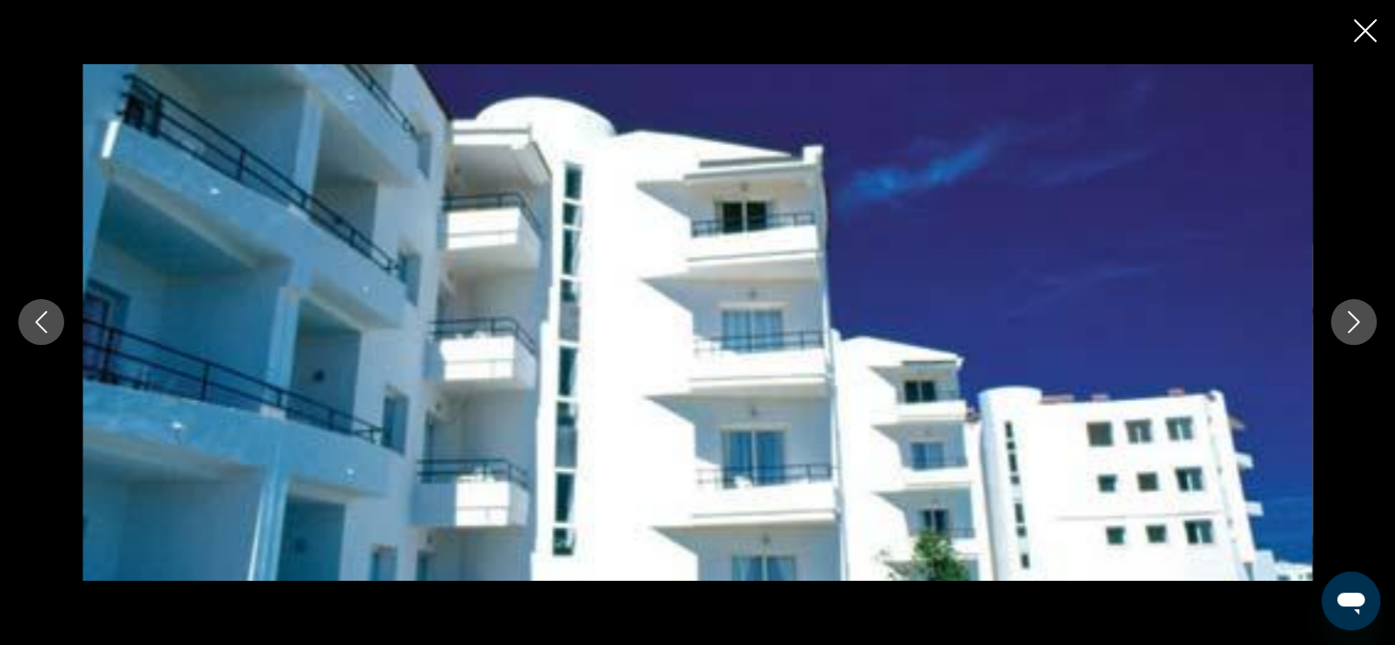
click at [1348, 333] on button "Next image" at bounding box center [1354, 322] width 46 height 46
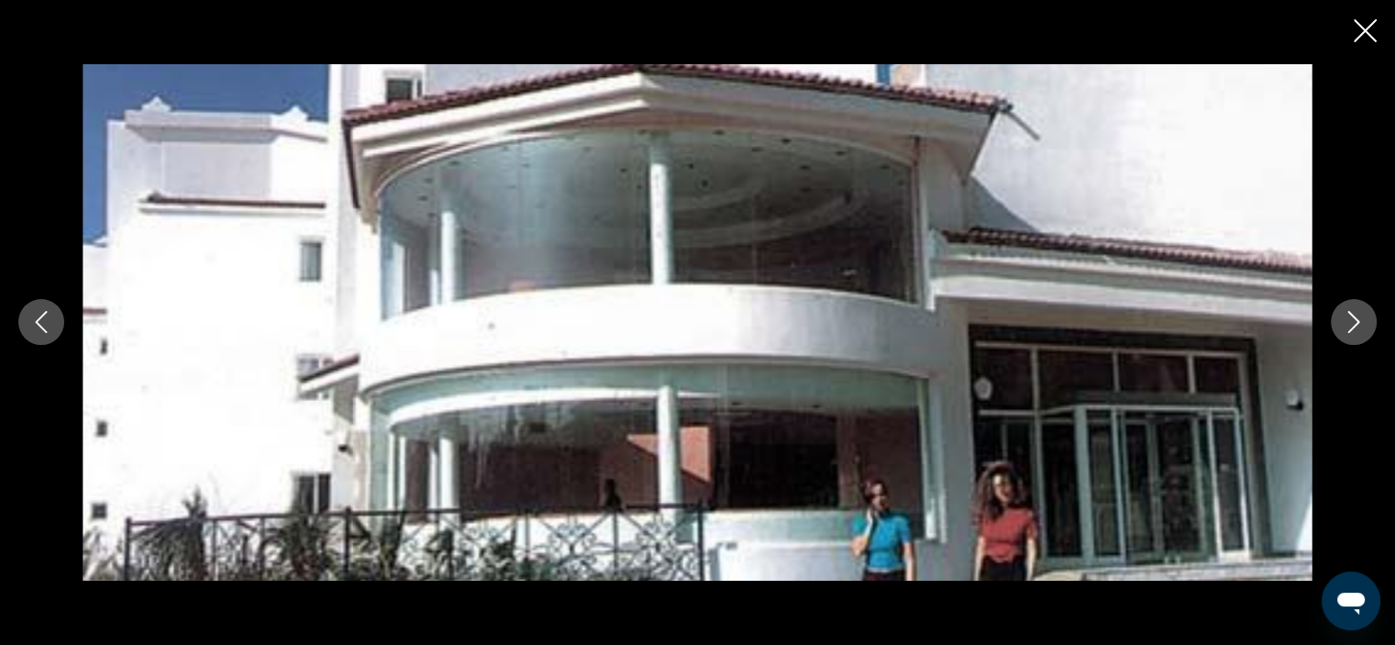
click at [1348, 333] on button "Next image" at bounding box center [1354, 322] width 46 height 46
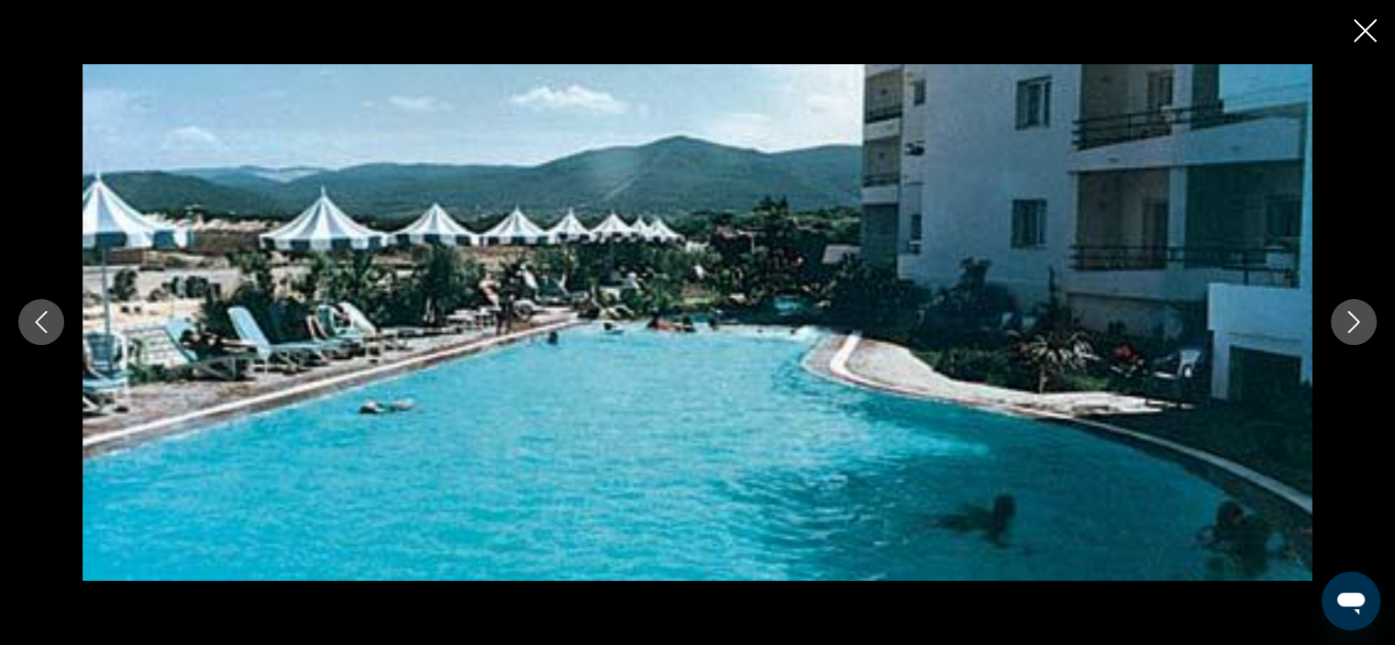
click at [1348, 333] on button "Next image" at bounding box center [1354, 322] width 46 height 46
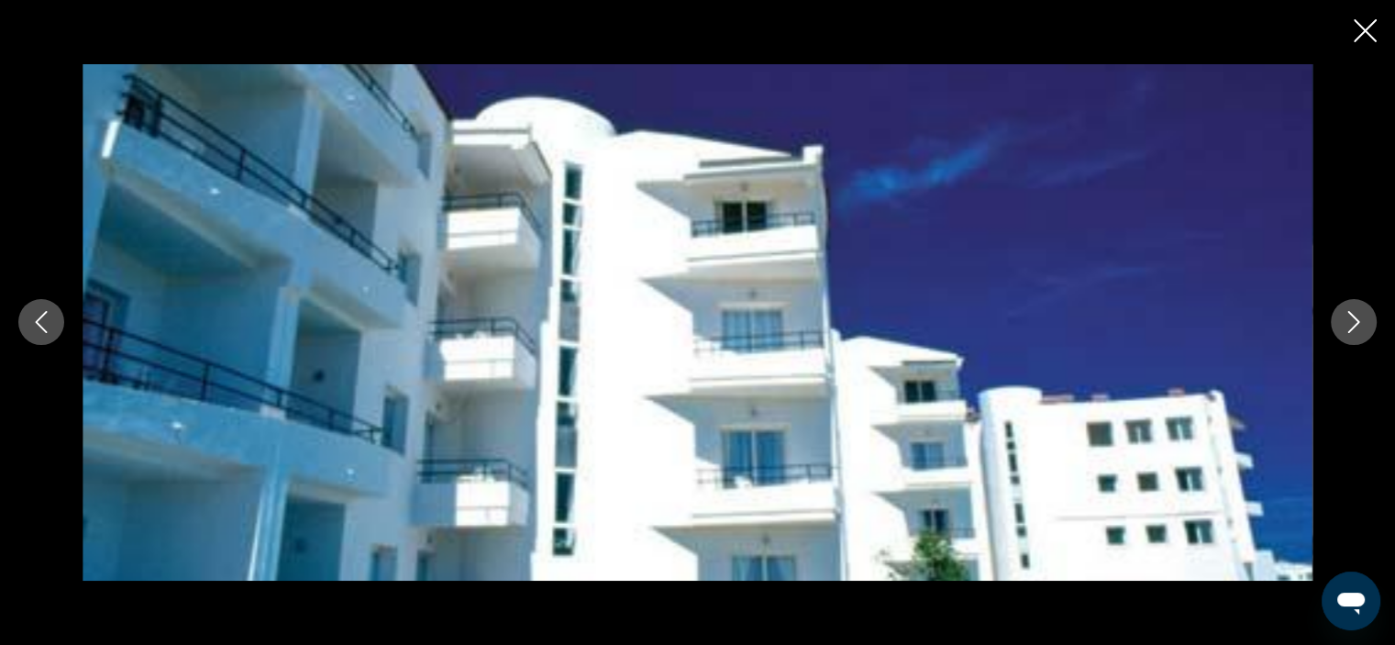
click at [1366, 28] on icon "Close slideshow" at bounding box center [1365, 30] width 23 height 23
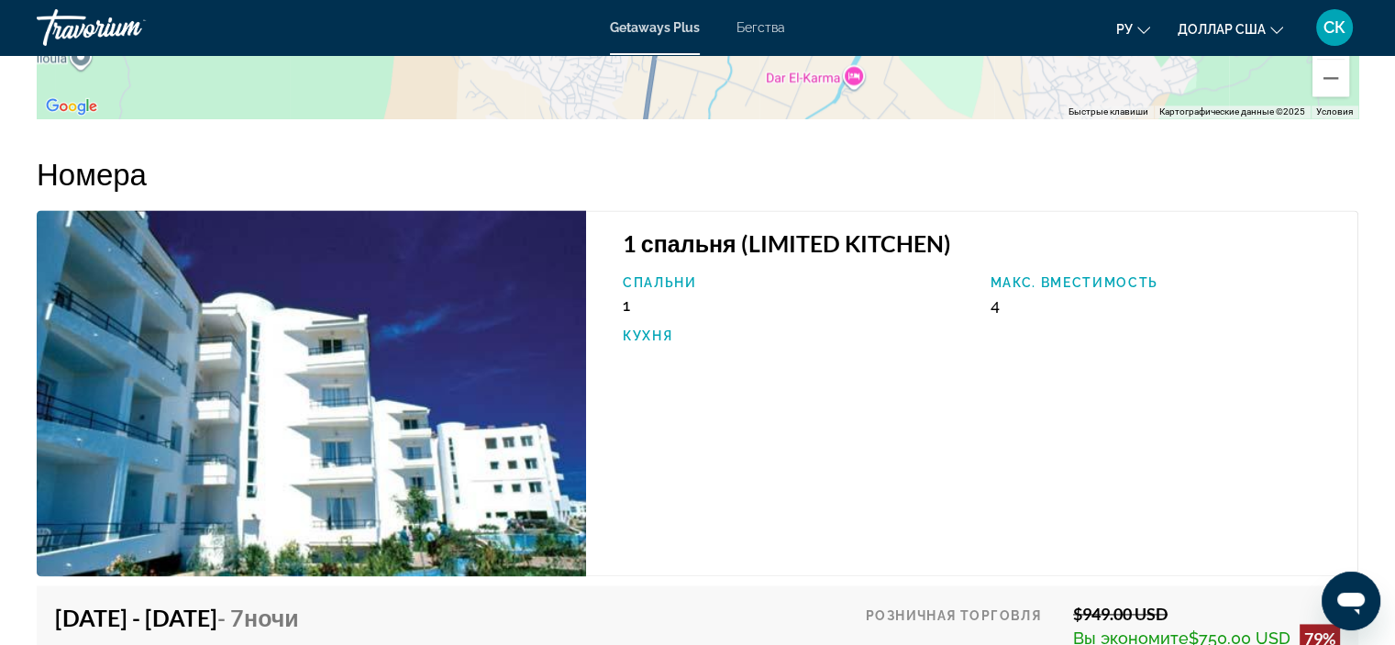
scroll to position [2420, 0]
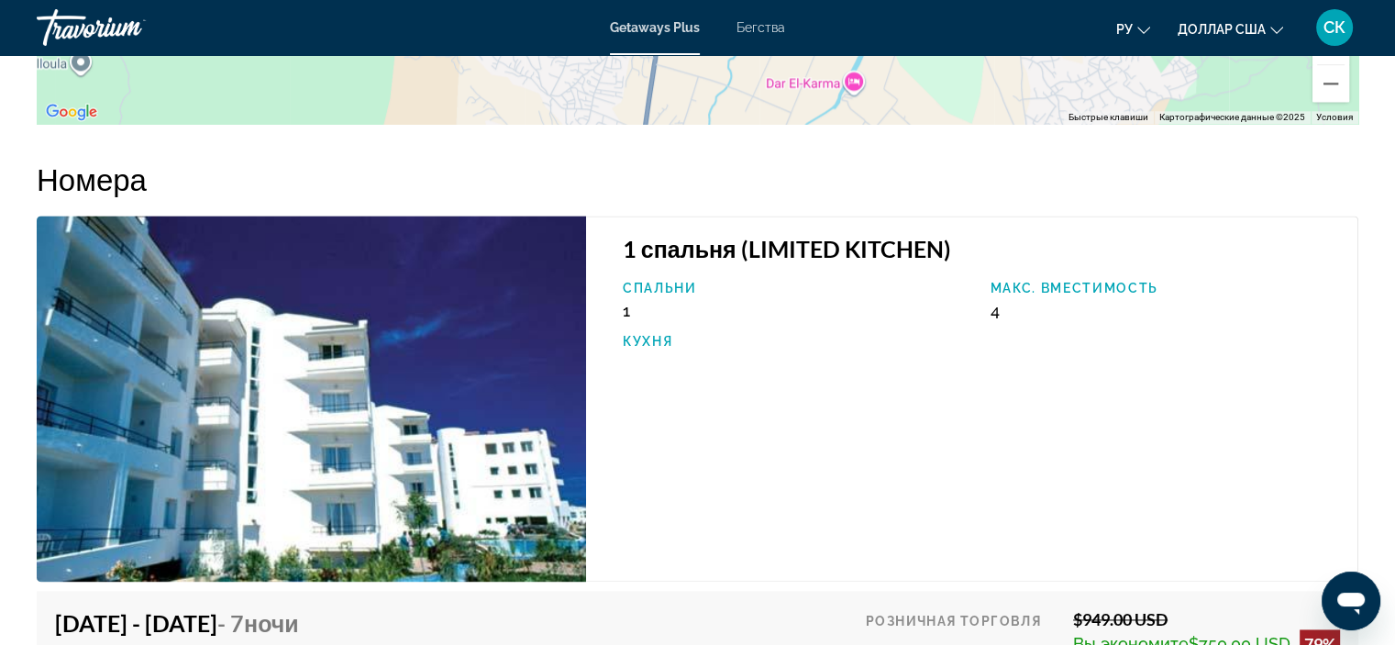
click at [448, 414] on img "Основное содержание" at bounding box center [311, 399] width 549 height 366
click at [267, 486] on img "Основное содержание" at bounding box center [311, 399] width 549 height 366
click at [705, 250] on h3 "1 спальня (LIMITED KITCHEN)" at bounding box center [981, 249] width 716 height 28
click at [811, 247] on h3 "1 спальня (LIMITED KITCHEN)" at bounding box center [981, 249] width 716 height 28
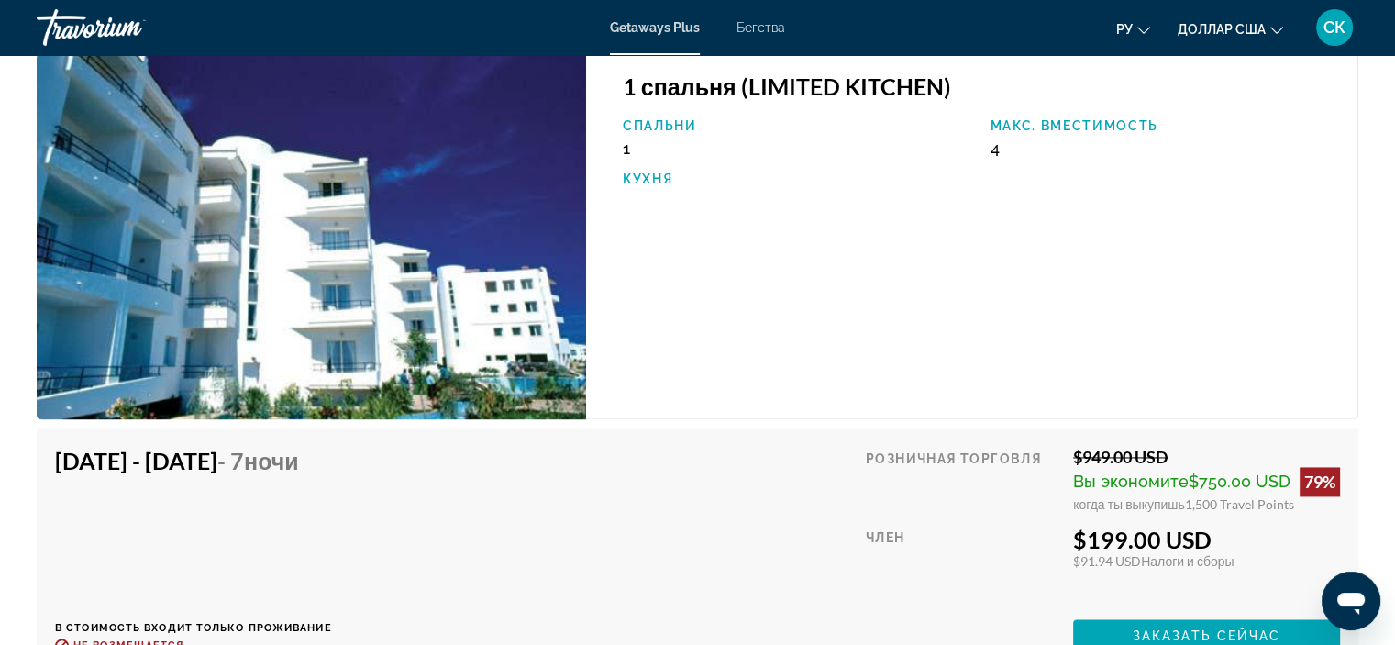
scroll to position [2628, 0]
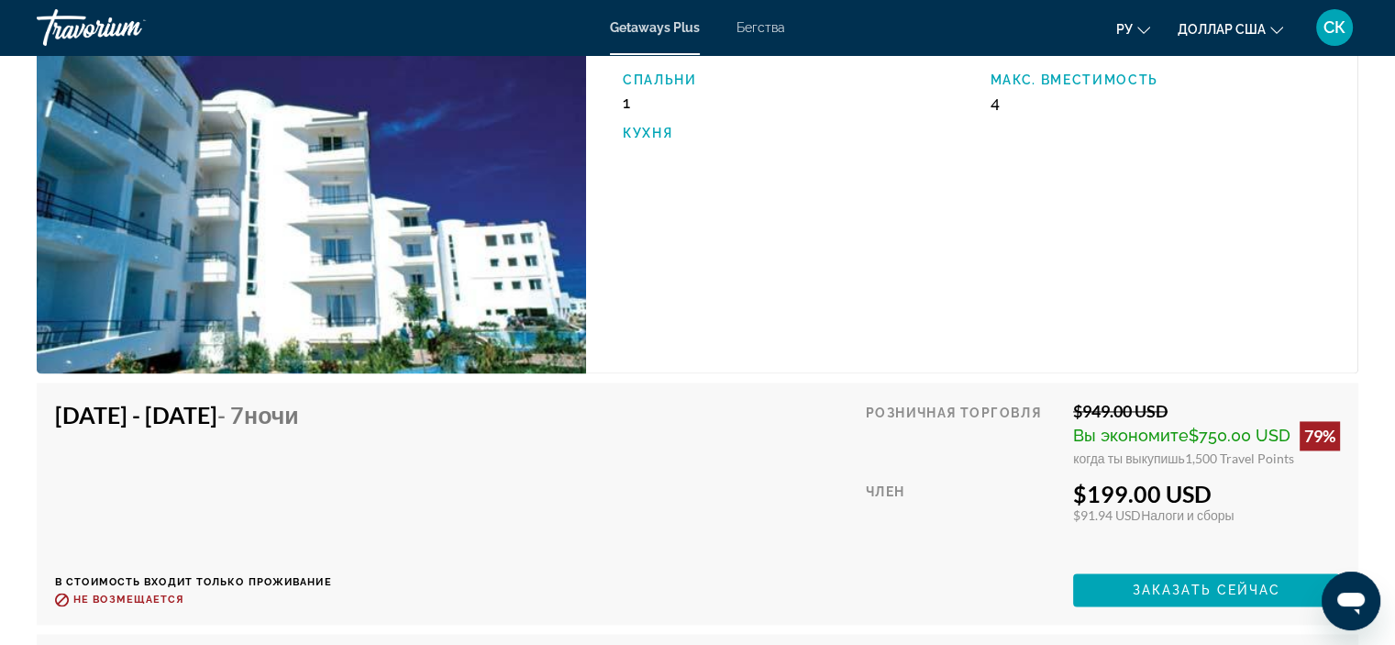
drag, startPoint x: 1391, startPoint y: 430, endPoint x: 1385, endPoint y: 466, distance: 36.2
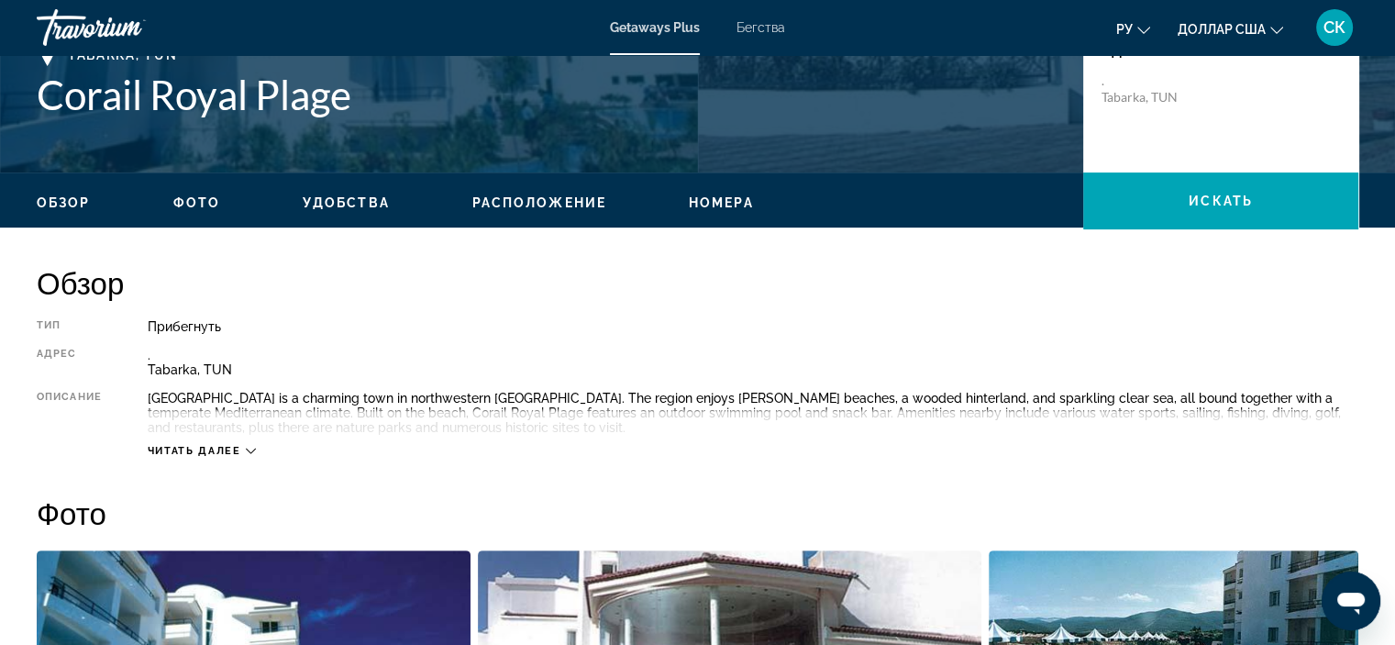
scroll to position [0, 0]
